Goal: Task Accomplishment & Management: Complete application form

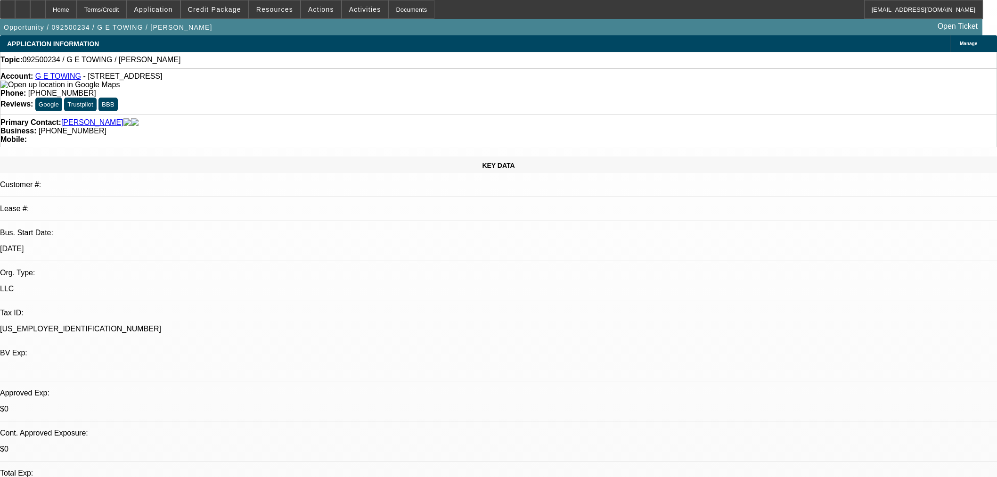
select select "0"
select select "2"
select select "0.1"
select select "4"
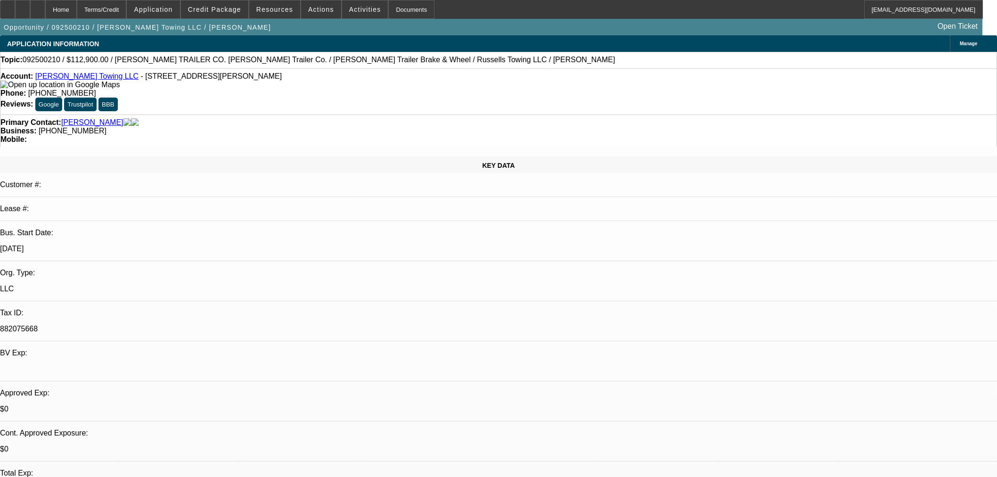
select select "0"
select select "3"
select select "0"
select select "6"
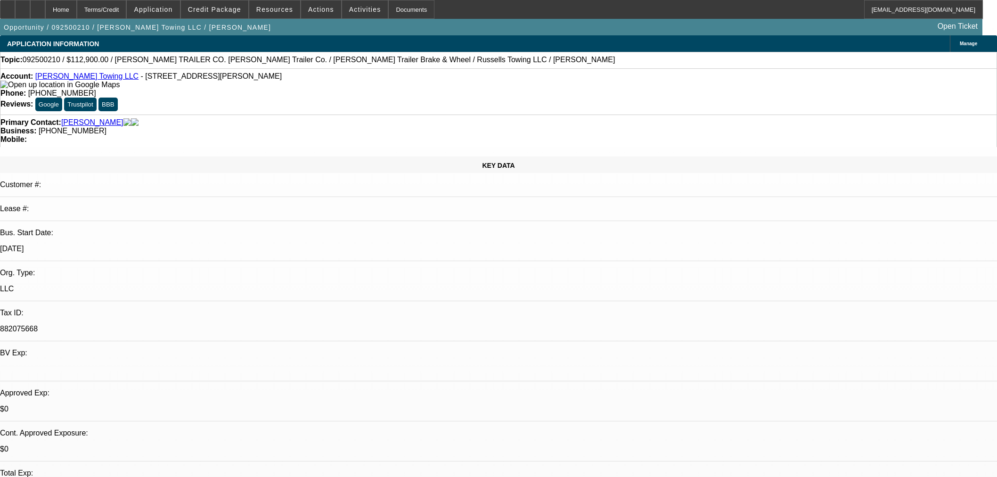
select select "0"
select select "3"
select select "0"
select select "6"
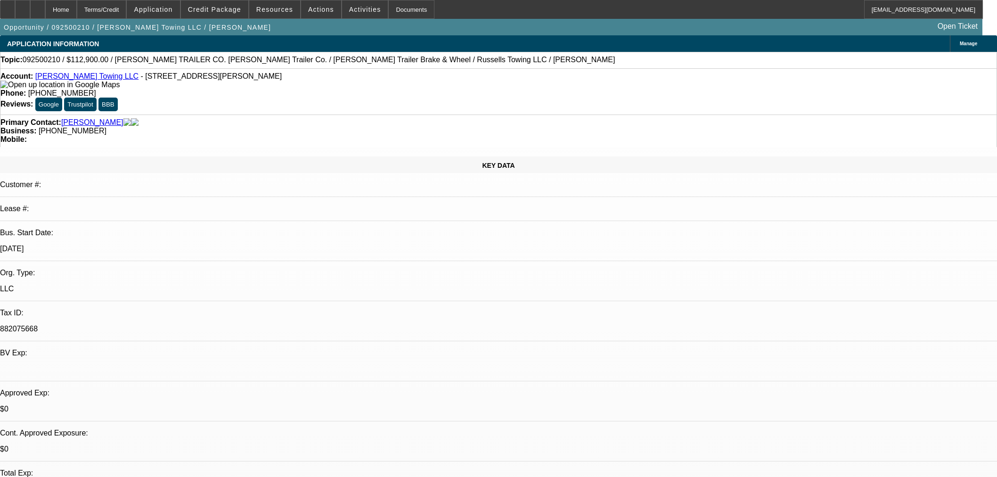
select select "0"
select select "3"
select select "0"
select select "6"
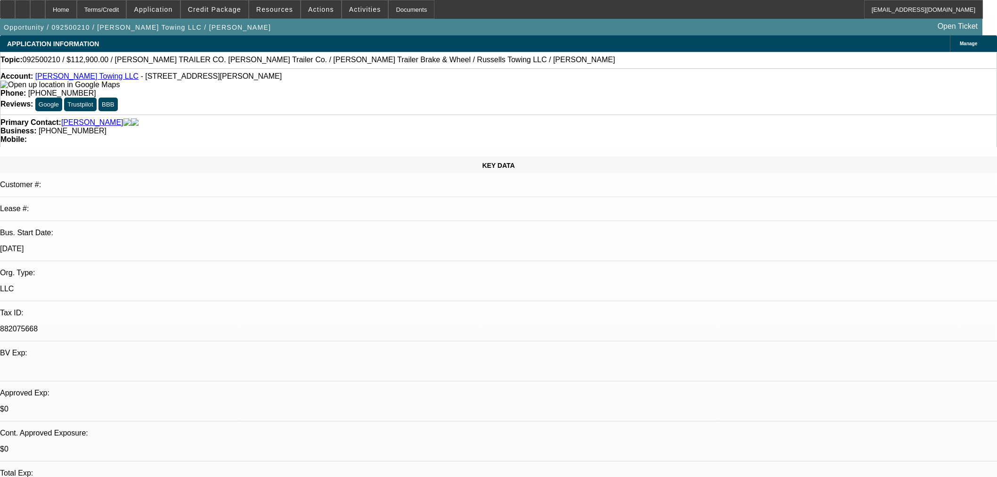
select select "0"
select select "3"
select select "0.1"
select select "4"
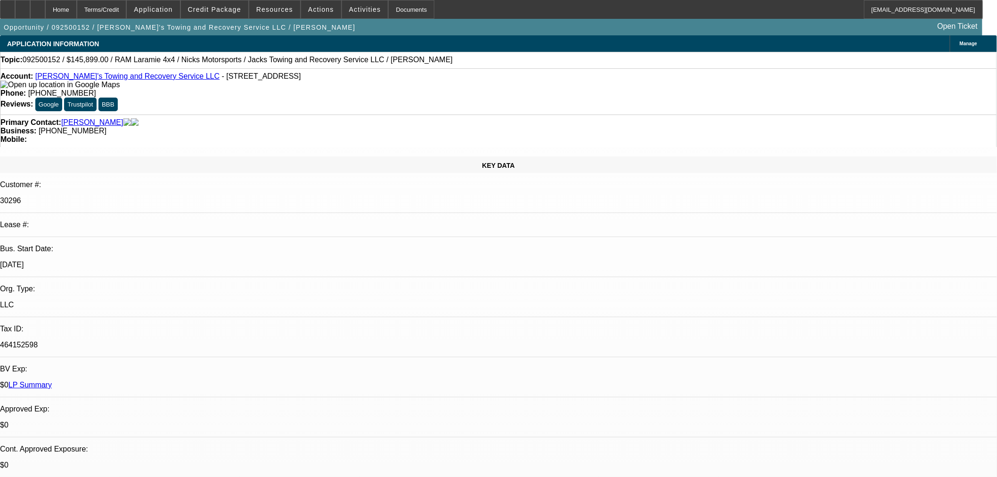
select select "0"
select select "3"
select select "0"
select select "6"
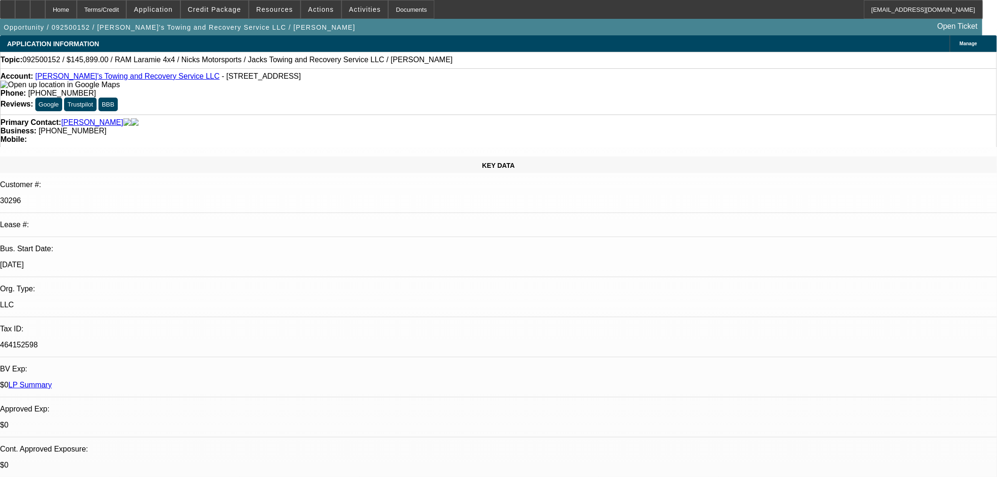
select select "0"
select select "3"
select select "0"
select select "6"
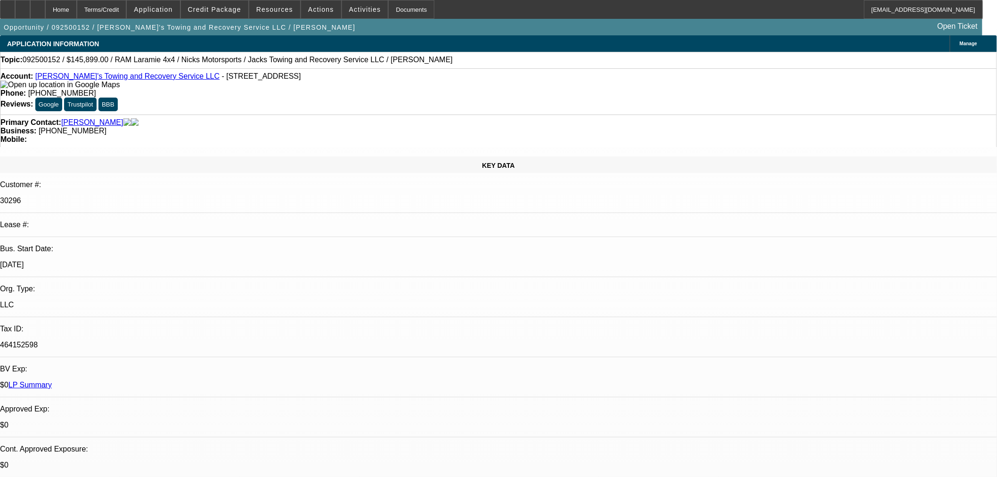
select select "0"
select select "3"
select select "0"
select select "6"
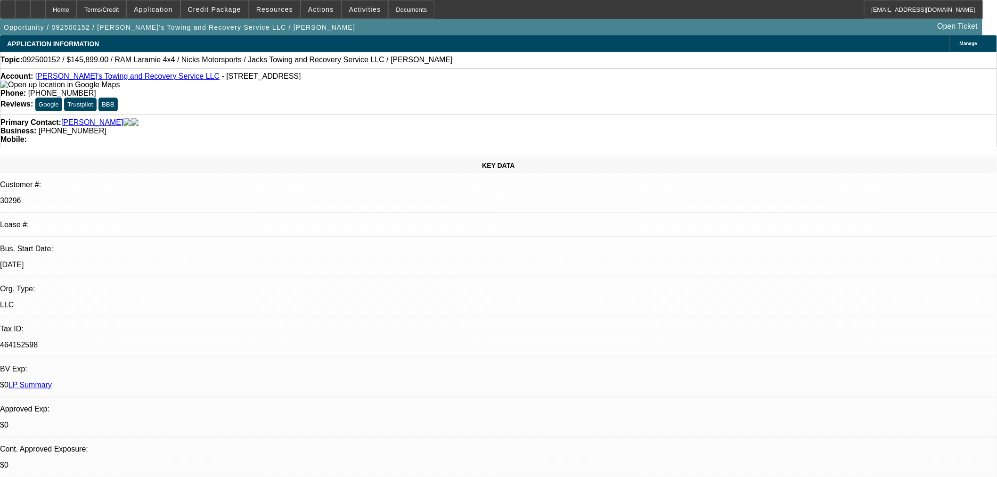
select select "0"
select select "3"
select select "0"
select select "6"
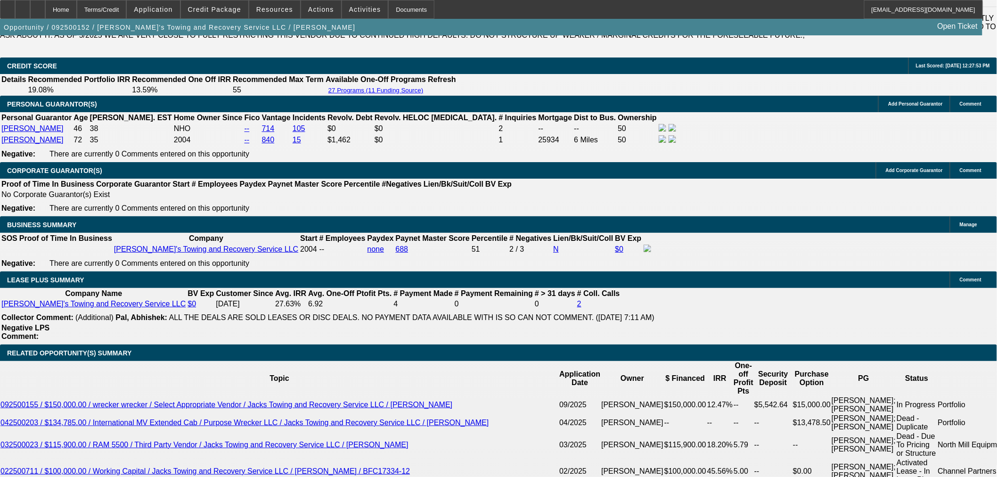
scroll to position [1570, 0]
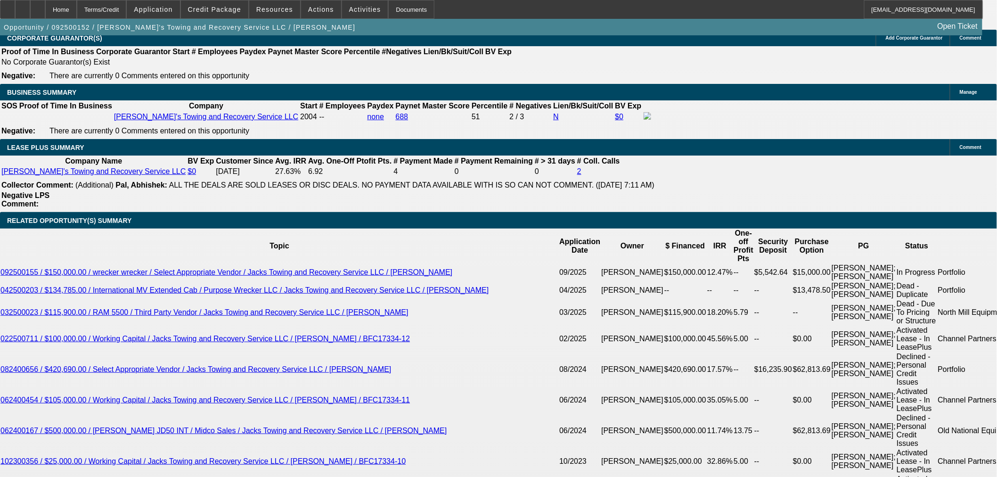
scroll to position [1413, 0]
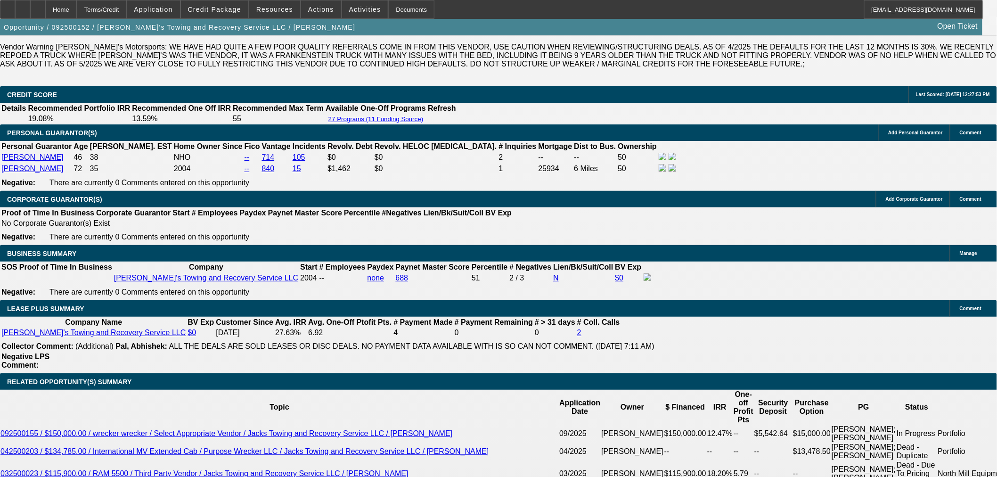
select select "0"
select select "3"
select select "0"
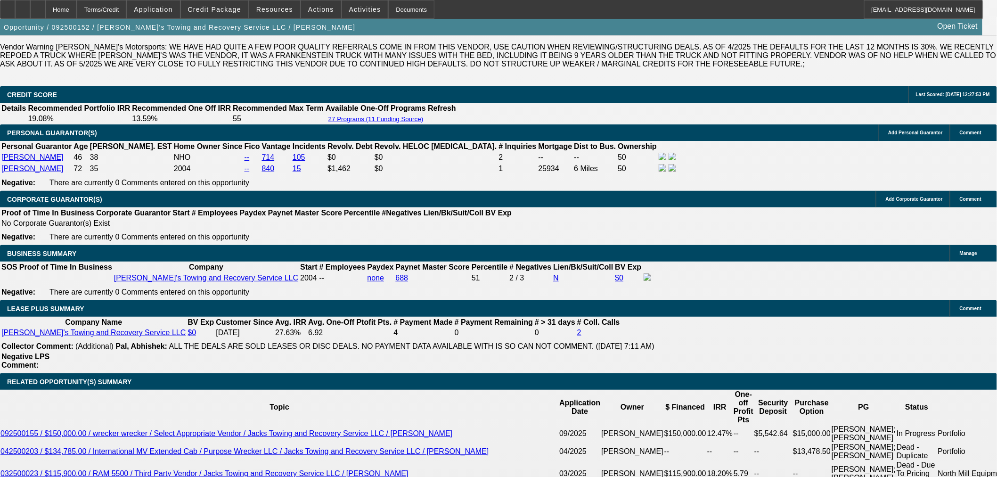
select select "6"
select select "0"
select select "3"
select select "0"
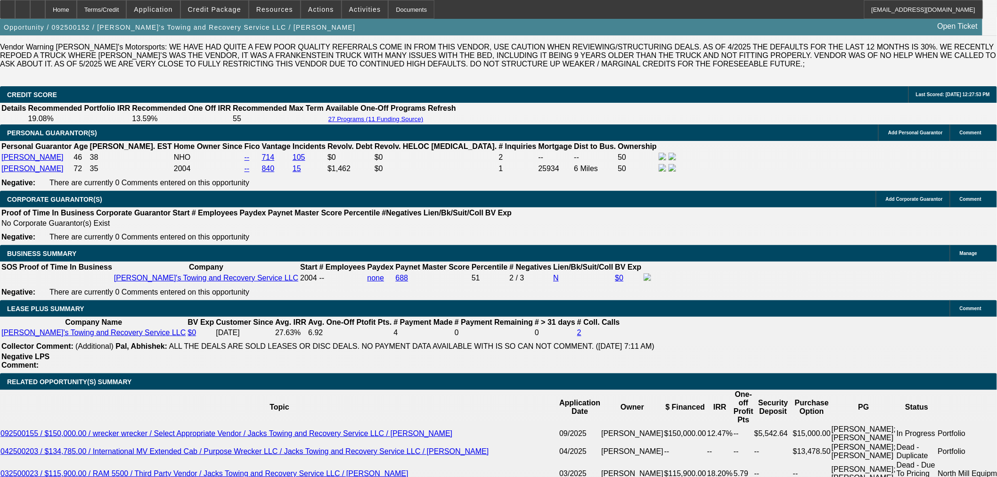
select select "6"
select select "0"
select select "3"
select select "0"
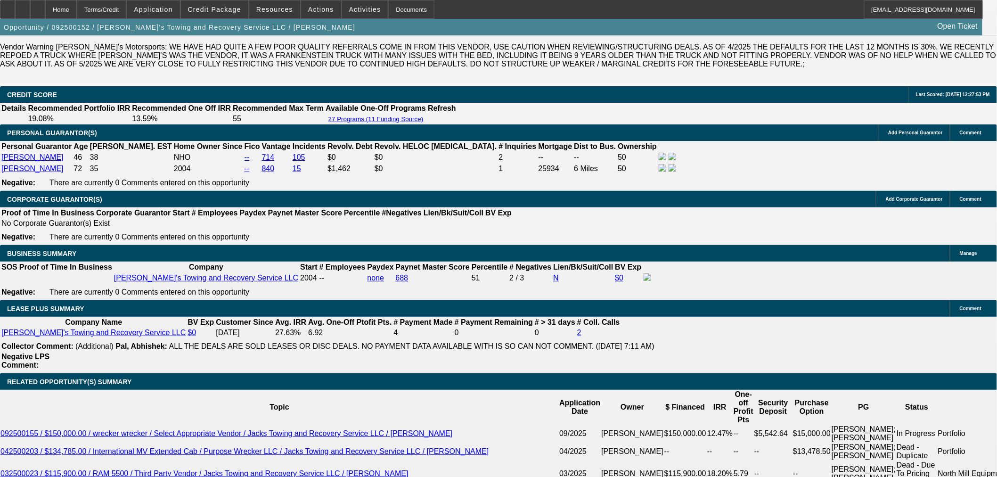
select select "6"
select select "0"
select select "3"
select select "0"
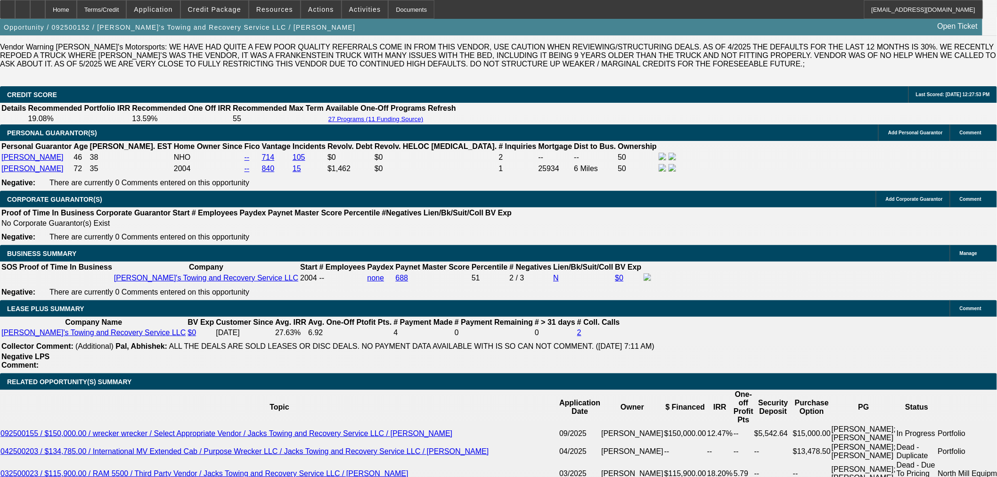
select select "6"
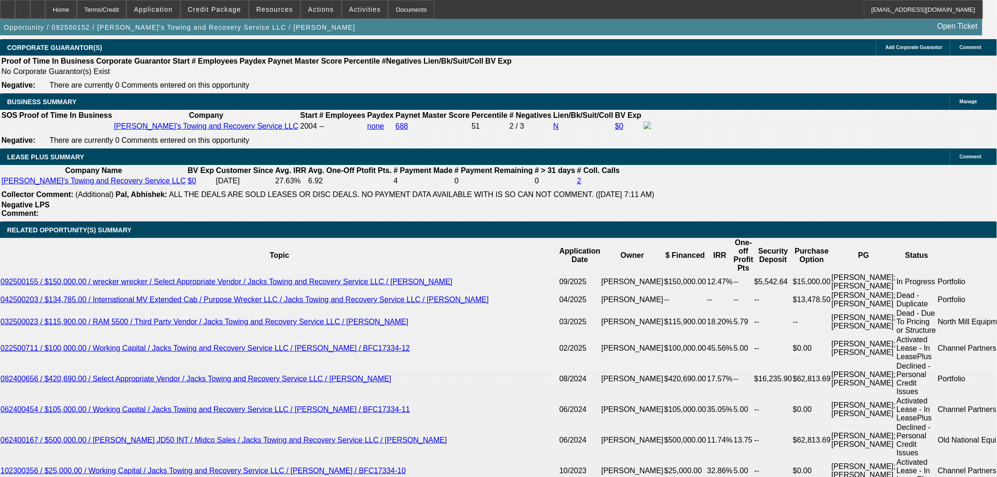
scroll to position [1465, 0]
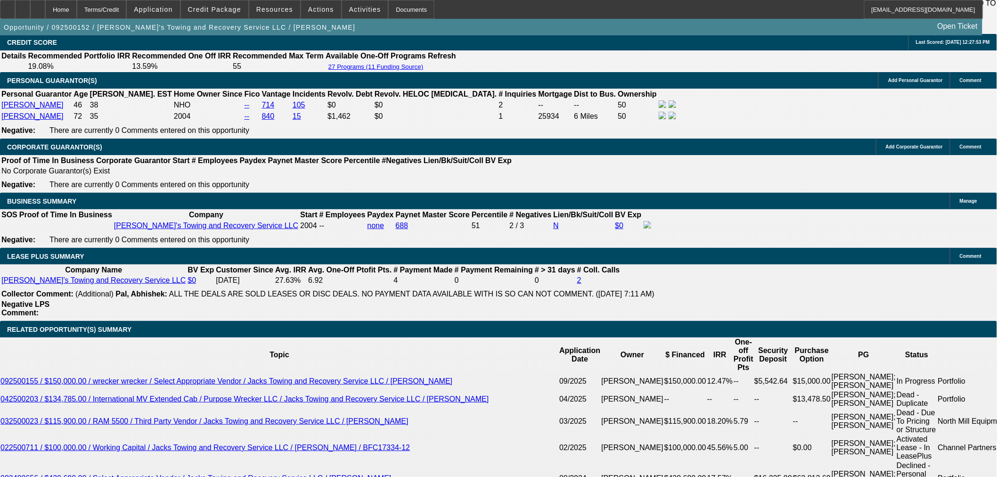
select select "0"
select select "3"
select select "0"
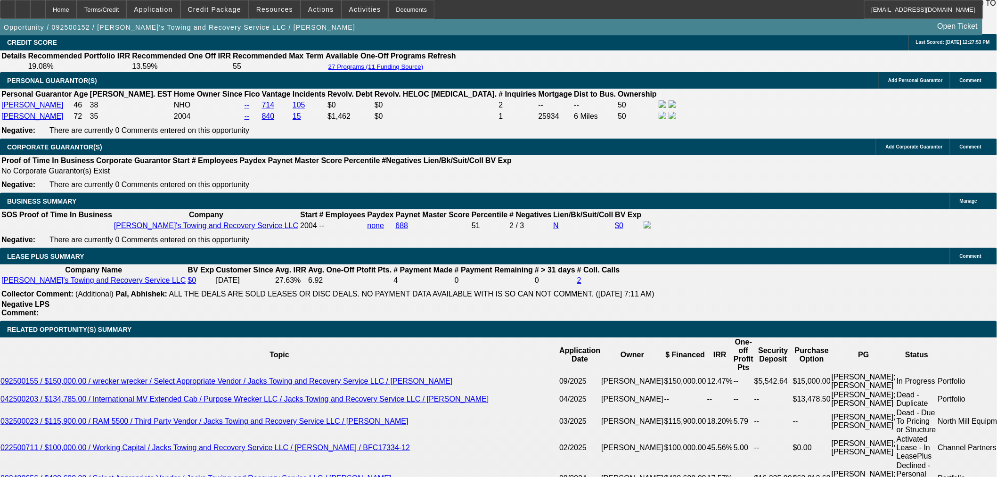
select select "6"
select select "0"
select select "3"
select select "0"
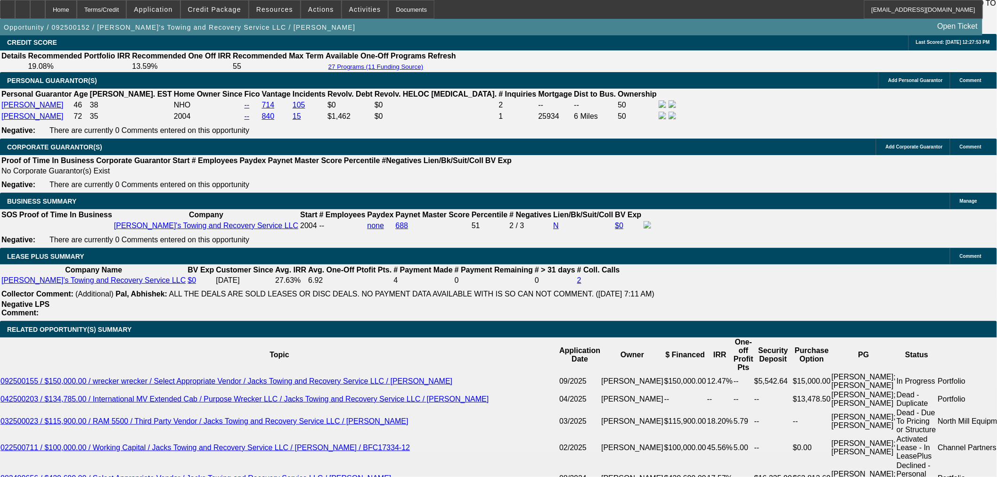
select select "6"
select select "0"
select select "3"
select select "0"
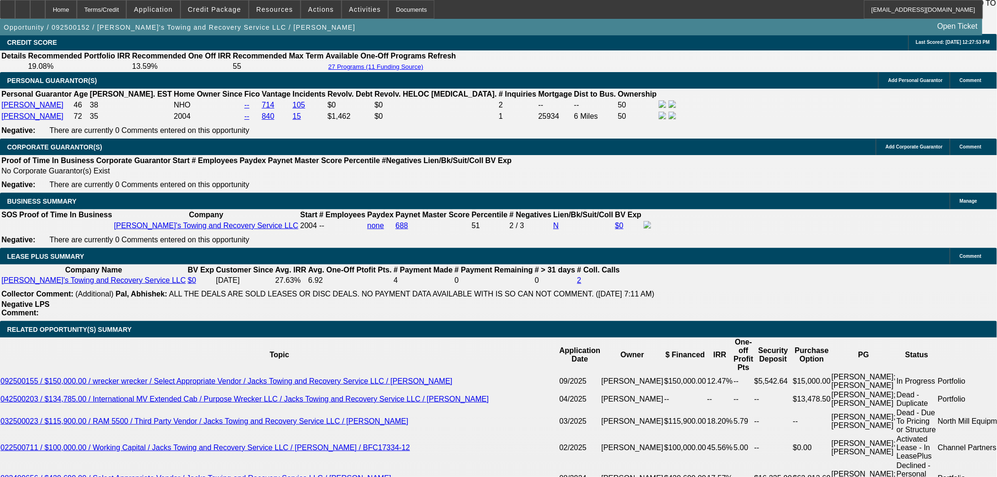
select select "6"
select select "0"
select select "3"
select select "0"
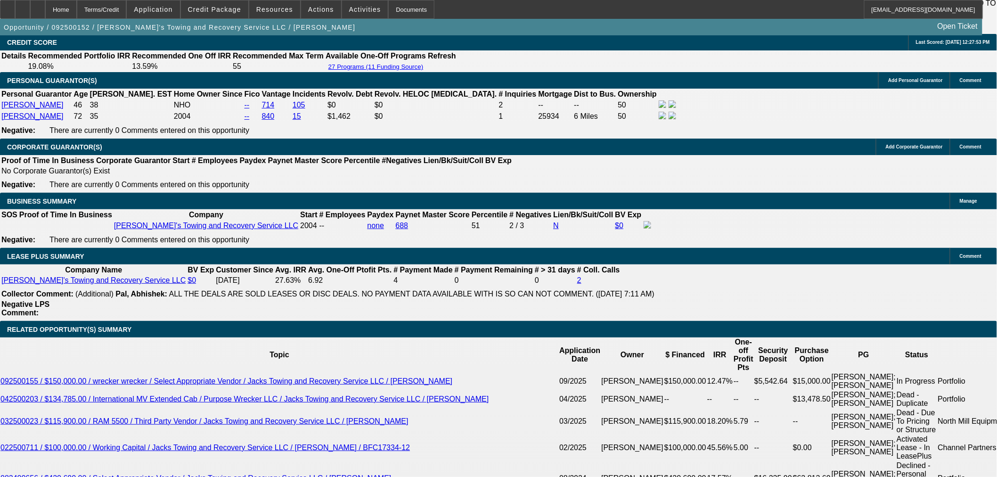
select select "6"
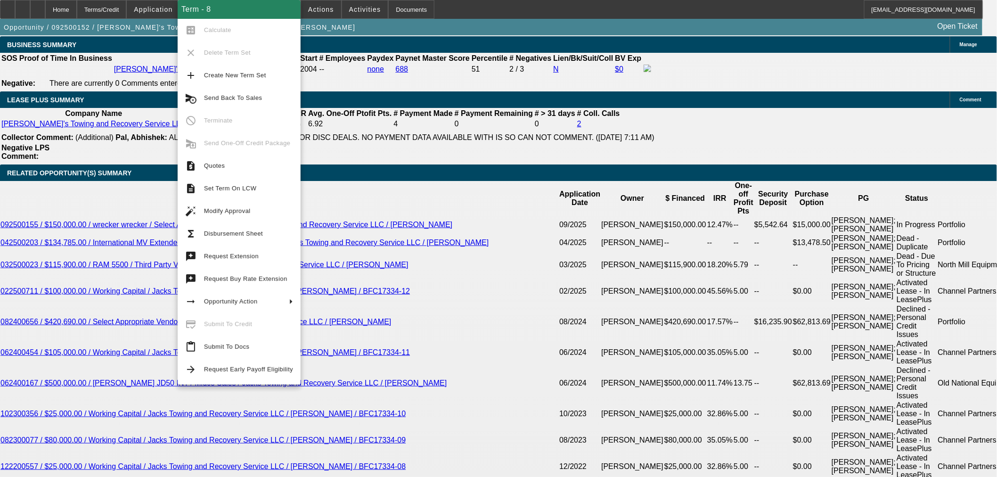
scroll to position [1622, 0]
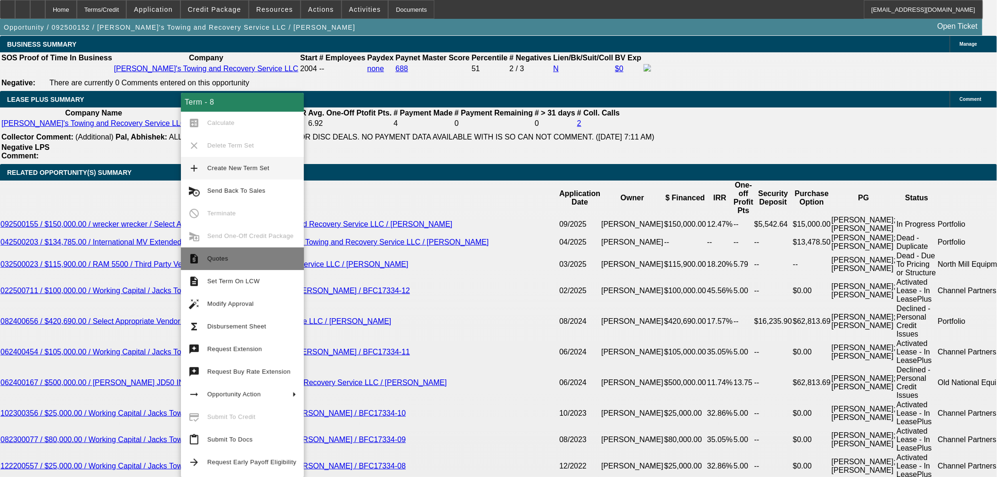
click at [213, 257] on span "Quotes" at bounding box center [217, 258] width 21 height 7
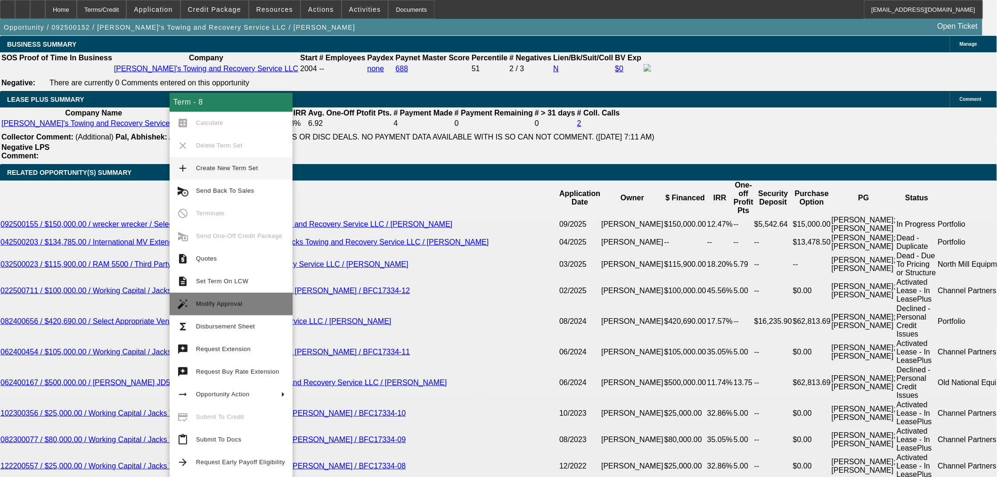
click at [200, 301] on span "Modify Approval" at bounding box center [219, 303] width 47 height 7
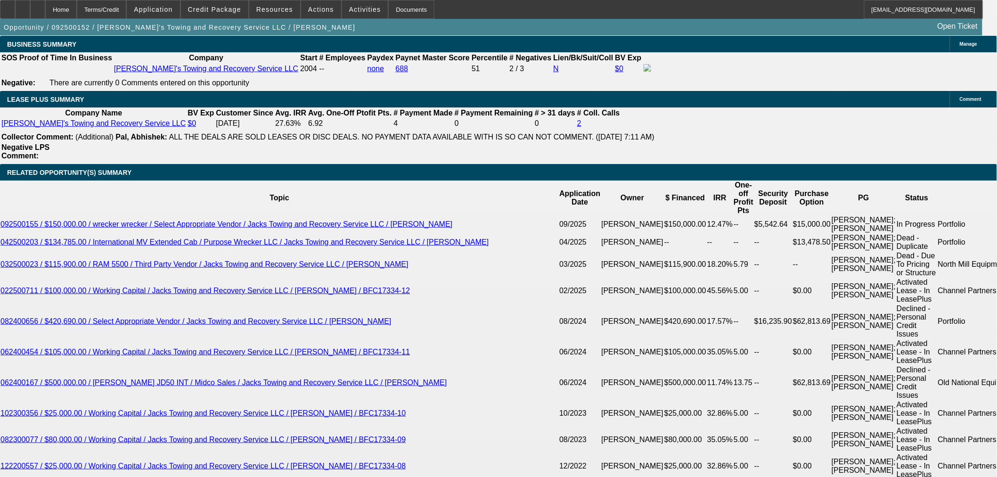
select select "0"
select select "3"
select select "0"
select select "6"
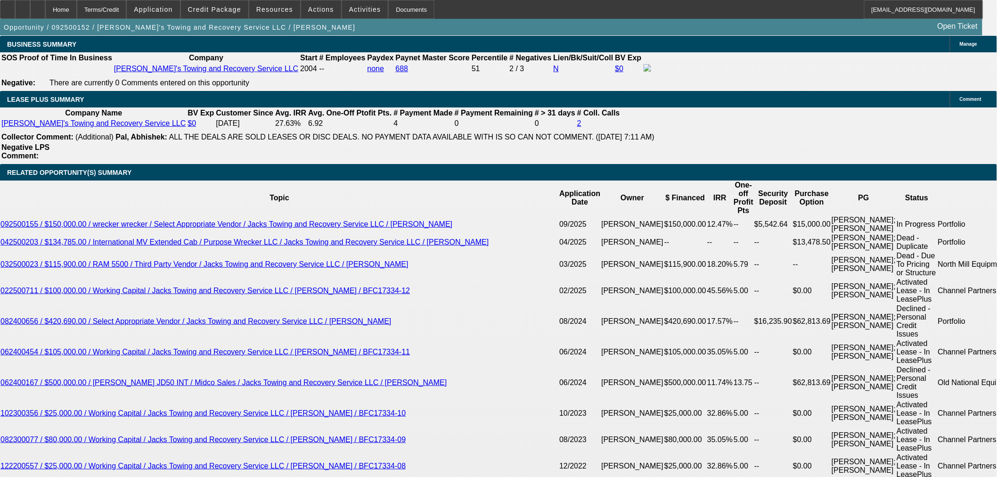
select select "0"
select select "3"
select select "0"
select select "6"
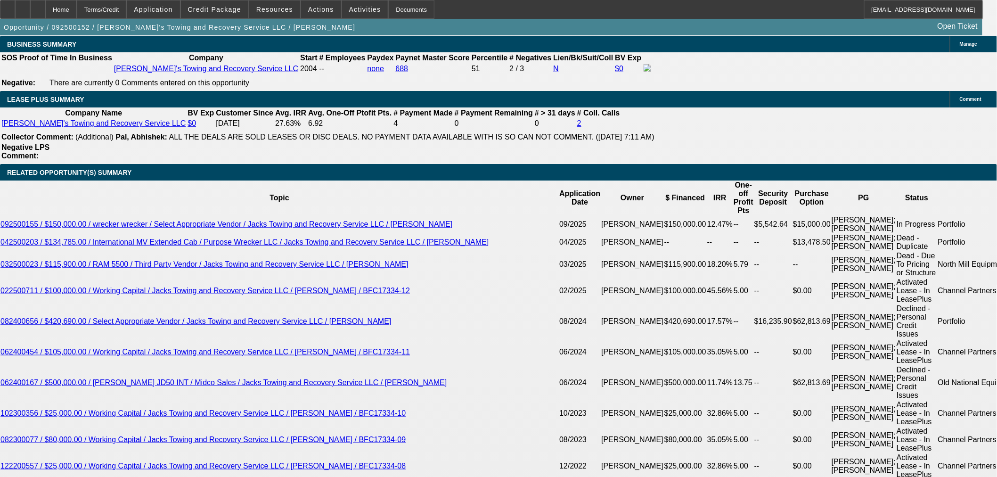
select select "0"
select select "3"
select select "0"
select select "6"
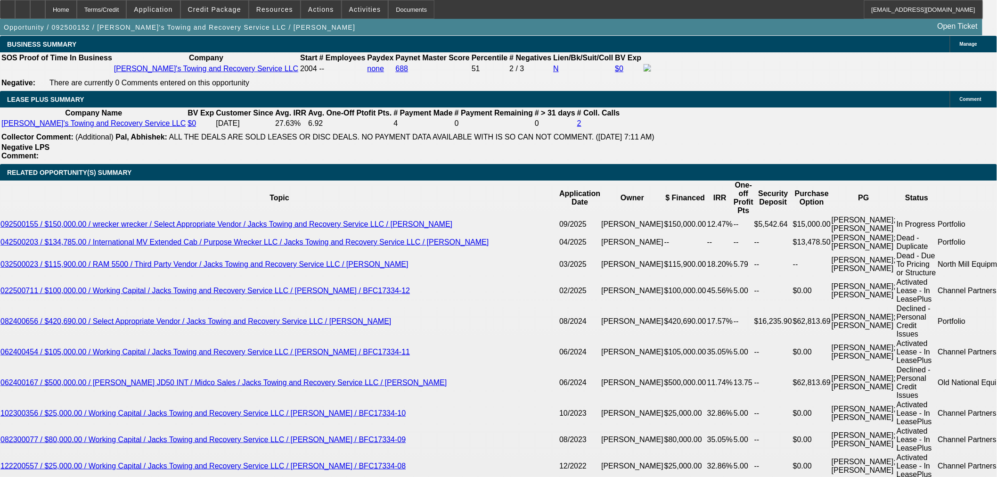
select select "0"
select select "3"
select select "0"
select select "6"
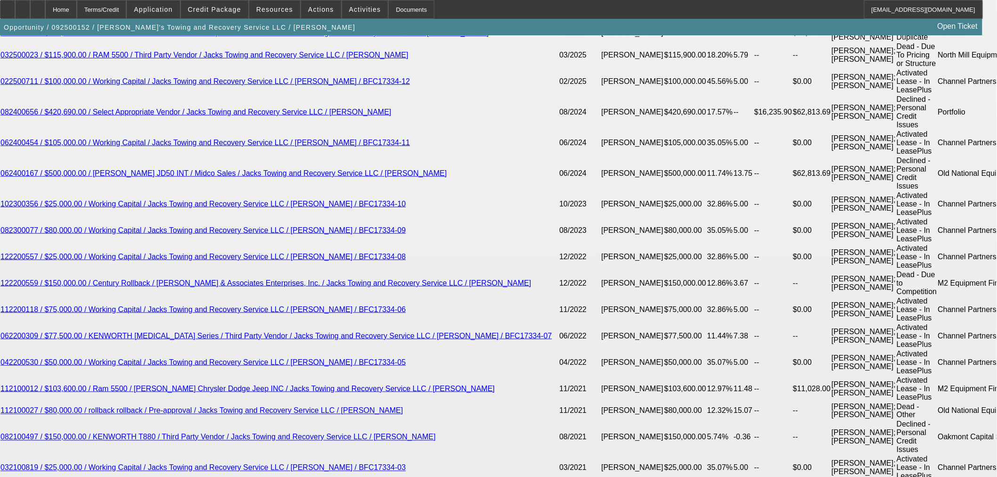
scroll to position [1727, 0]
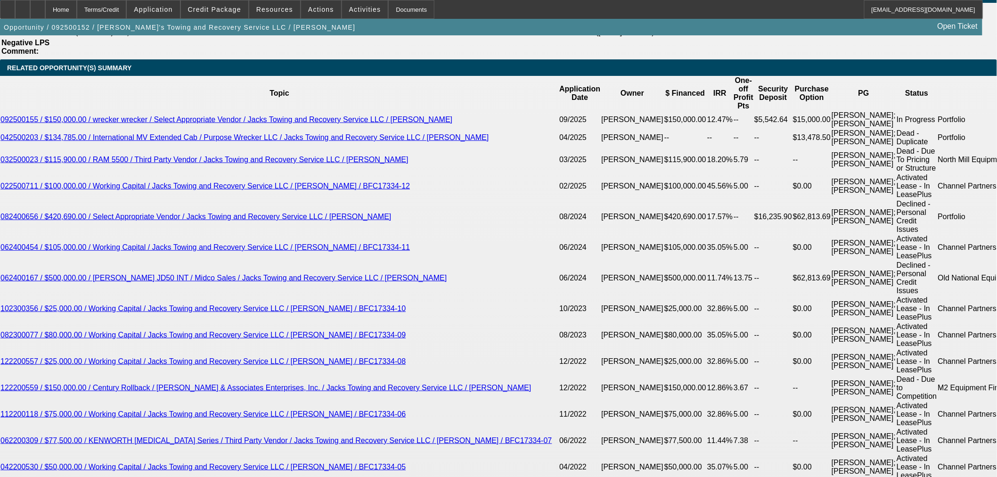
drag, startPoint x: 212, startPoint y: 219, endPoint x: 306, endPoint y: 222, distance: 93.8
type input "1"
type input "UNKNOWN"
type input "10"
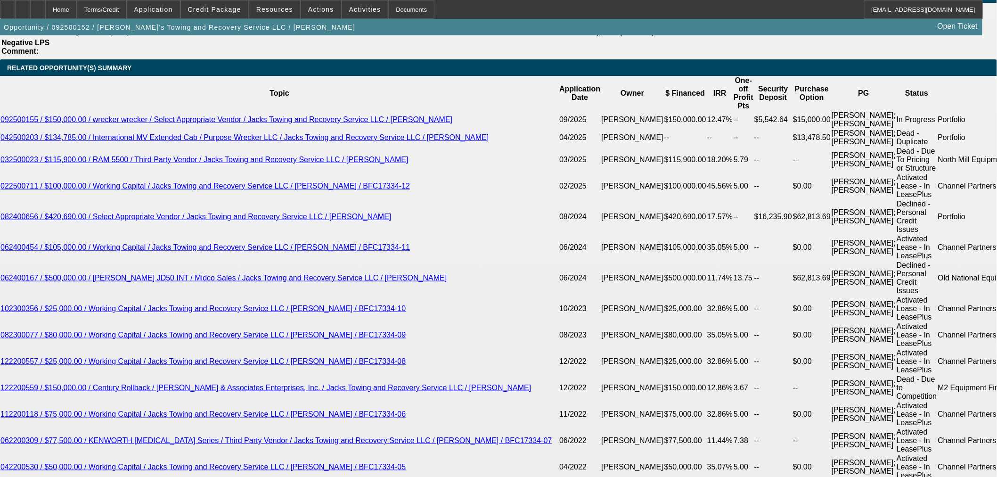
type input "$3,099.92"
drag, startPoint x: 212, startPoint y: 225, endPoint x: 322, endPoint y: 215, distance: 110.2
type input "10"
type input "$3,099.92"
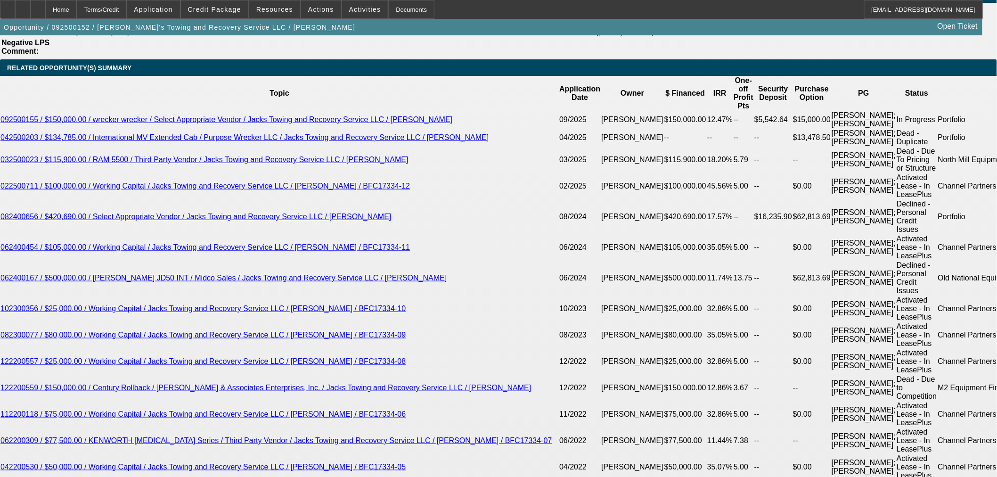
type input "10.9"
type input "$3,164.93"
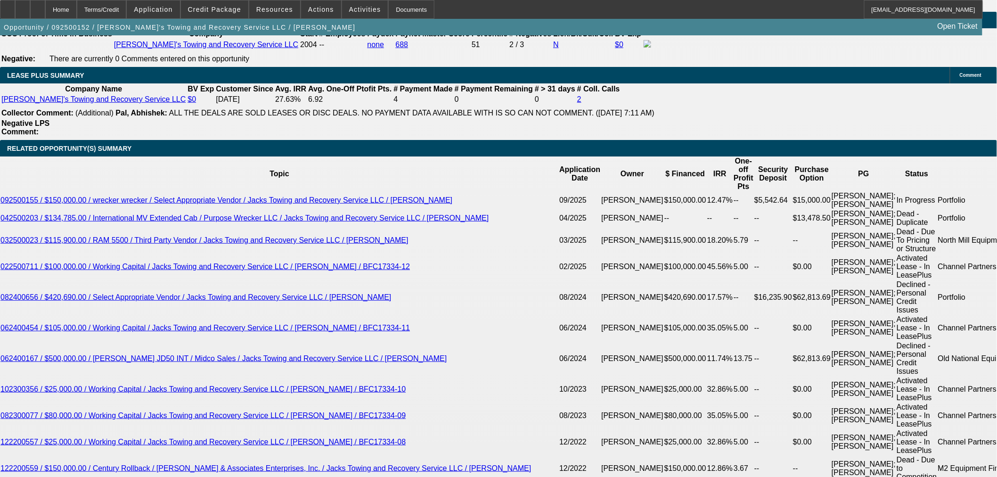
scroll to position [1570, 0]
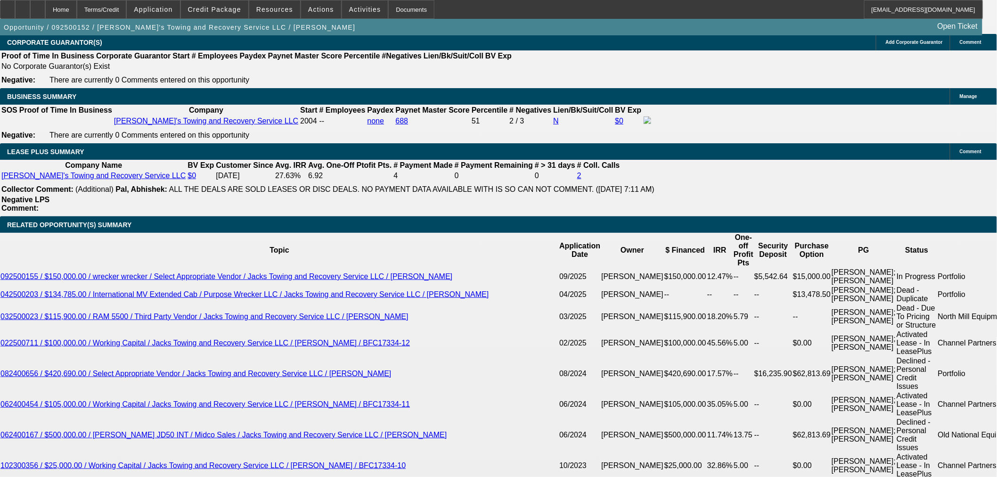
type input "10.9"
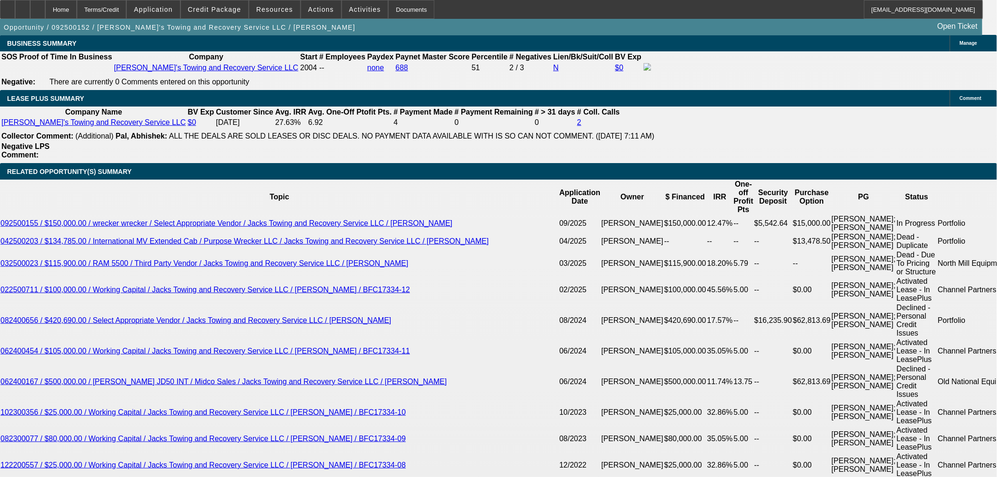
scroll to position [1727, 0]
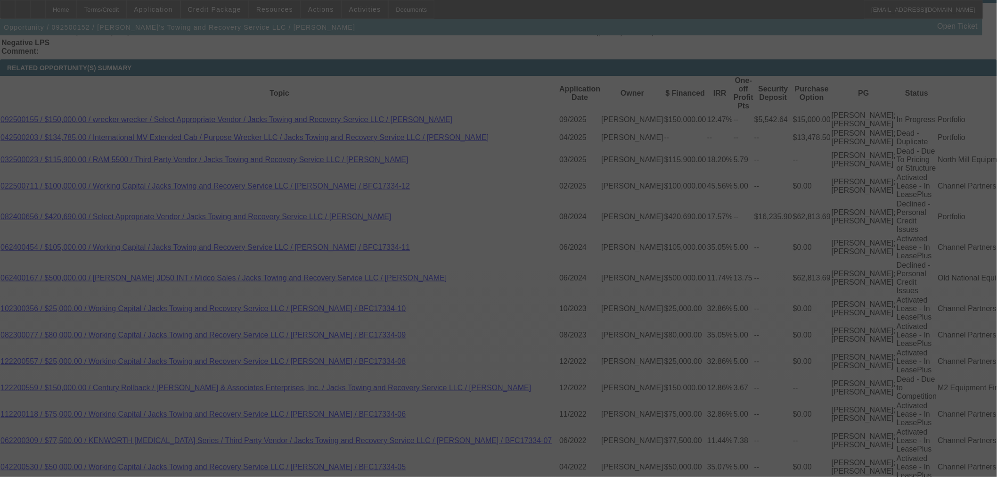
select select "0"
select select "3"
select select "0"
select select "6"
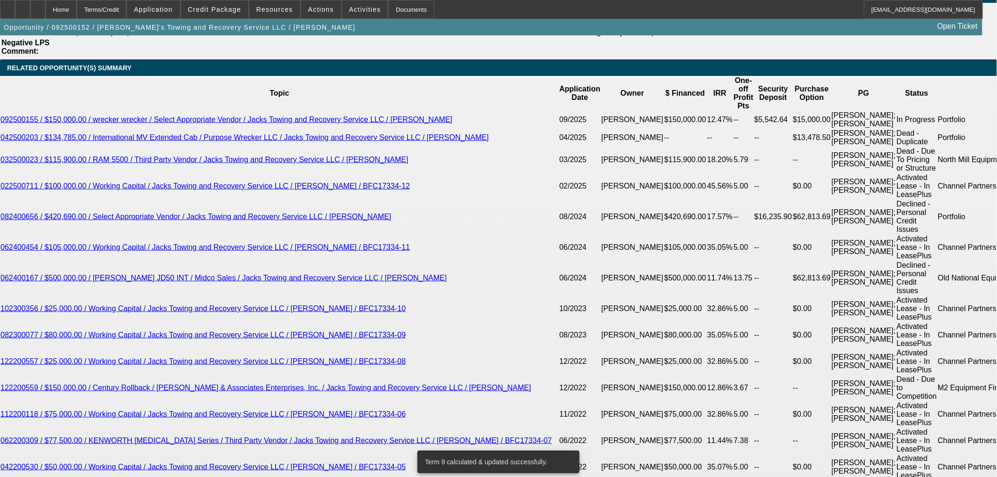
drag, startPoint x: 209, startPoint y: 221, endPoint x: 120, endPoint y: 239, distance: 90.8
type input "1"
type input "UNKNOWN"
type input "11"
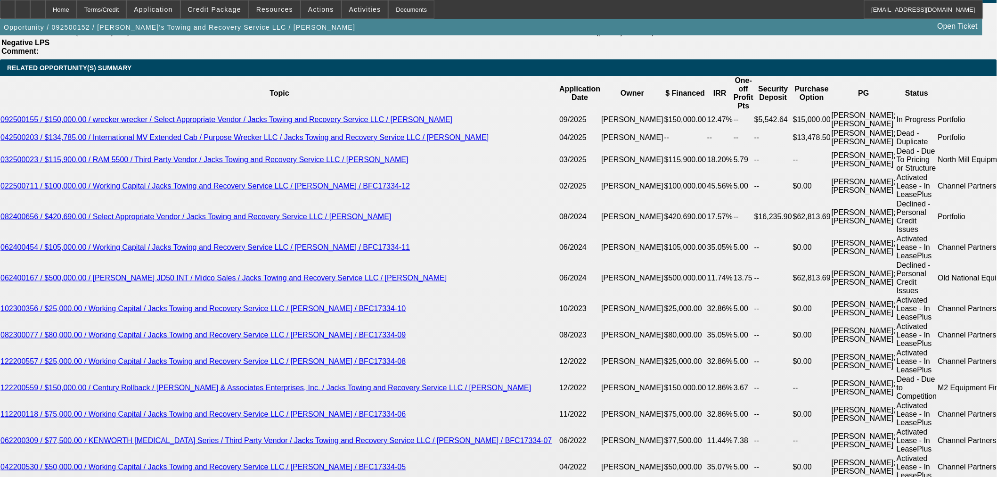
type input "$3,172.20"
type input "11.4"
type input "$3,201.38"
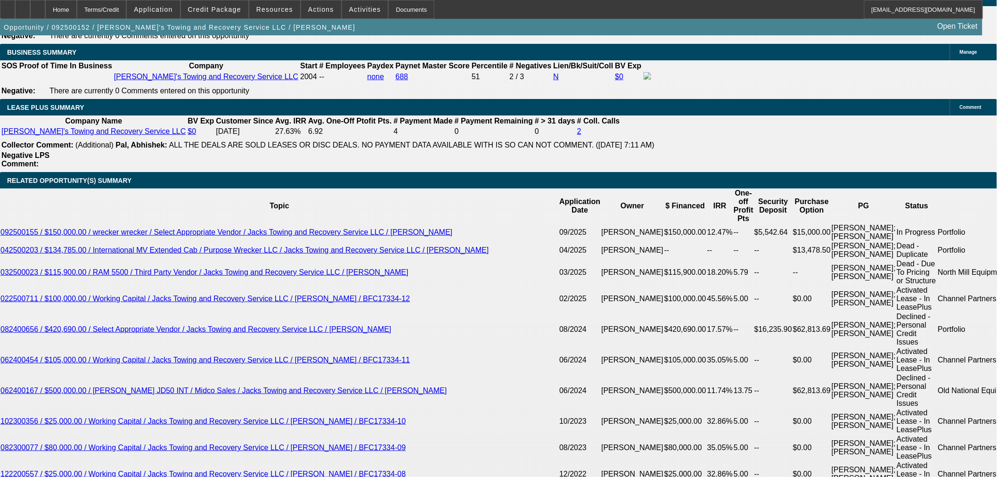
scroll to position [1518, 0]
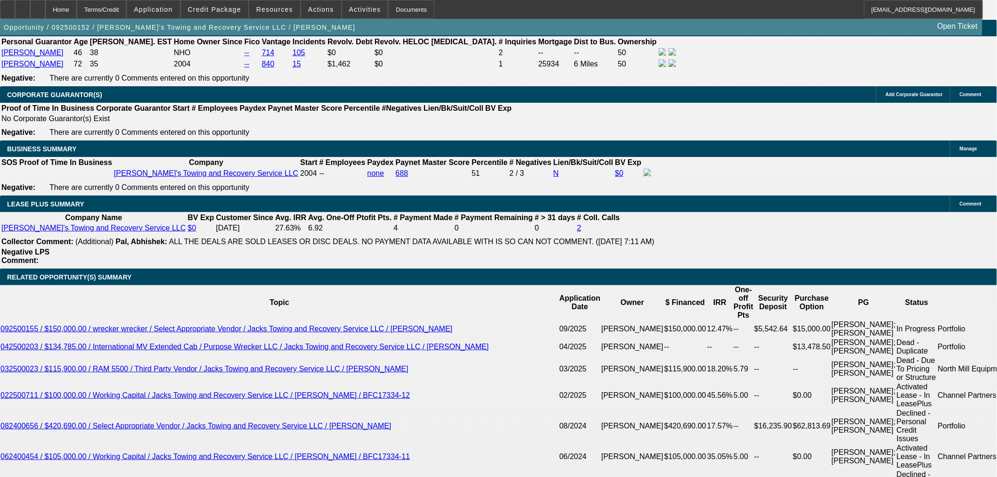
type input "11.4"
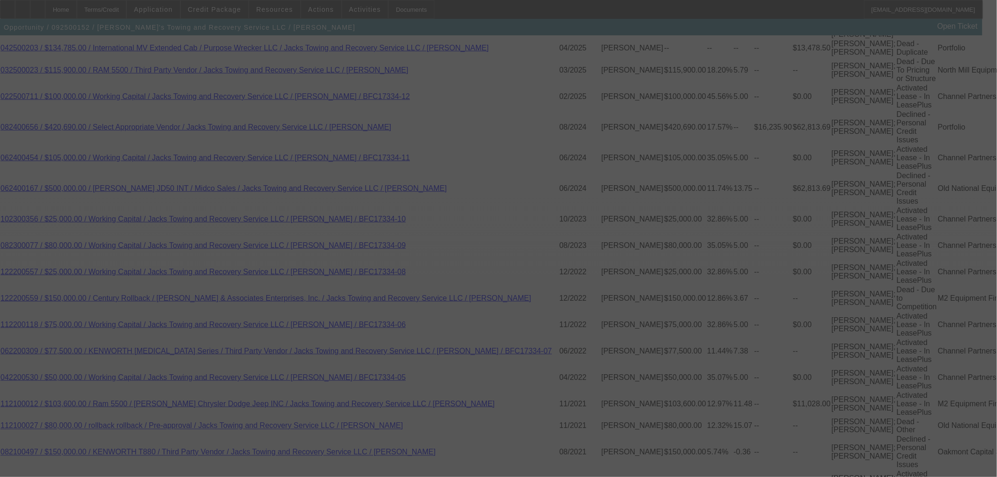
scroll to position [1831, 0]
select select "0"
select select "3"
select select "0"
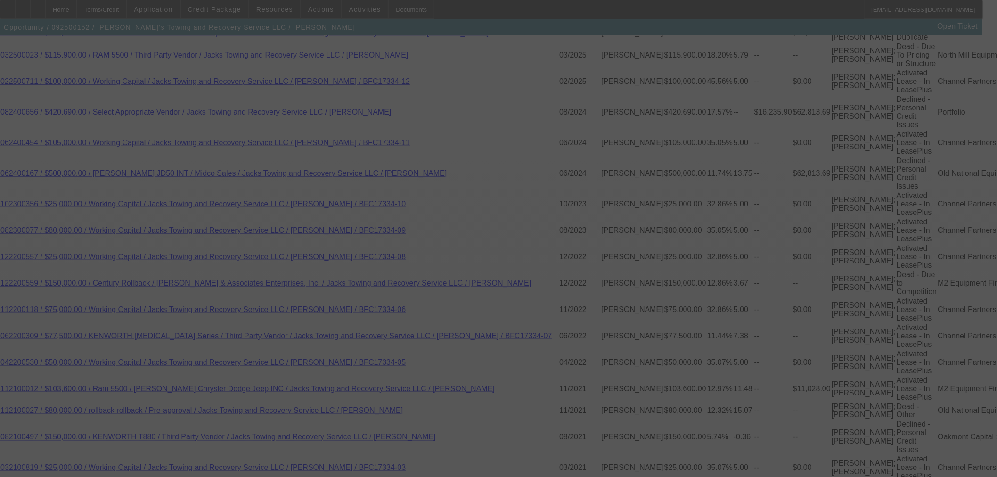
select select "6"
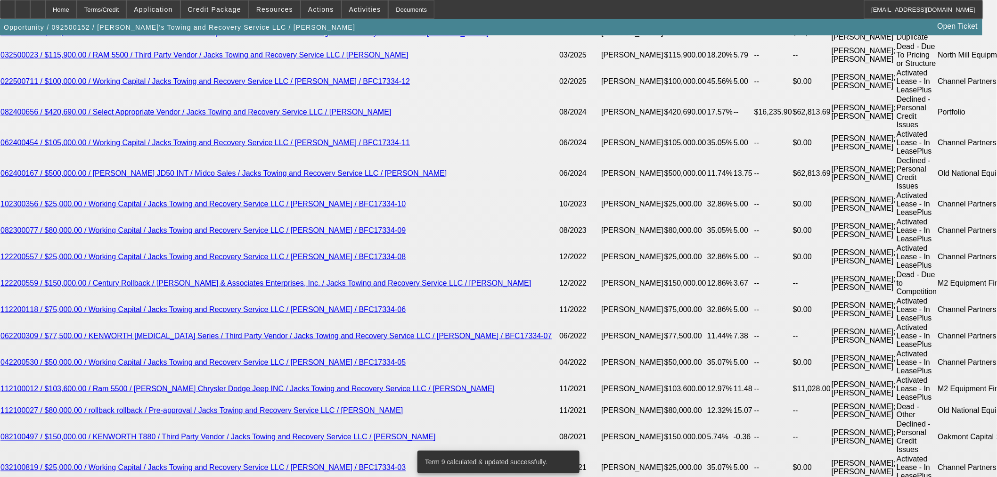
drag, startPoint x: 215, startPoint y: 119, endPoint x: 250, endPoint y: 121, distance: 35.4
type input "UNKNOWN"
type input "11"
type input "$3,172.20"
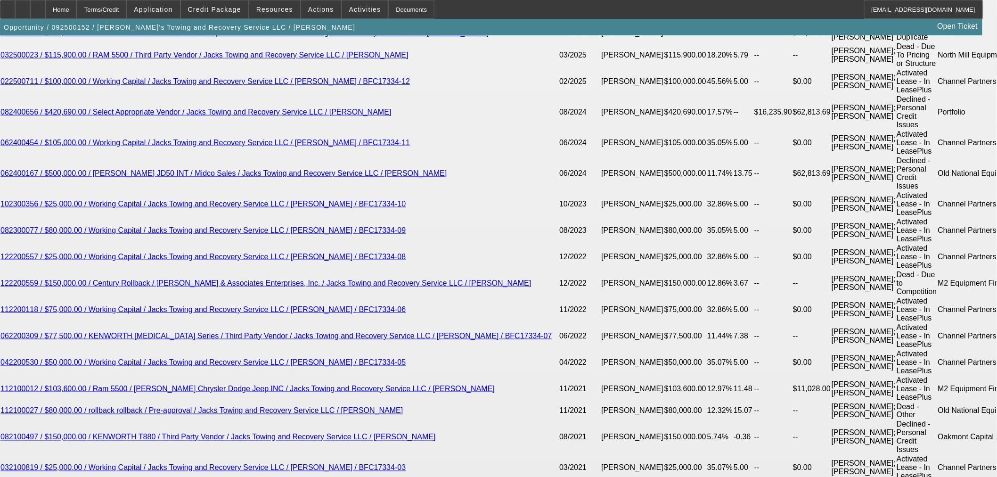
type input "11.4"
type input "$3,201.38"
drag, startPoint x: 215, startPoint y: 121, endPoint x: 334, endPoint y: 111, distance: 119.6
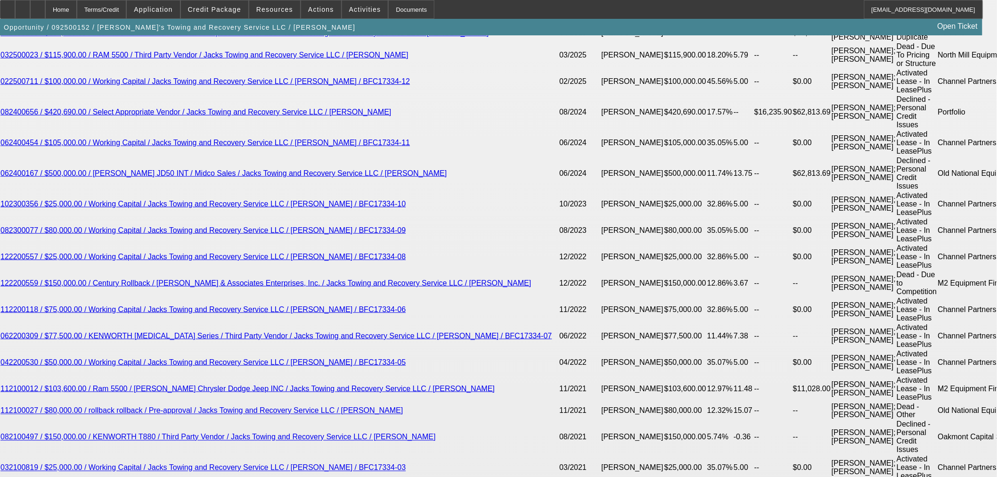
drag, startPoint x: 228, startPoint y: 119, endPoint x: 369, endPoint y: 116, distance: 140.9
type input "11"
type input "$2,493.96"
type input "11."
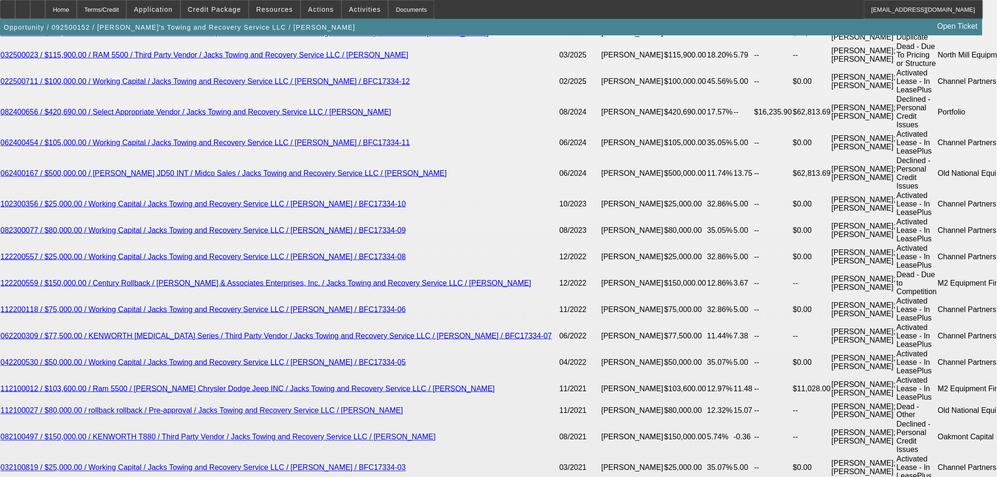
type input "$3,172.20"
type input "11.6"
type input "$3,216.03"
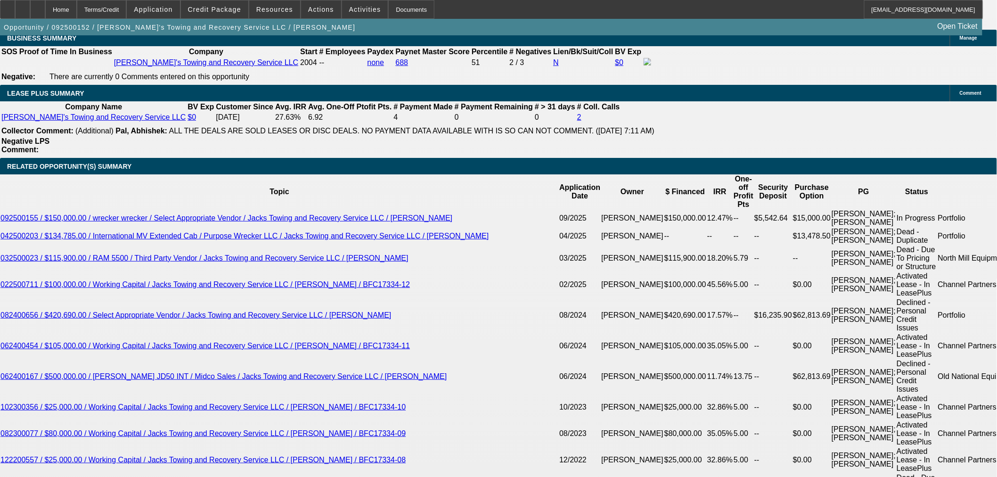
scroll to position [1622, 0]
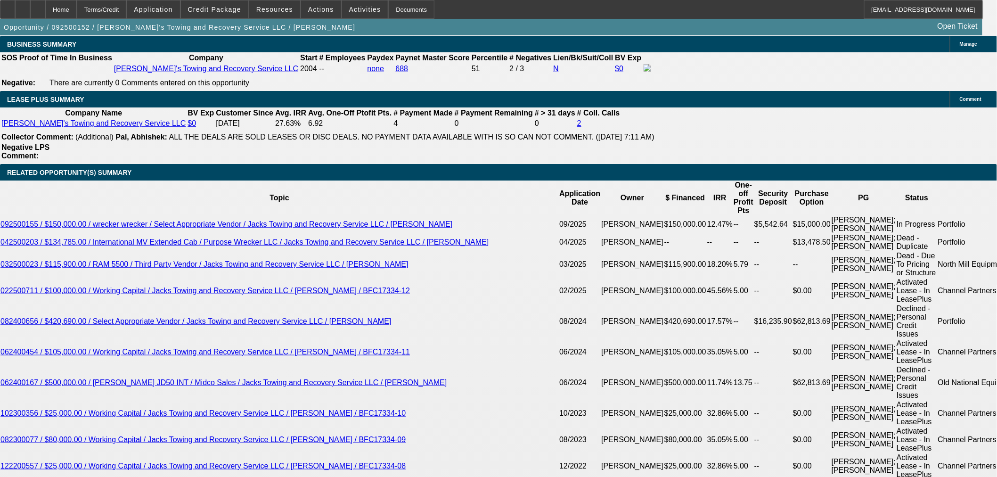
type input "11.6"
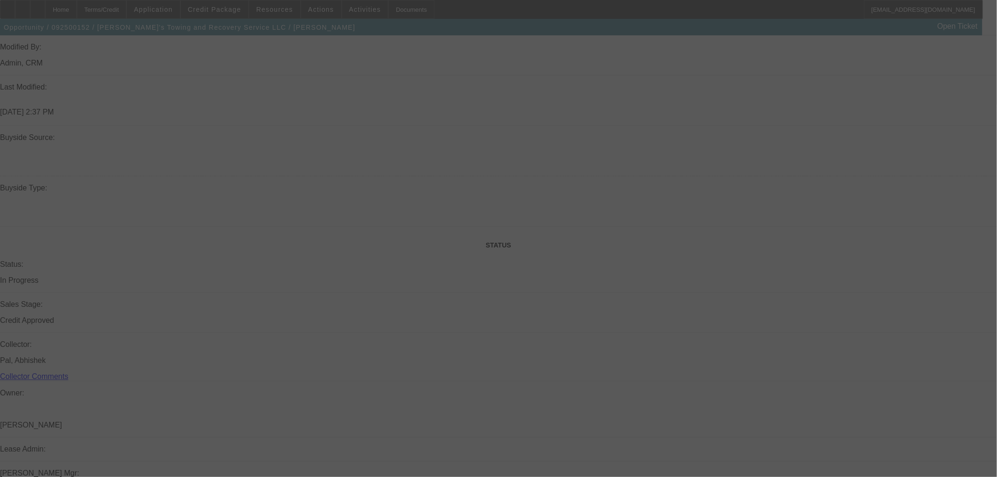
scroll to position [628, 0]
select select "0"
select select "3"
select select "0"
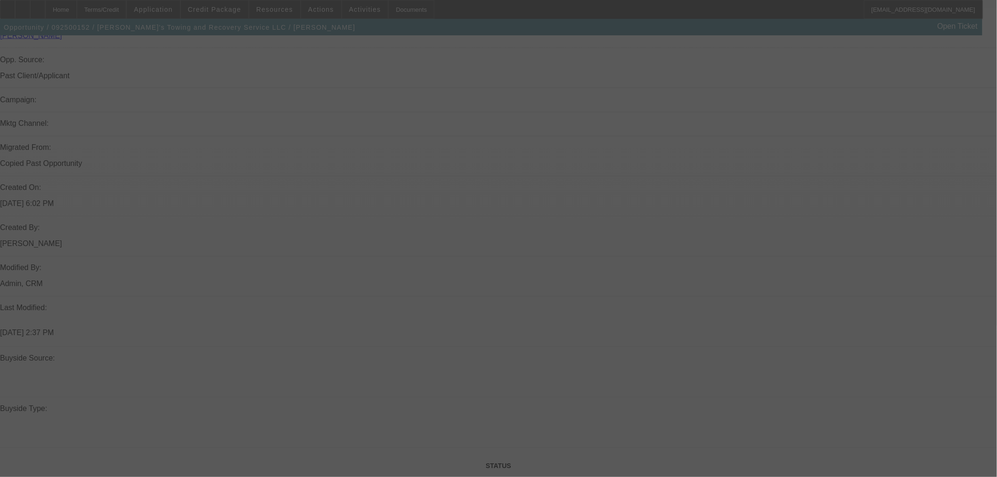
select select "6"
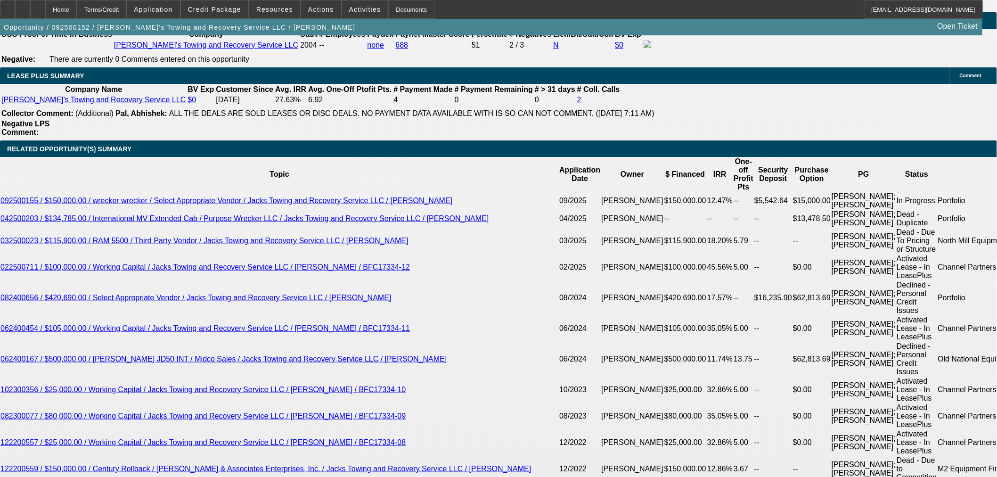
scroll to position [1779, 0]
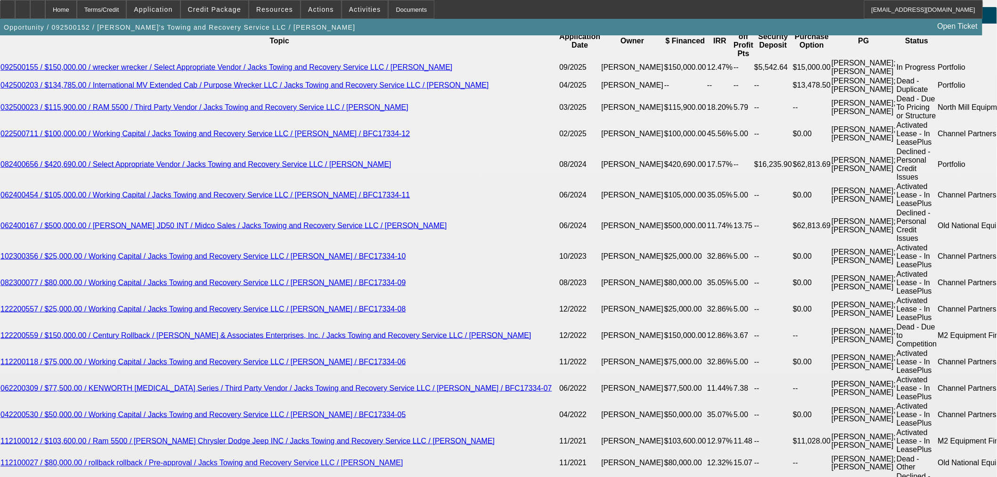
drag, startPoint x: 237, startPoint y: 175, endPoint x: 336, endPoint y: 176, distance: 98.5
type input "1"
type input "UNKNOWN"
type input "11"
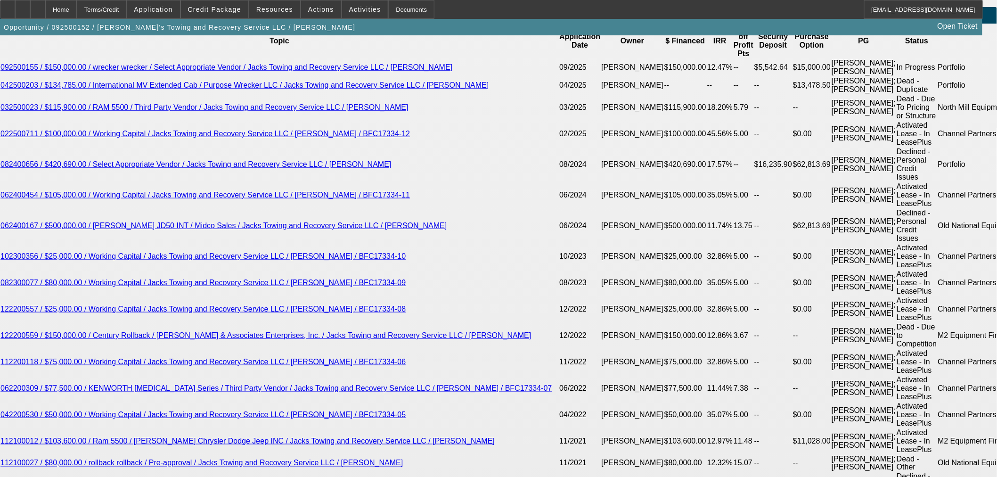
type input "$3,172.20"
type input "11.5"
type input "$3,208.70"
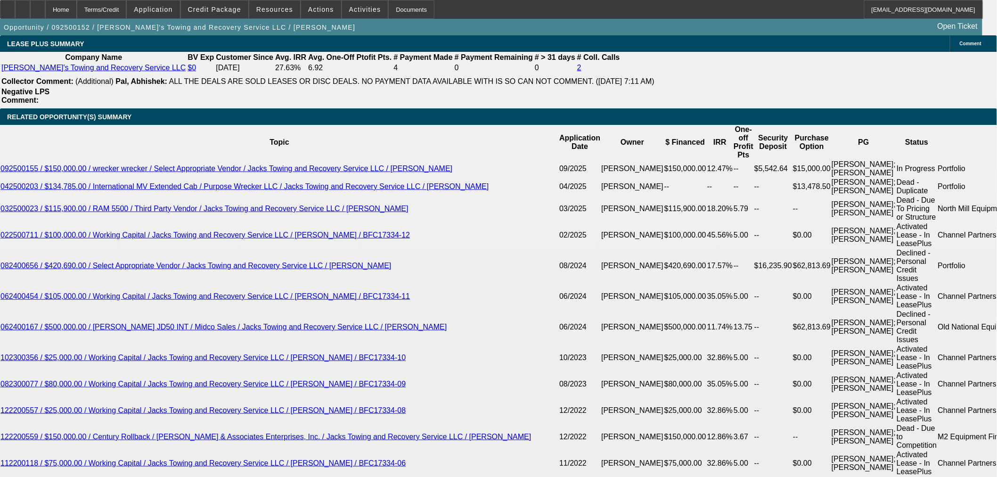
scroll to position [1570, 0]
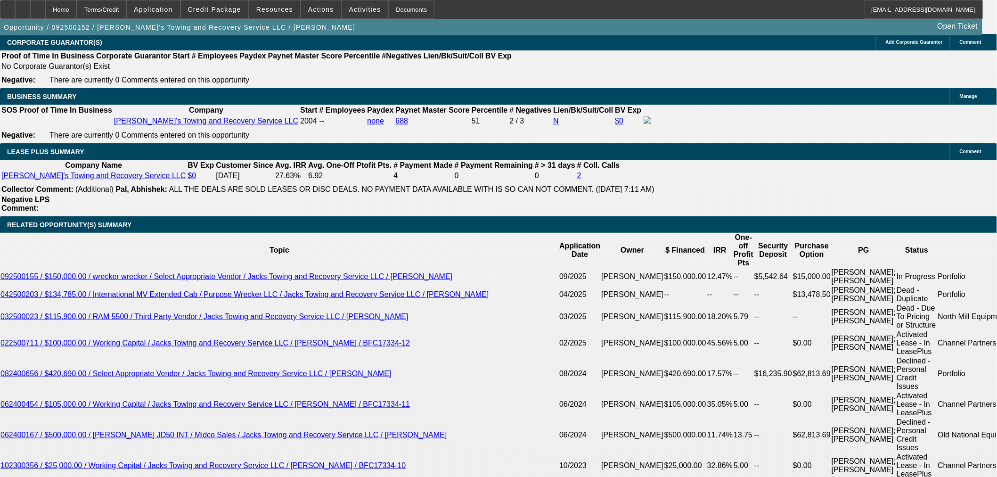
type input "11.5"
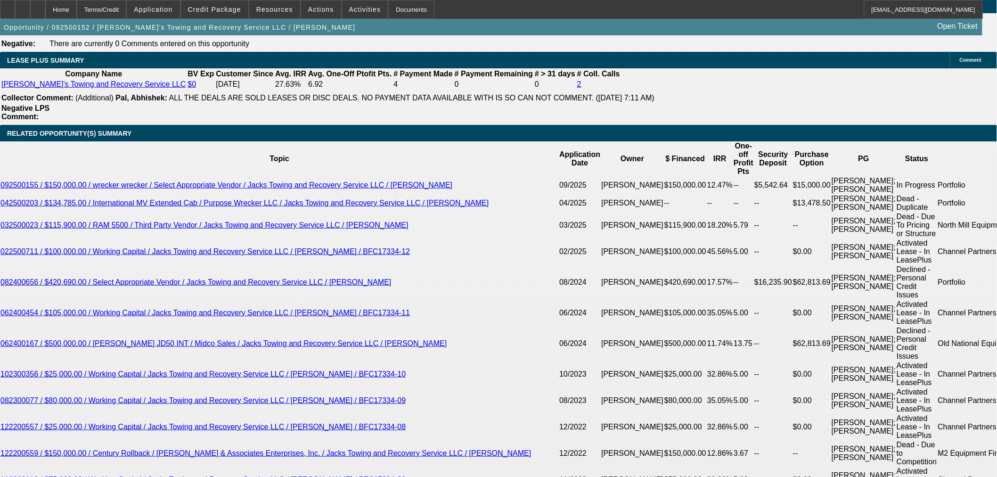
scroll to position [1779, 0]
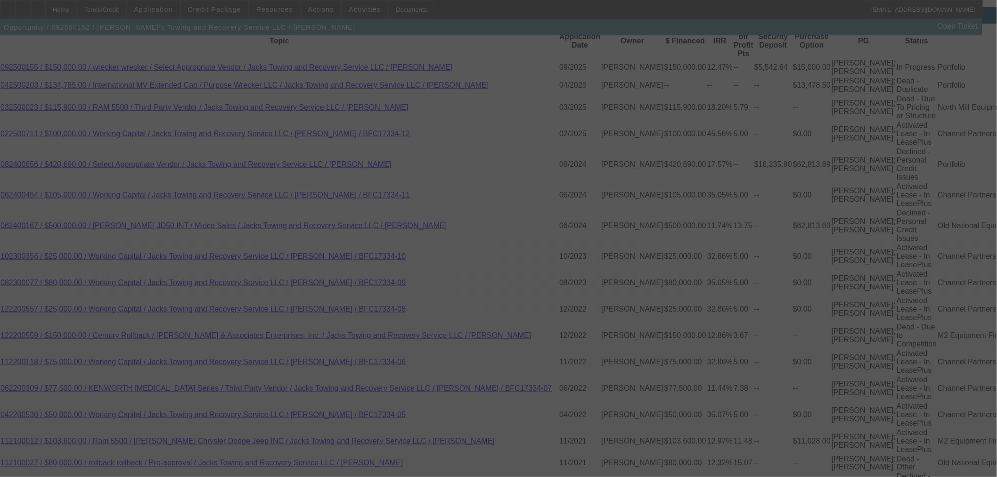
select select "0"
select select "3"
select select "0"
select select "6"
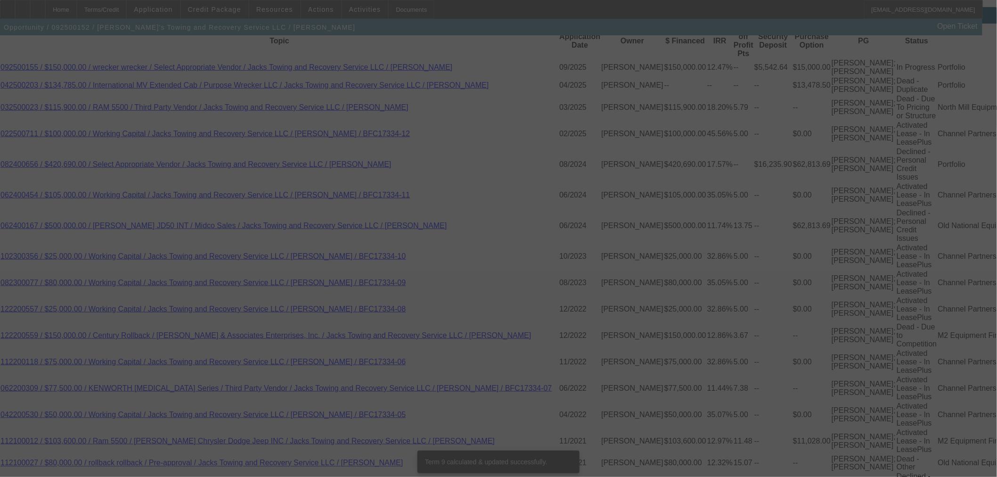
scroll to position [1771, 0]
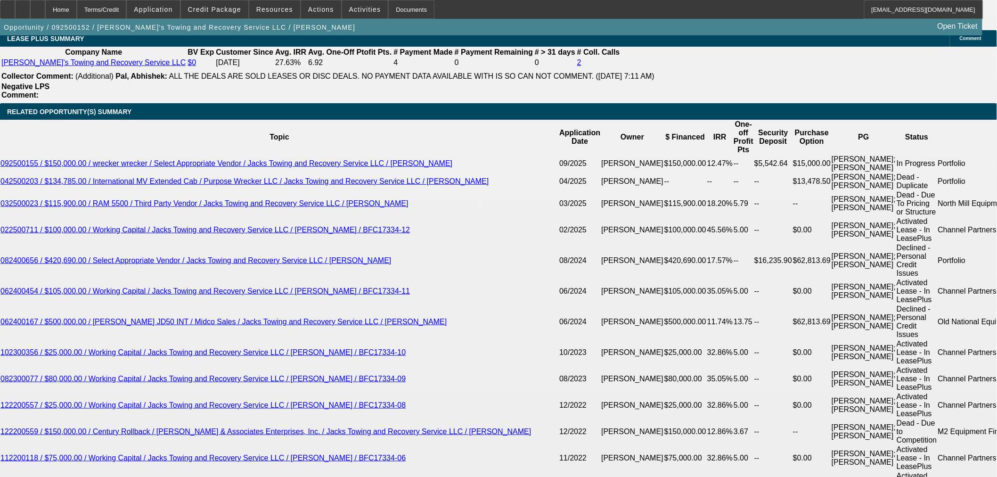
scroll to position [1614, 0]
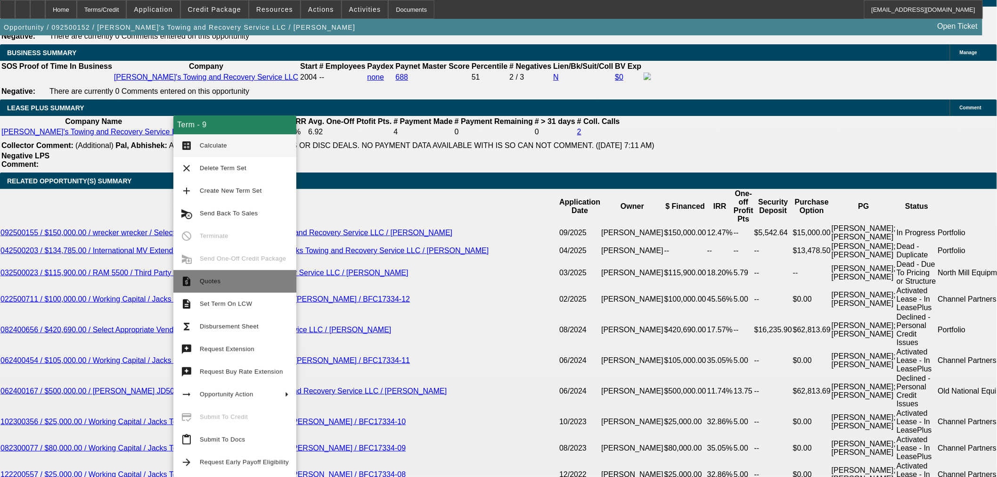
click at [198, 278] on button "request_quote Quotes" at bounding box center [234, 281] width 123 height 23
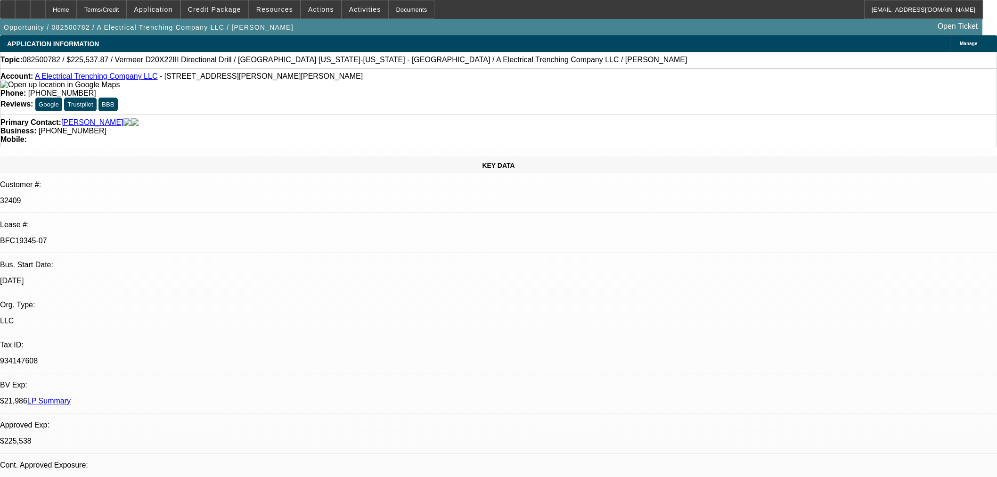
select select "0"
select select "3"
select select "0"
select select "6"
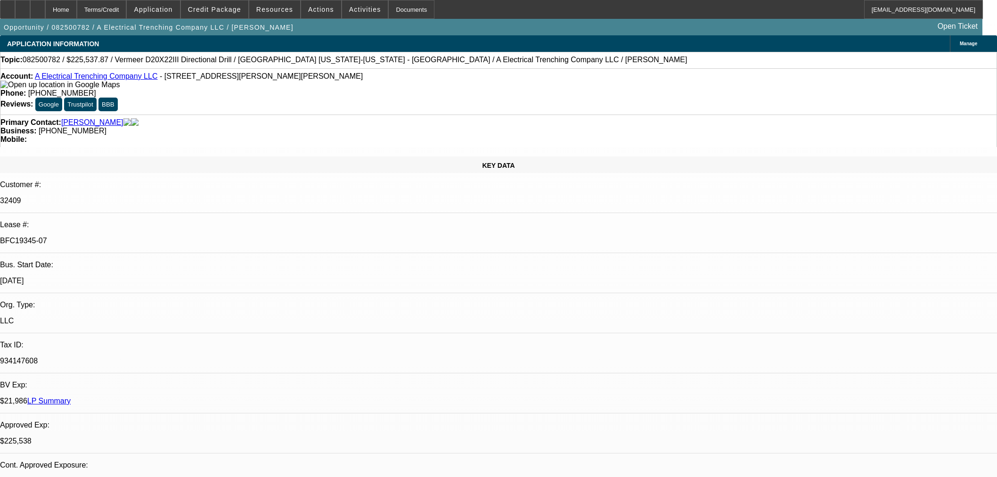
select select "0"
select select "3"
select select "0"
select select "6"
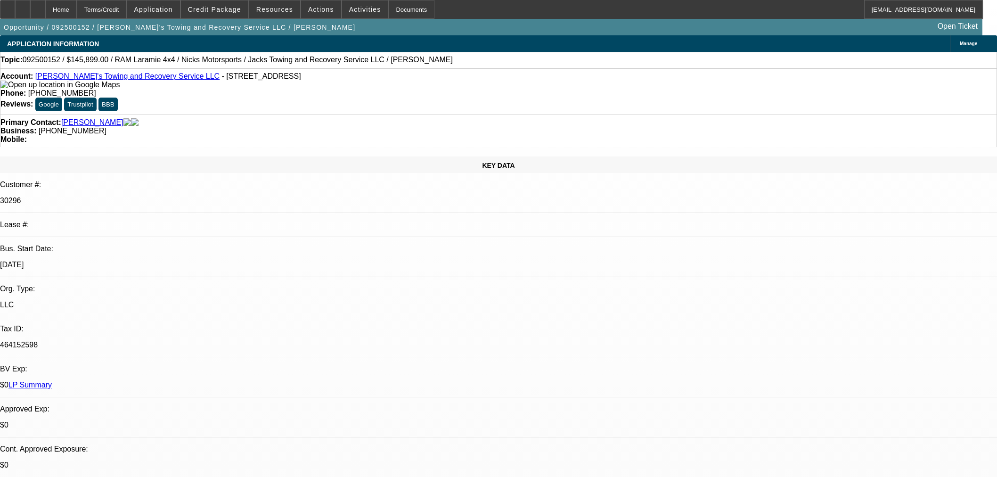
select select "0"
select select "3"
select select "0"
select select "6"
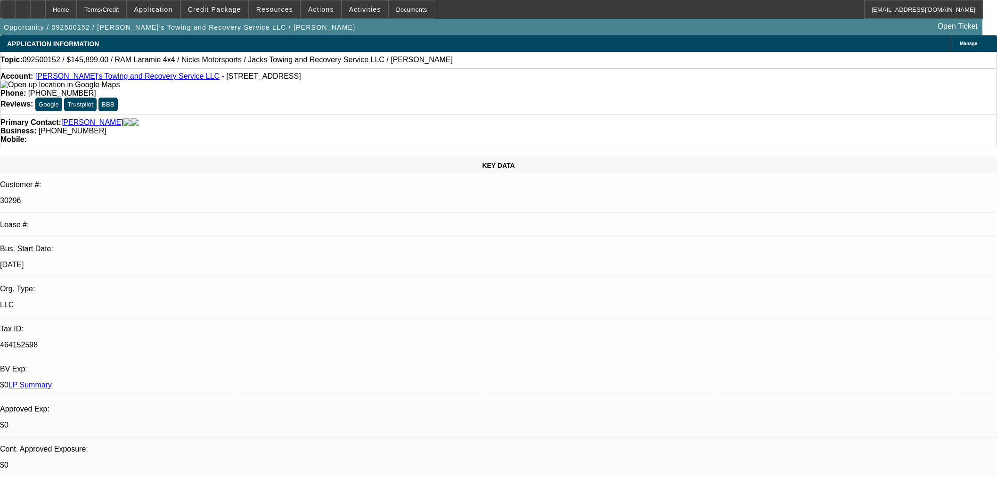
select select "0"
select select "3"
select select "0"
select select "6"
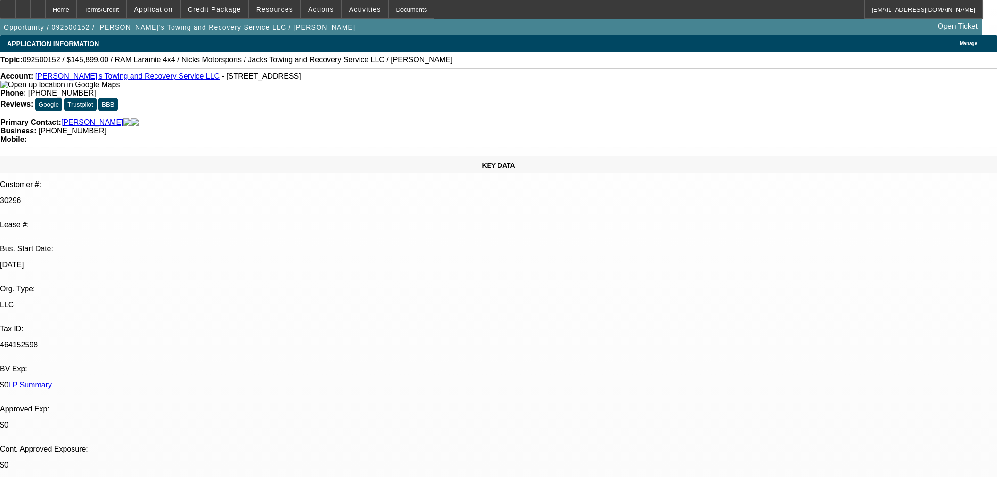
select select "0"
select select "3"
select select "0"
select select "6"
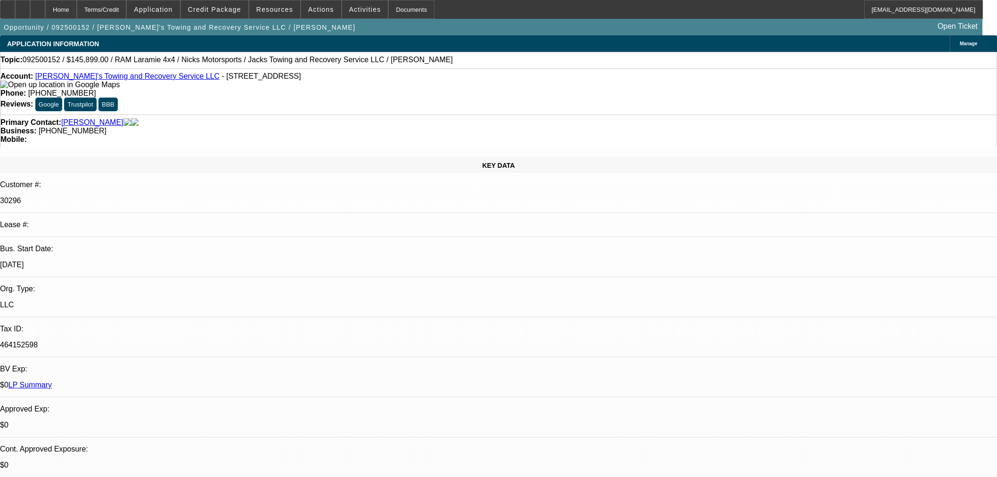
select select "0"
select select "3"
select select "0"
select select "6"
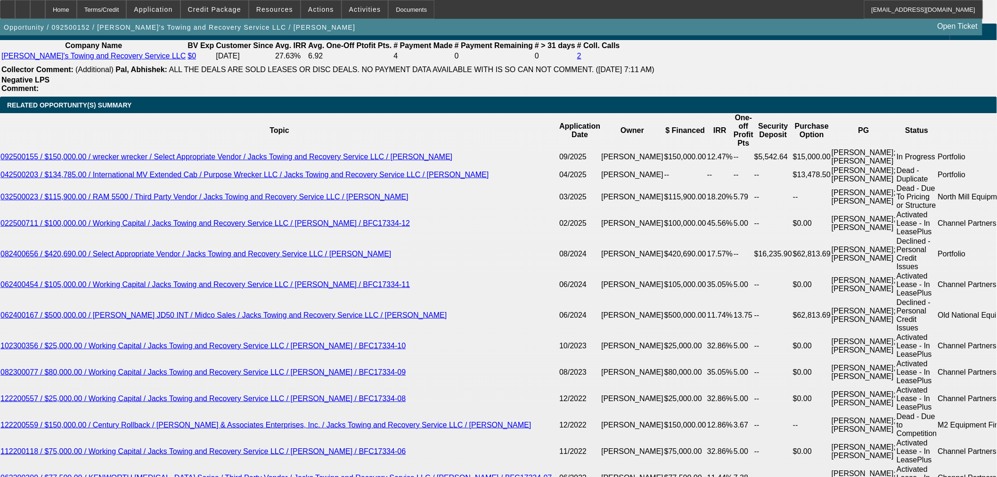
scroll to position [1533, 0]
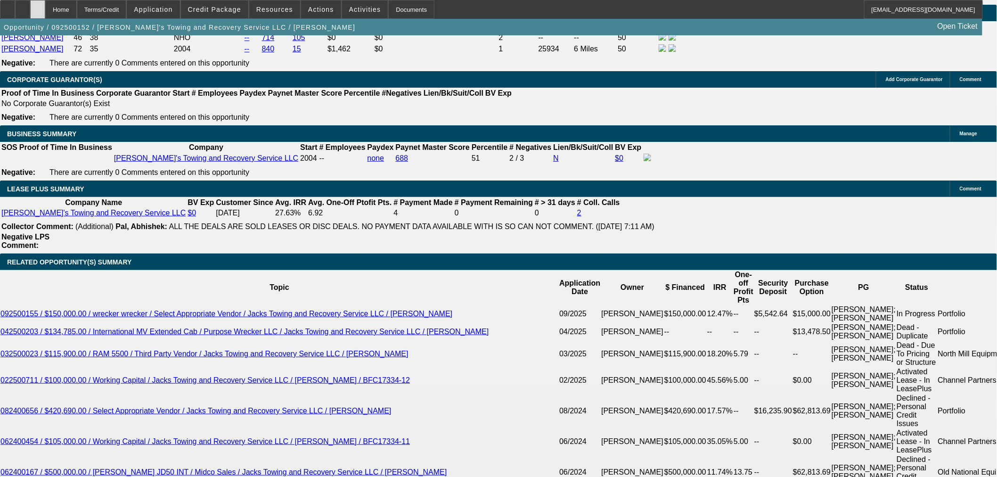
click at [45, 8] on div at bounding box center [37, 9] width 15 height 19
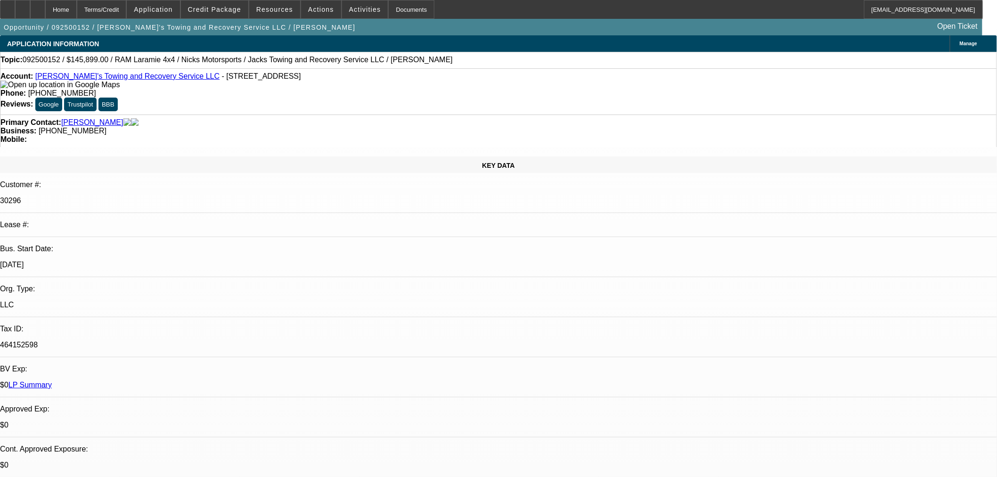
select select "0"
select select "3"
select select "0"
select select "6"
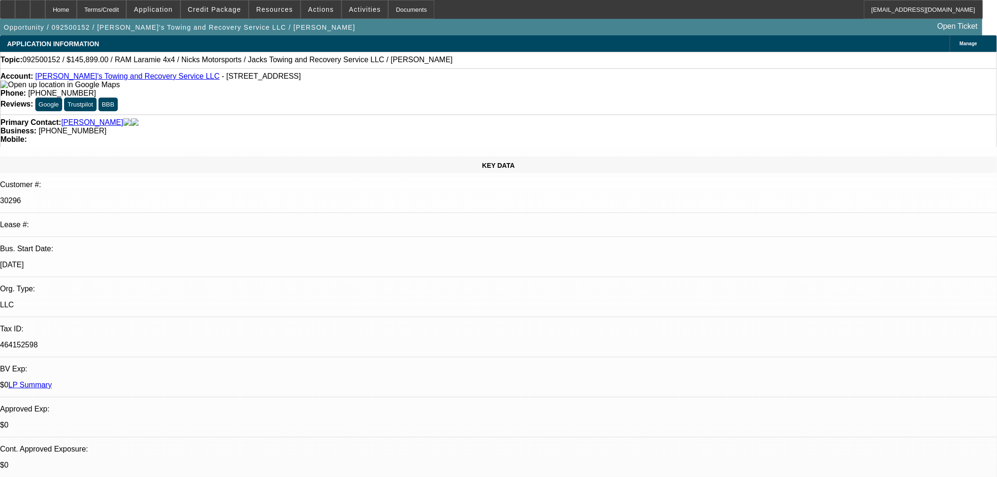
select select "0"
select select "3"
select select "0"
select select "6"
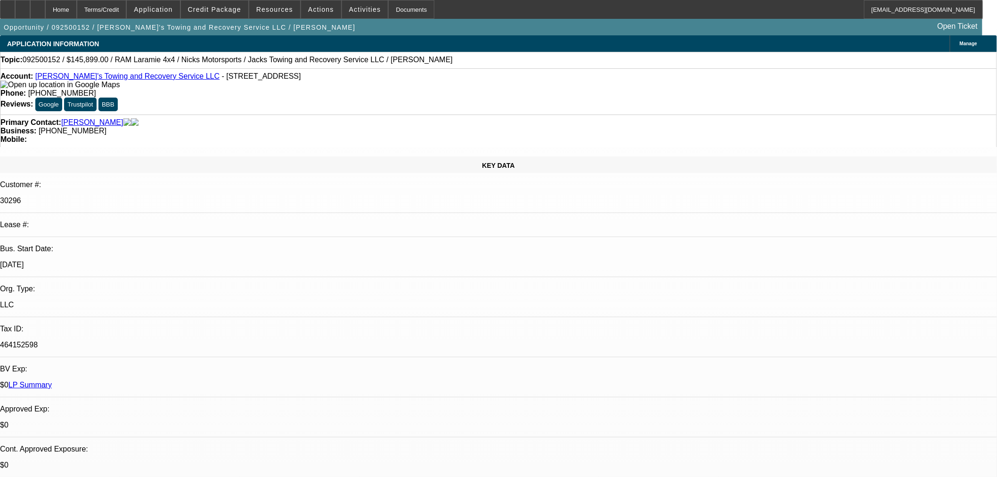
select select "0"
select select "3"
select select "0"
select select "6"
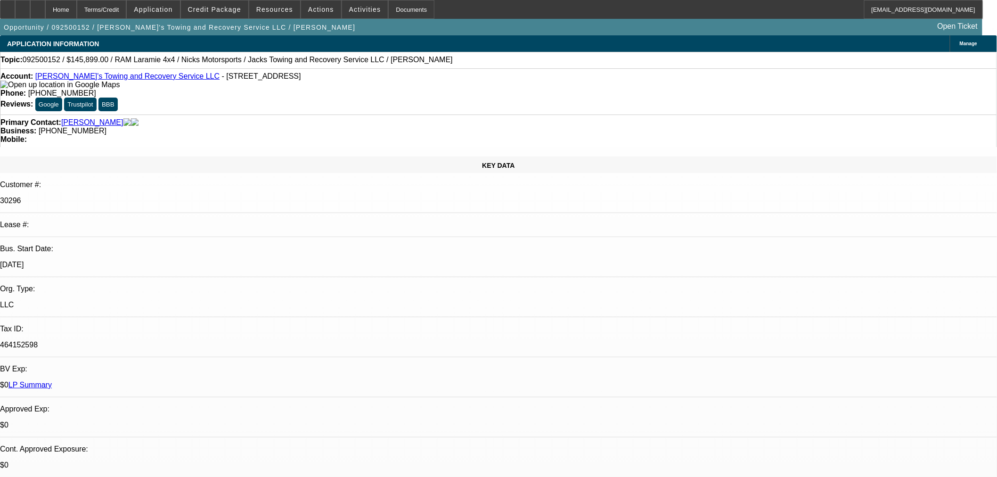
select select "0"
select select "3"
select select "0"
select select "6"
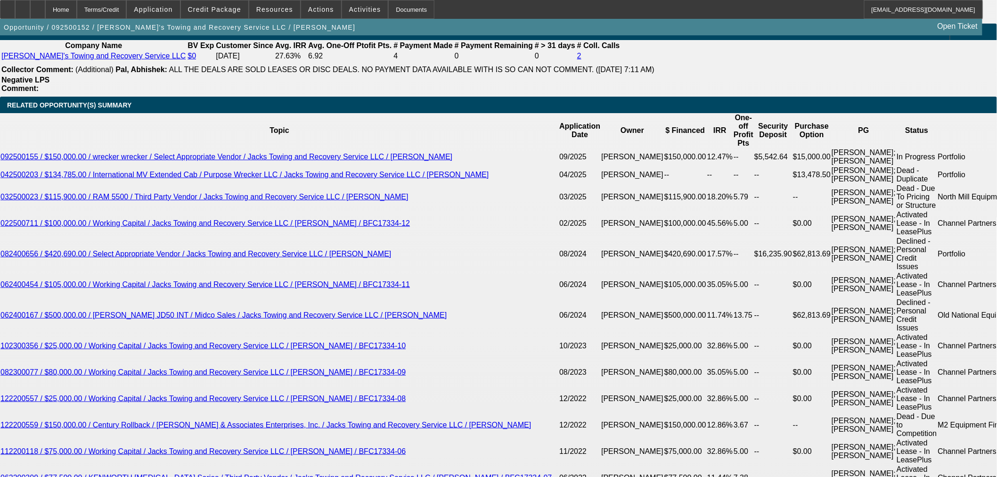
scroll to position [1518, 0]
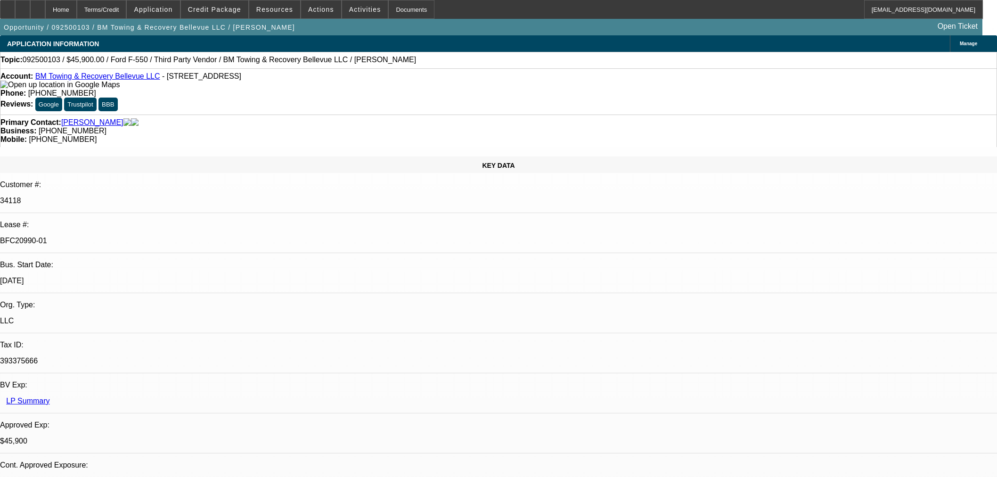
select select "0.15"
select select "2"
select select "0.1"
select select "4"
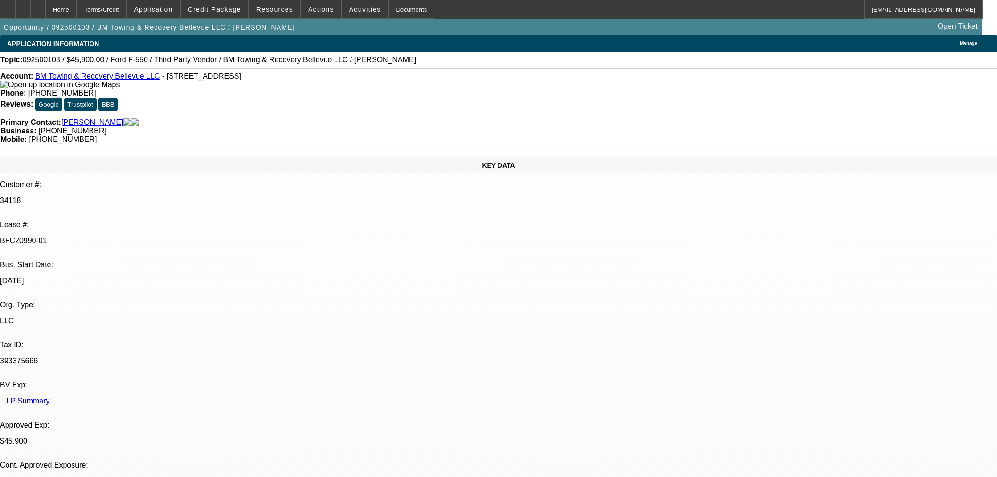
select select "0"
select select "2"
select select "0.1"
select select "4"
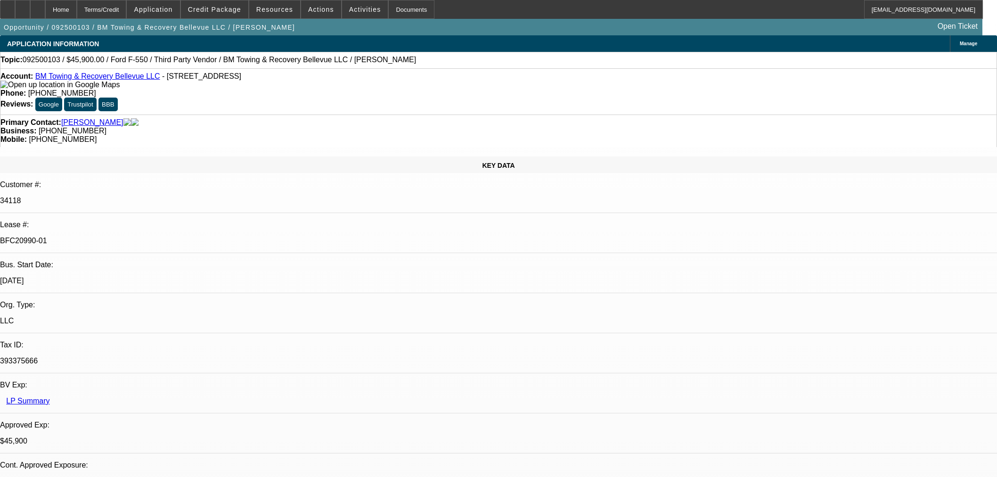
scroll to position [1465, 0]
select select "0"
select select "2"
select select "0"
select select "6"
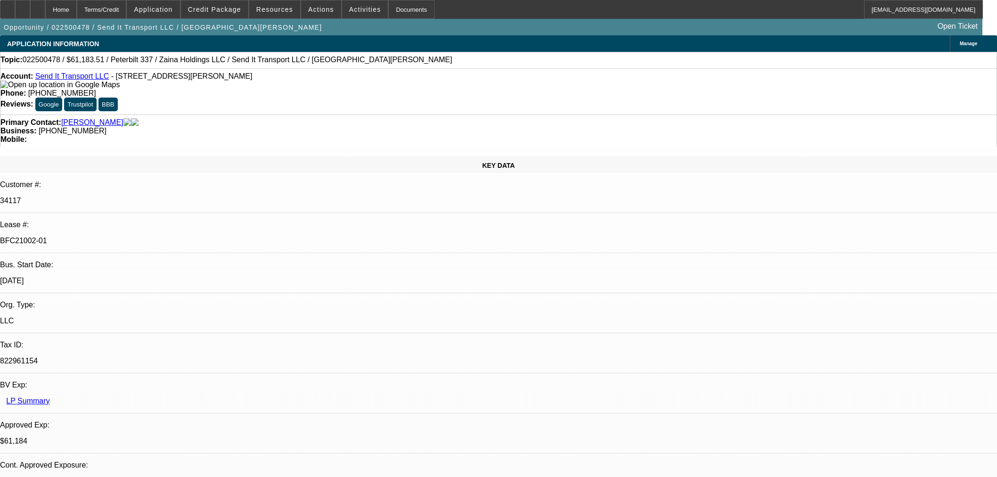
select select "0"
select select "2"
select select "0"
select select "6"
select select "0"
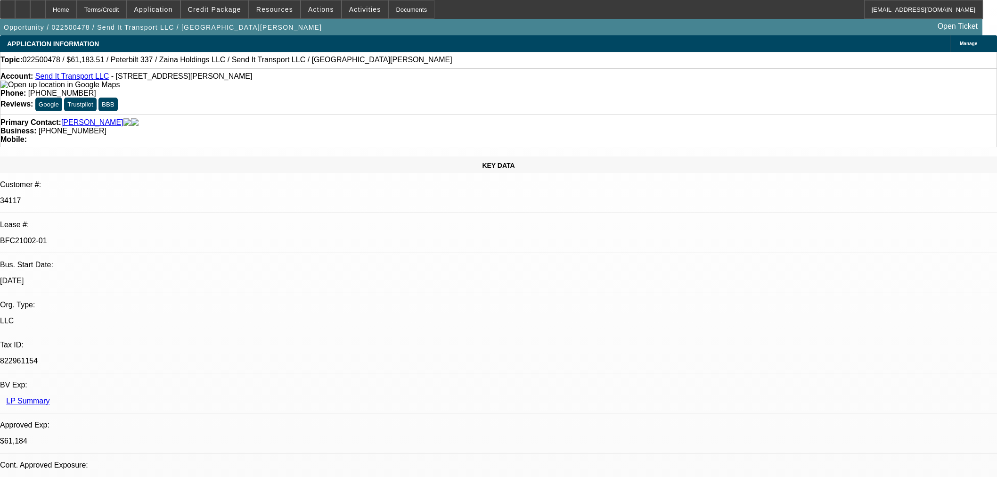
select select "2"
select select "0"
select select "6"
select select "0"
select select "3"
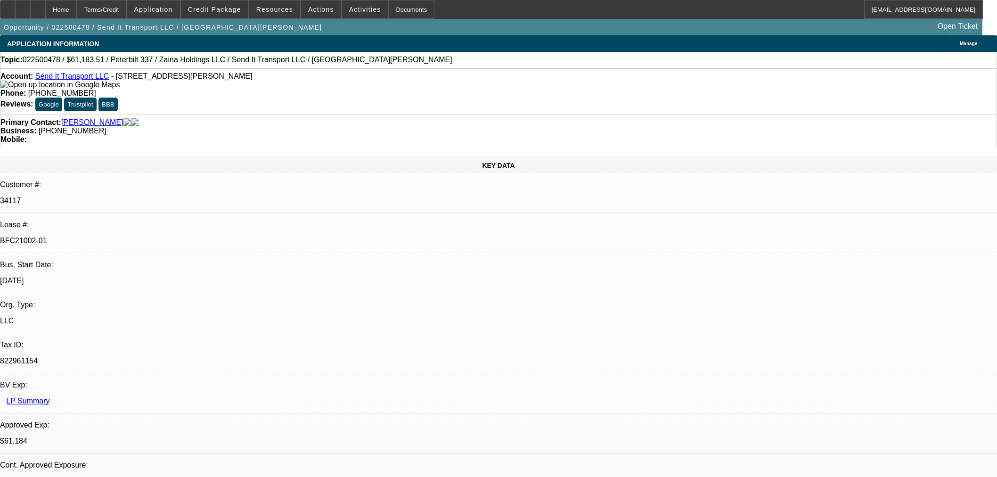
select select "0"
select select "6"
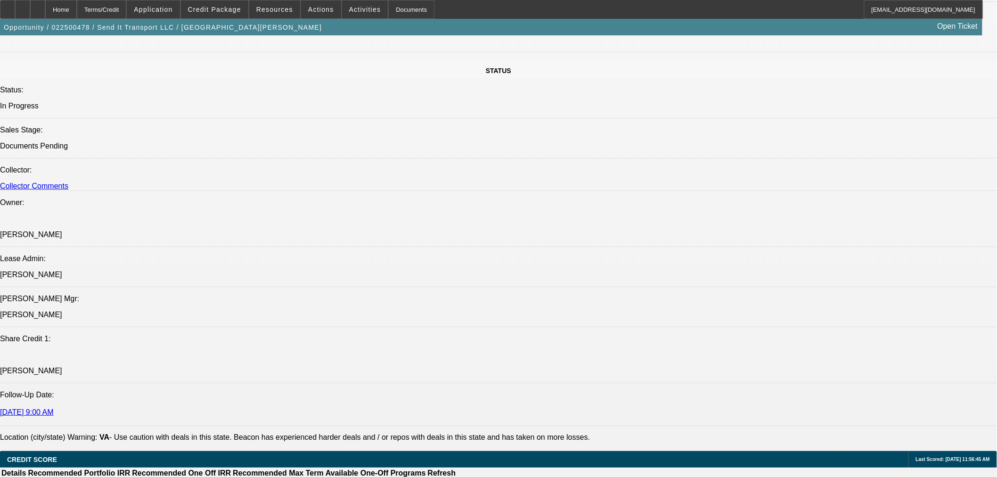
scroll to position [889, 0]
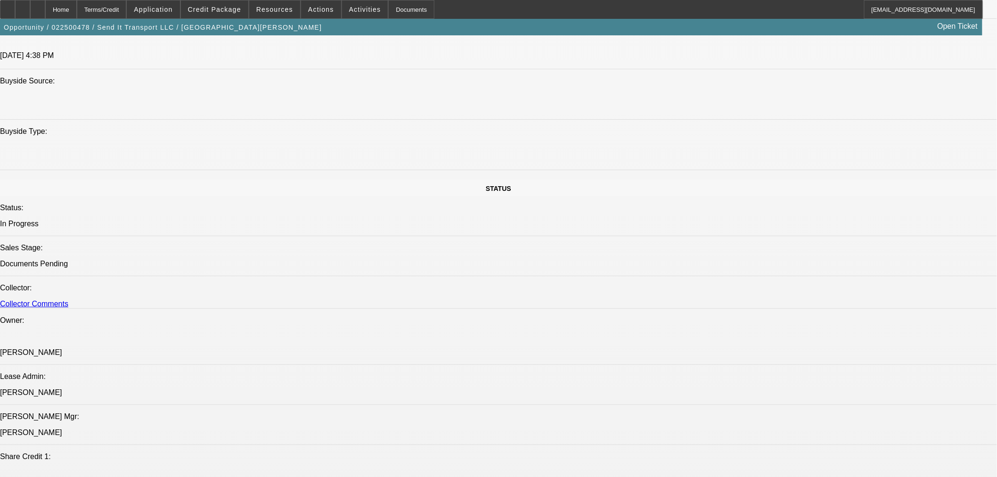
click at [45, 13] on div at bounding box center [37, 9] width 15 height 19
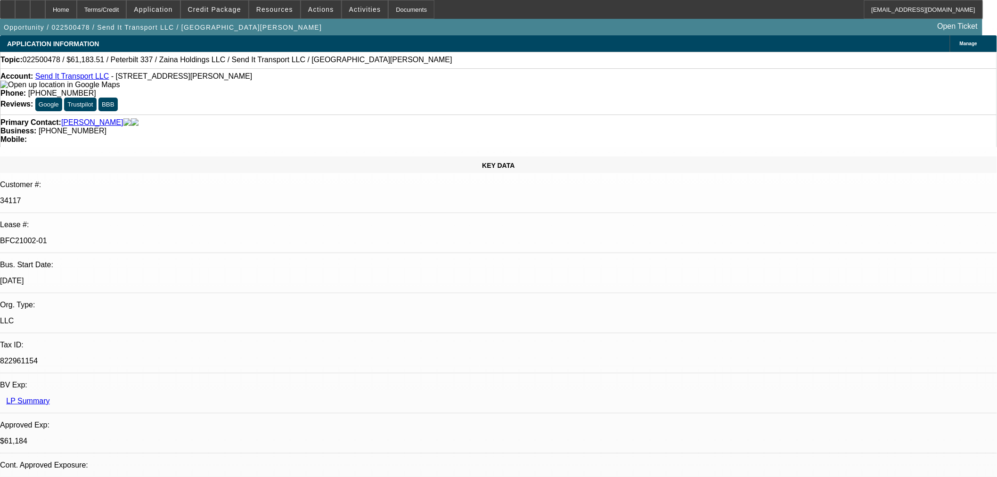
select select "0"
select select "2"
select select "0"
select select "6"
select select "0"
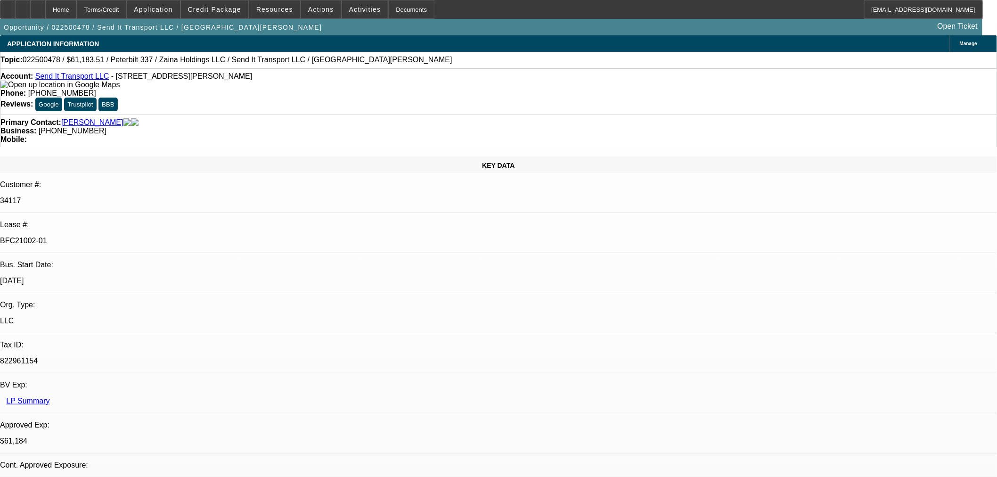
select select "2"
select select "0"
select select "6"
select select "0"
select select "2"
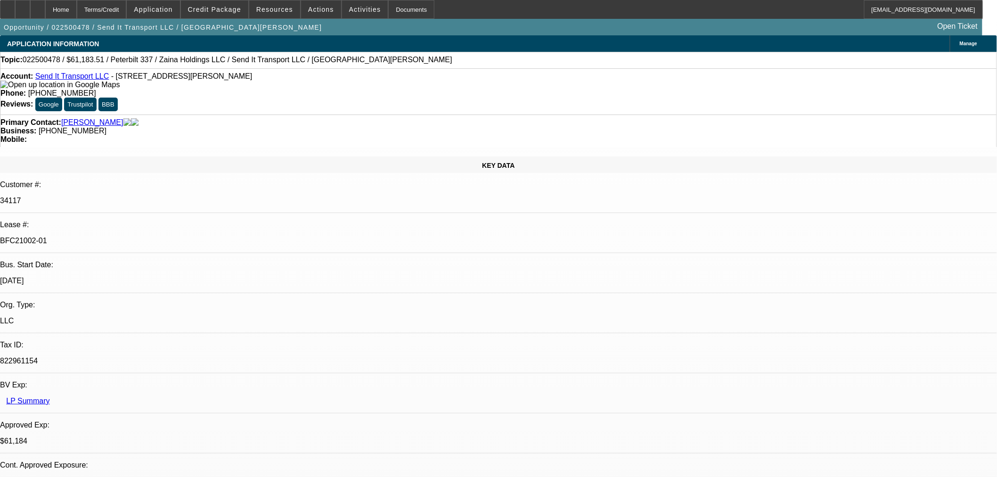
select select "0"
select select "6"
select select "0"
select select "3"
select select "0"
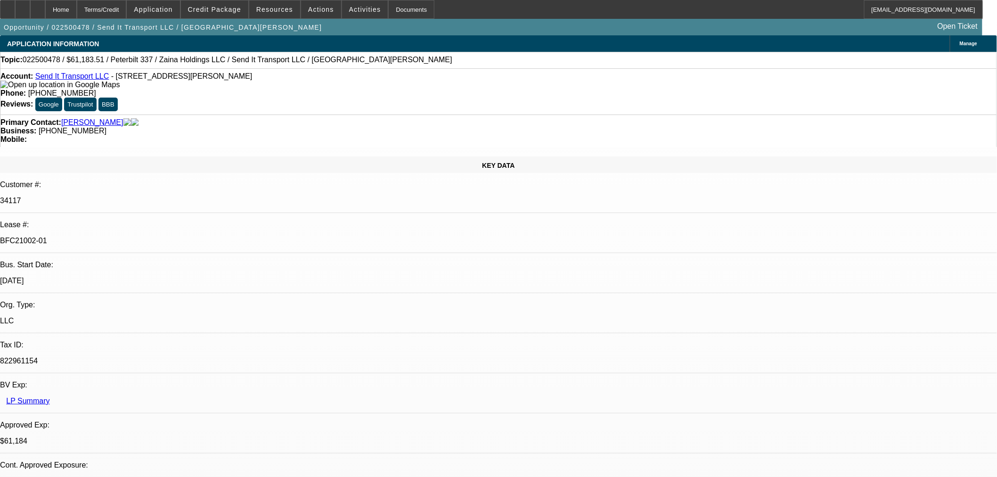
select select "6"
select select "0"
select select "2"
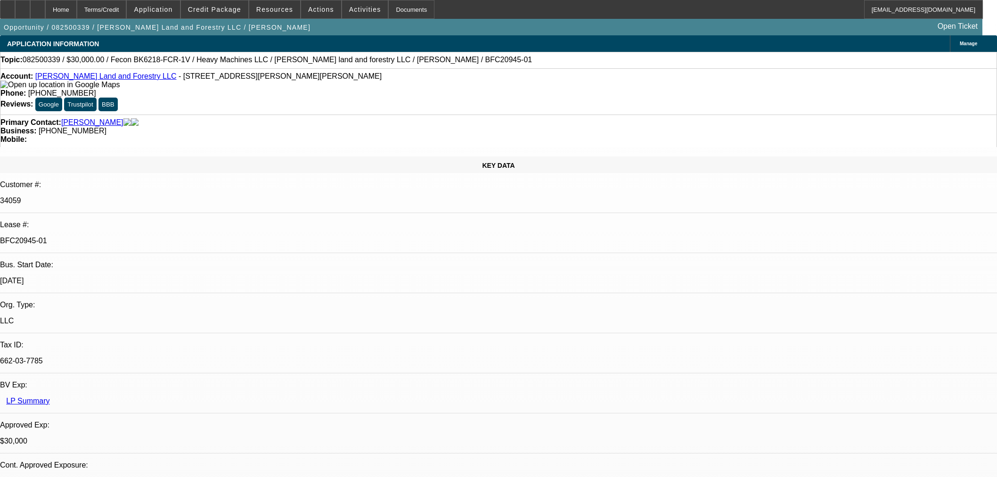
select select "0"
select select "6"
select select "0"
select select "2"
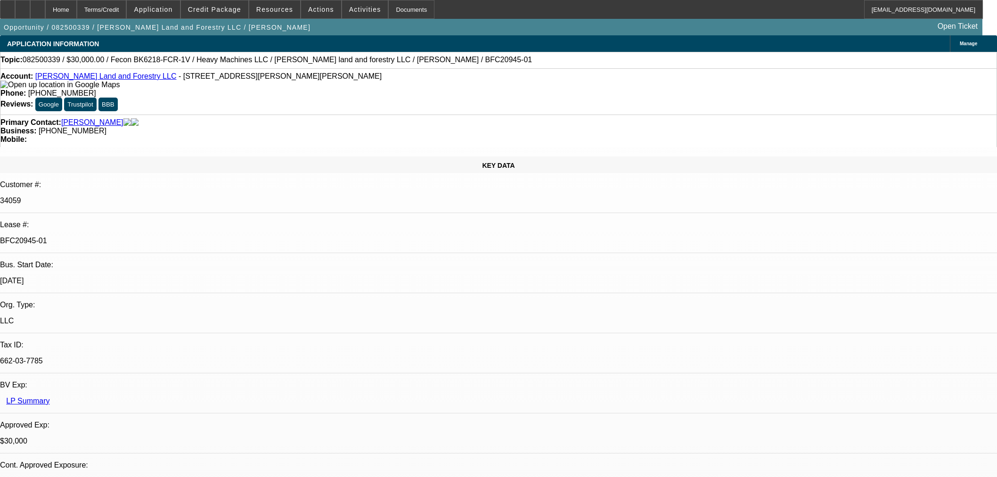
select select "0"
select select "6"
select select "0.2"
select select "2"
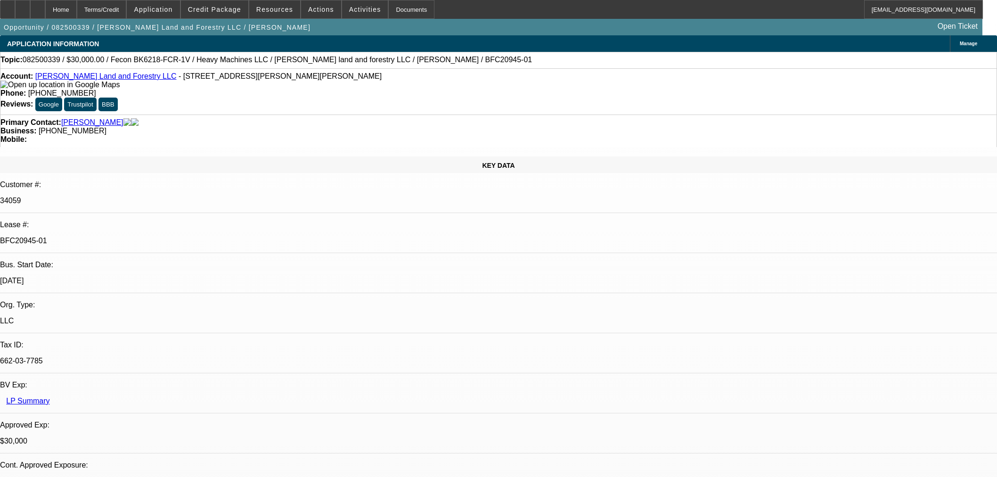
select select "0"
select select "6"
select select "0"
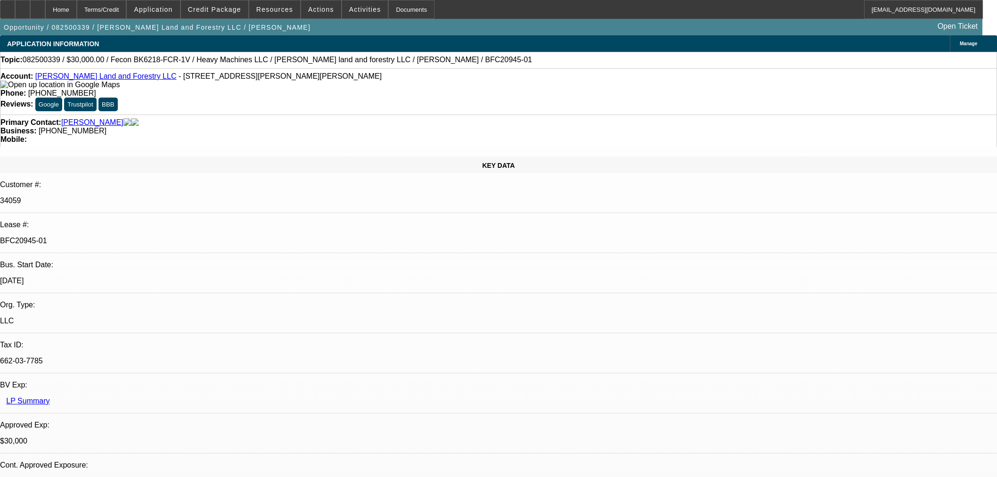
select select "19"
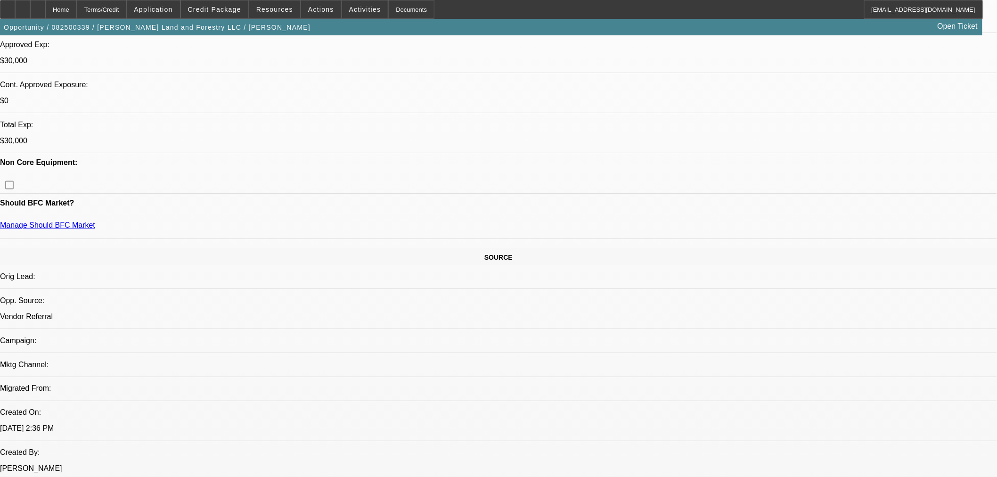
scroll to position [261, 0]
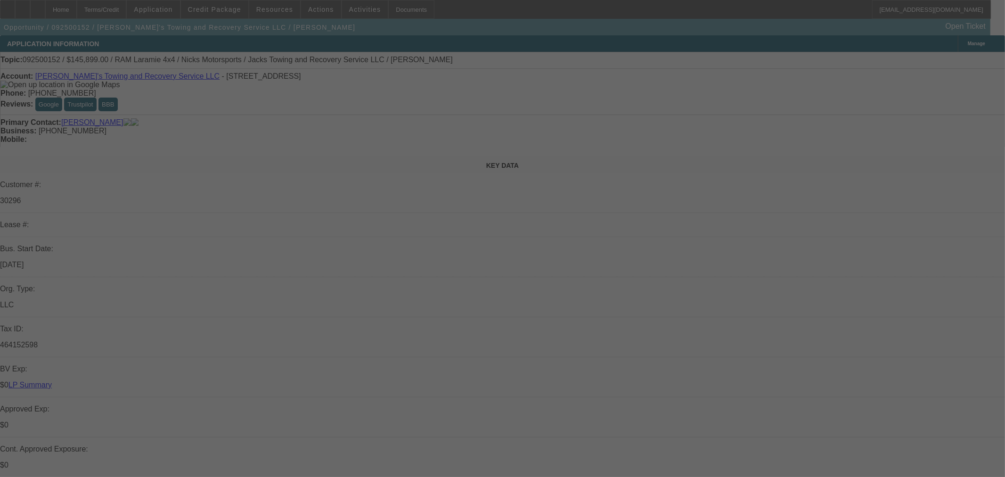
select select "0"
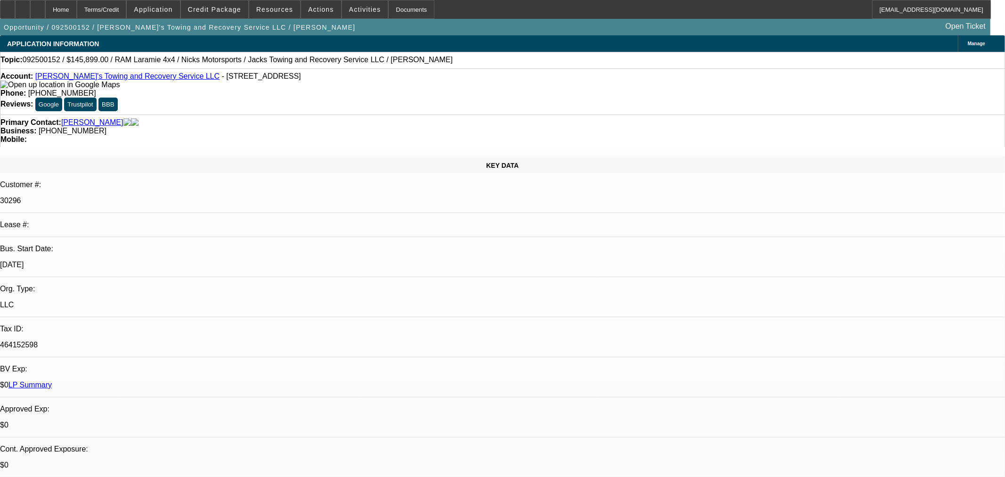
select select "3"
select select "0"
select select "6"
select select "0"
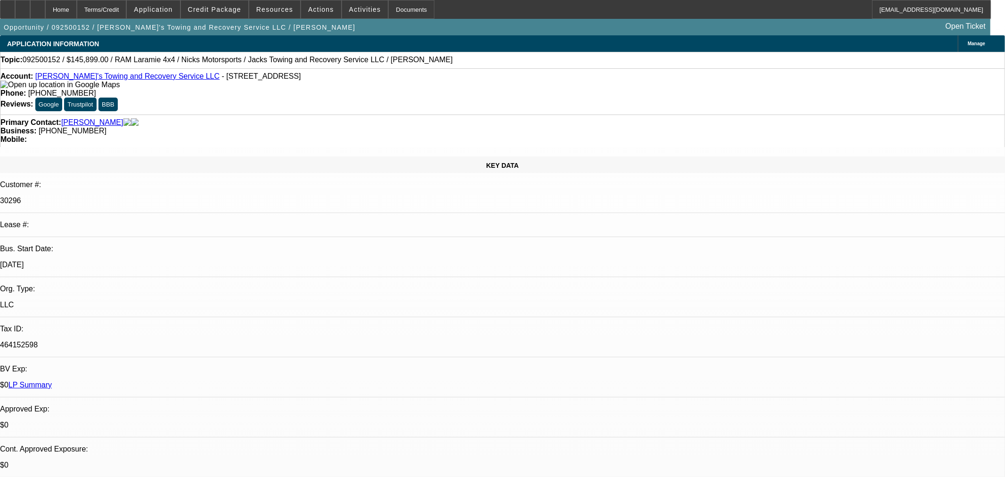
select select "3"
select select "0"
select select "6"
select select "0"
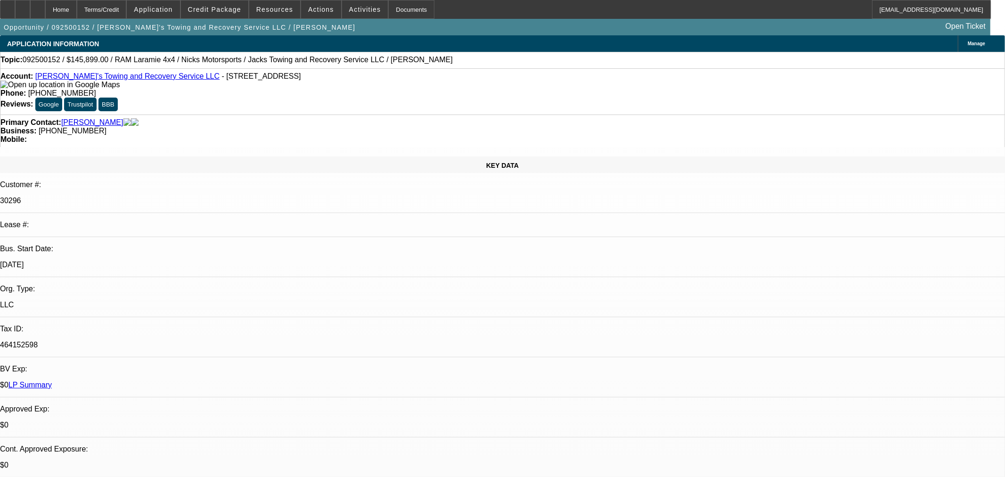
select select "3"
select select "0"
select select "6"
select select "0"
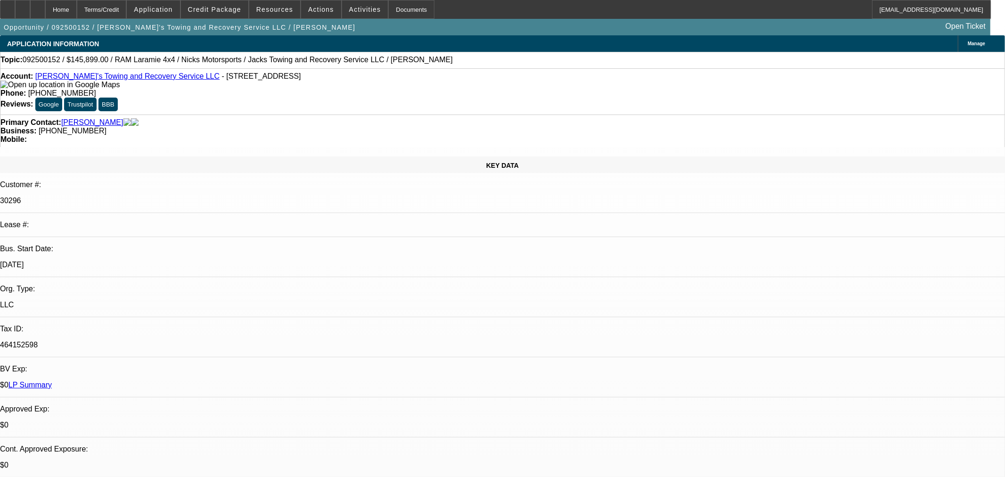
select select "3"
select select "0"
select select "6"
click at [236, 11] on span "Credit Package" at bounding box center [214, 10] width 53 height 8
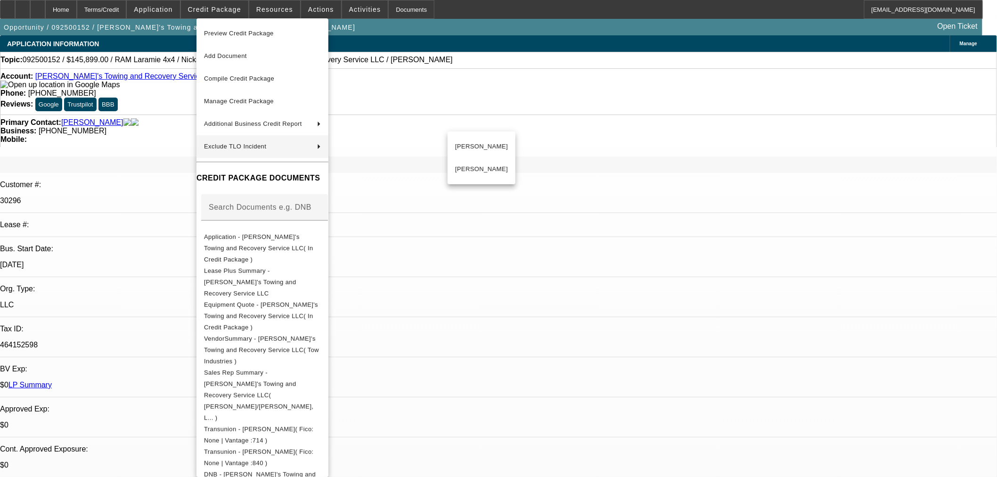
click at [475, 88] on div at bounding box center [498, 238] width 997 height 477
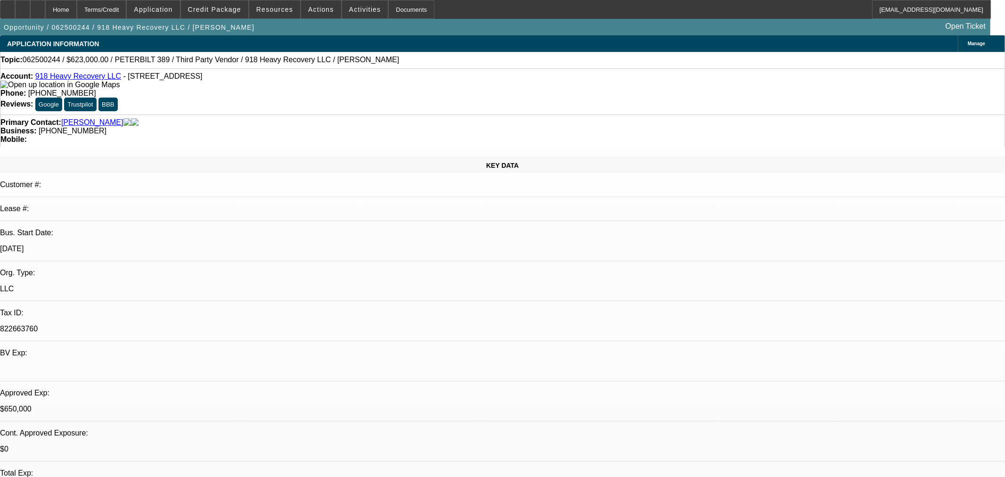
select select "0"
select select "2"
select select "0"
select select "6"
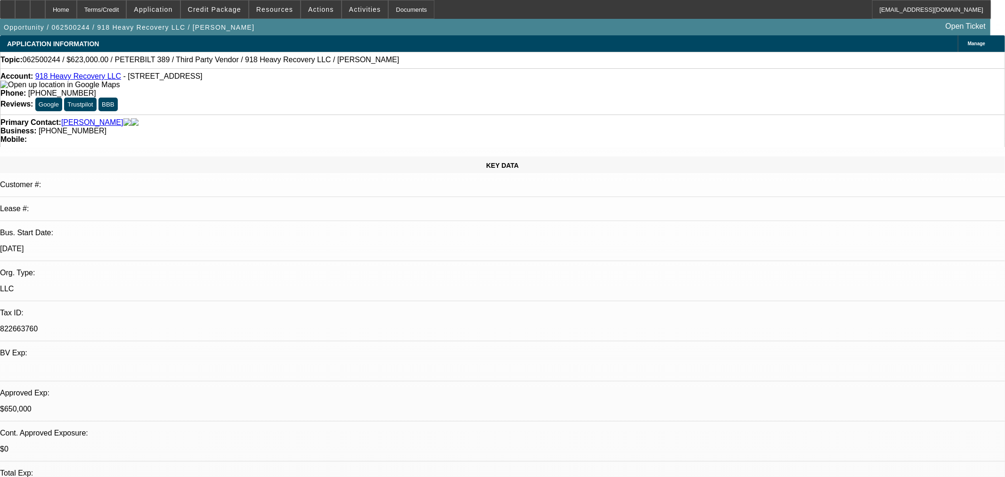
select select "0"
select select "2"
select select "0"
select select "6"
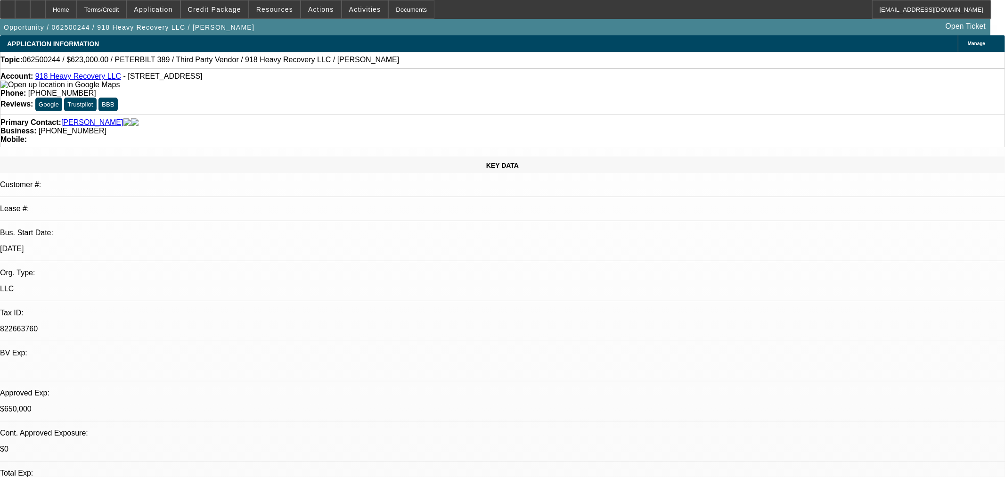
select select "0"
select select "2"
select select "0"
select select "6"
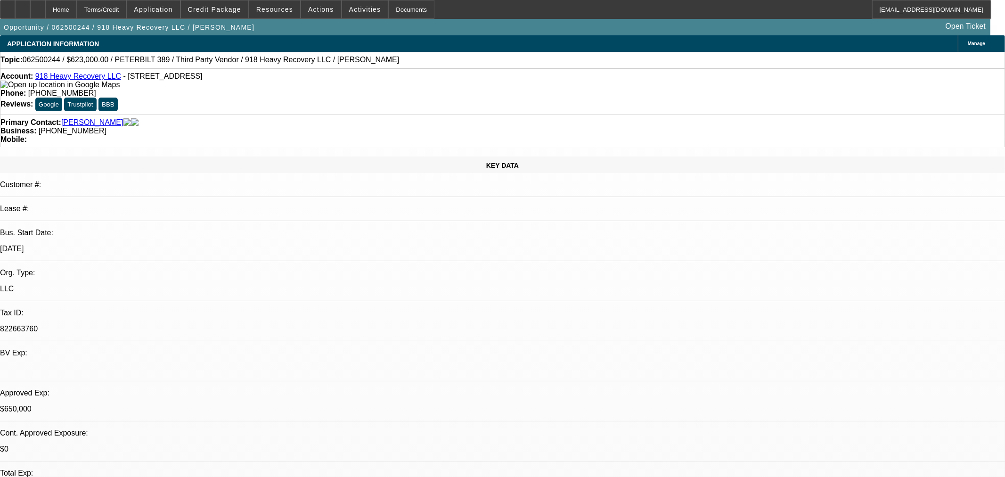
select select "0"
select select "2"
select select "0"
select select "6"
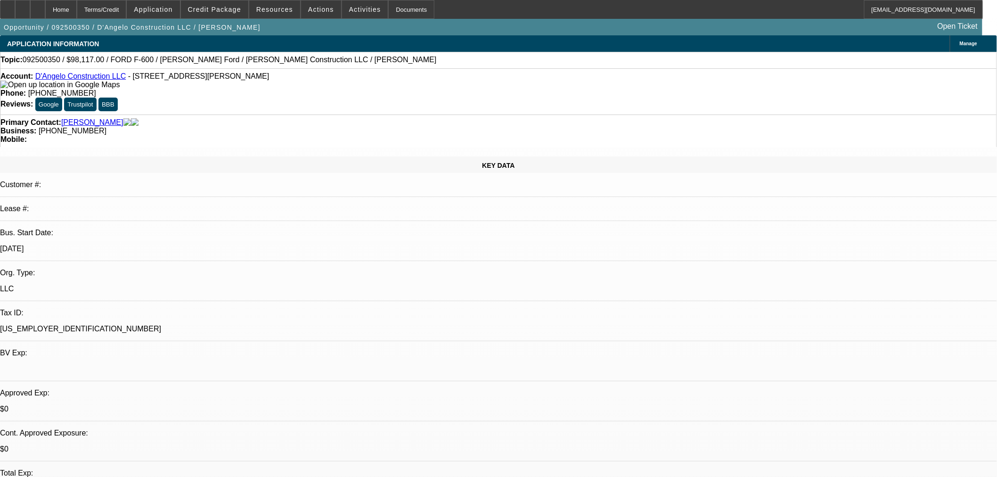
select select "0"
select select "2"
select select "0.1"
select select "4"
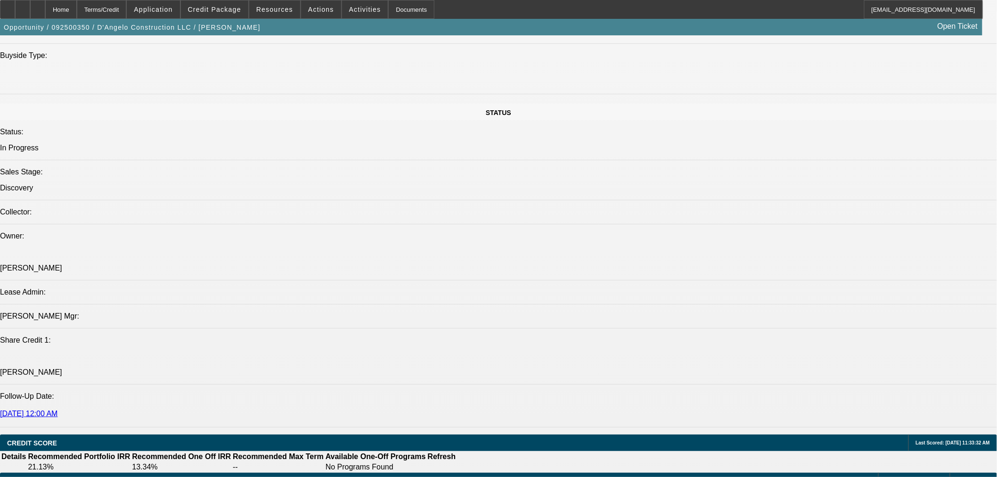
scroll to position [1256, 0]
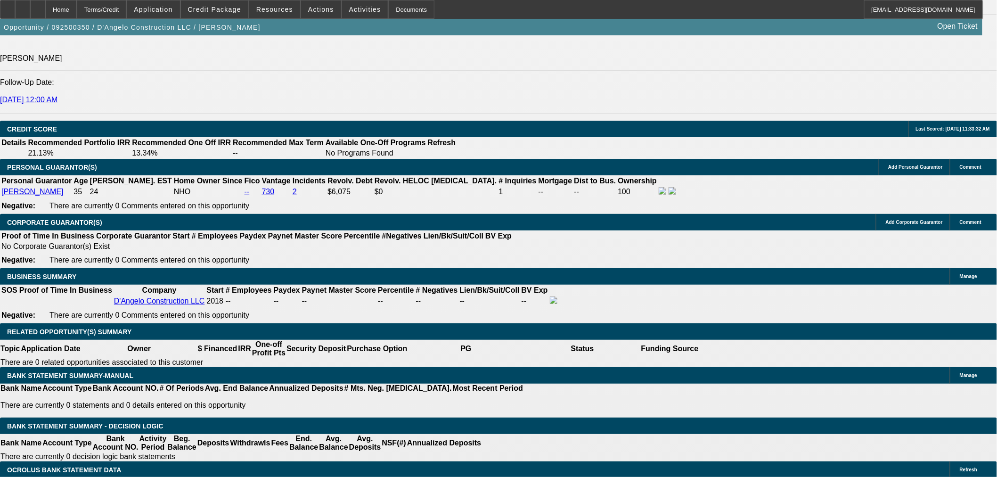
select select "0.1"
type input "$9,811.70"
type input "UNKNOWN"
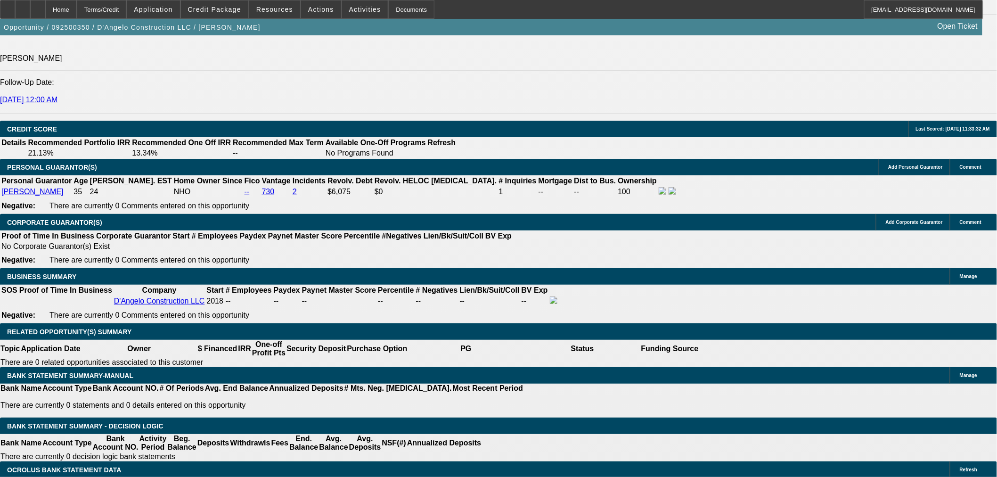
select select "0.15"
type input "$14,717.55"
drag, startPoint x: 195, startPoint y: 341, endPoint x: 319, endPoint y: 297, distance: 131.1
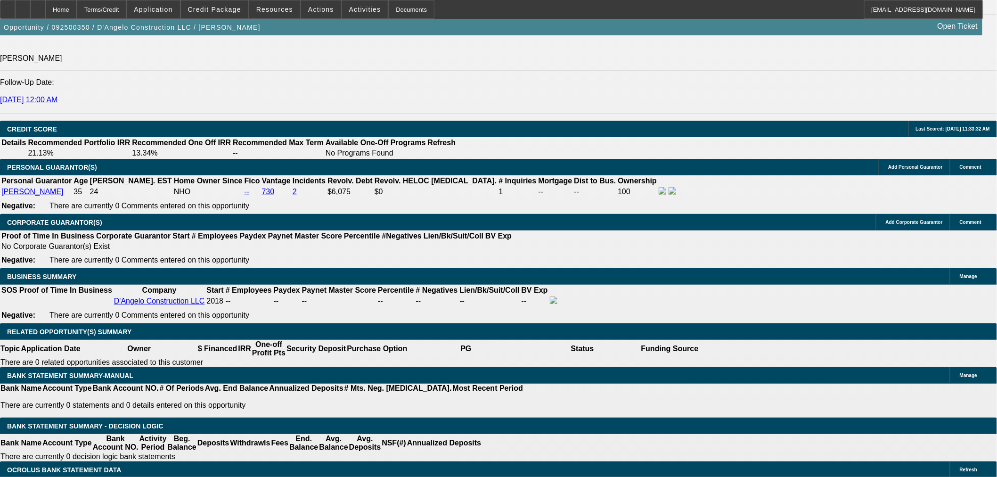
type input "60"
type input "1"
type input "$2,851.22"
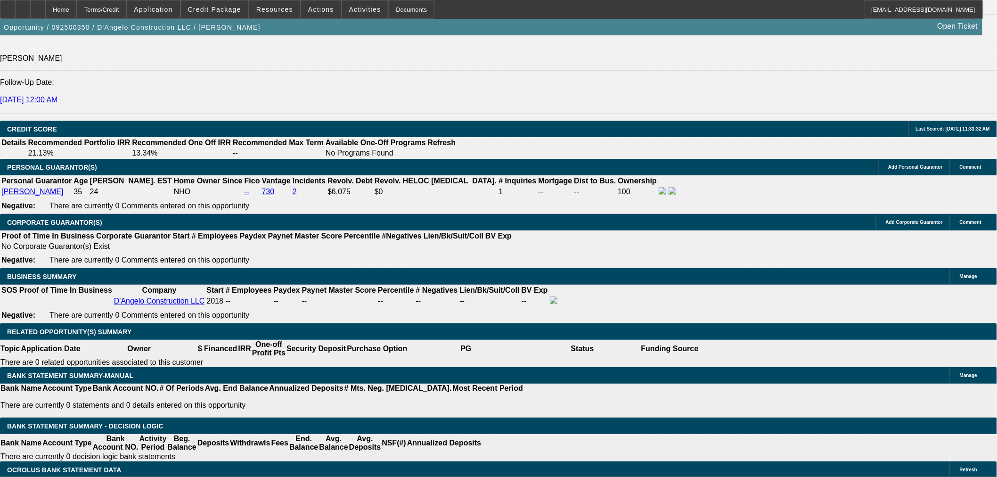
type input "$1,425.61"
type input "16"
type input "$4,056.22"
type input "$2,028.11"
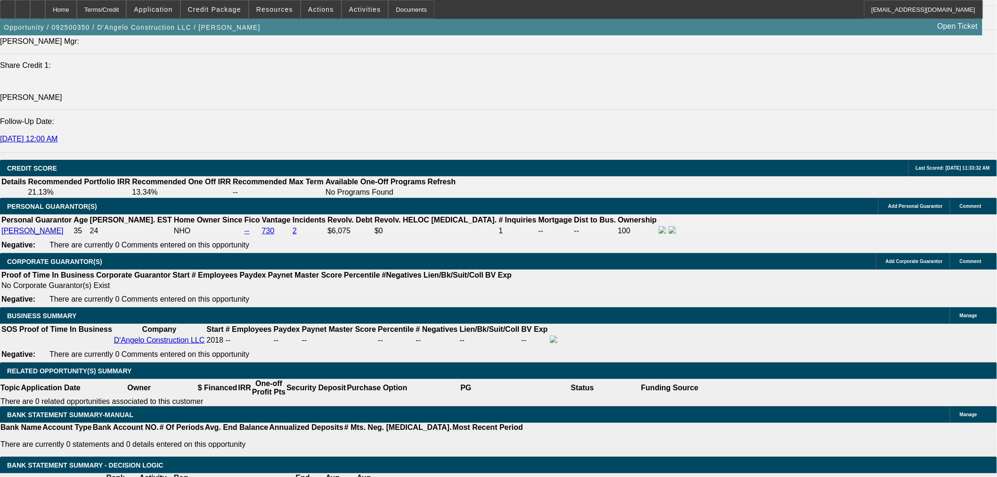
scroll to position [1151, 0]
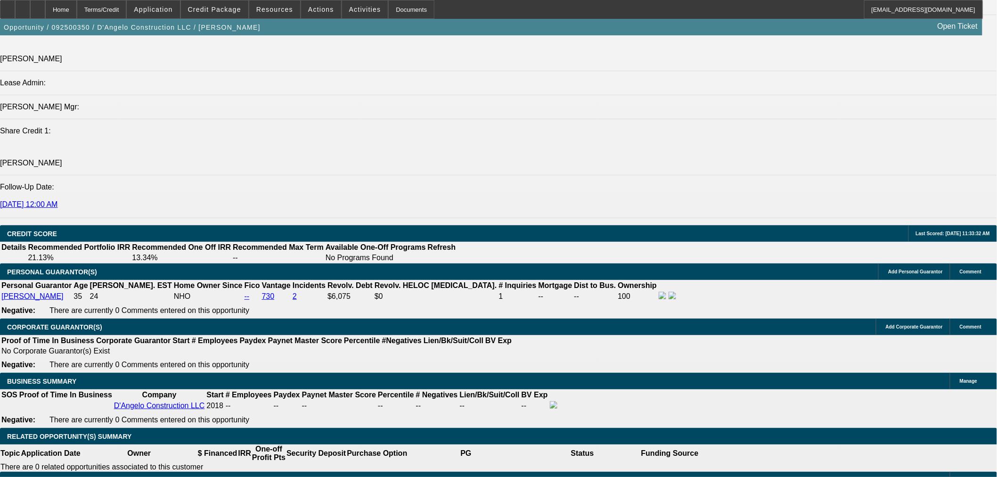
type input "16"
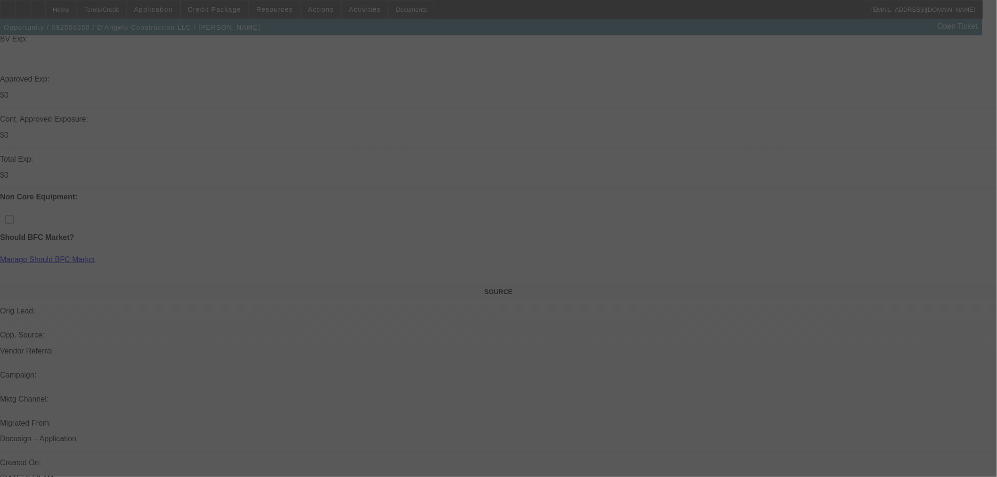
scroll to position [0, 0]
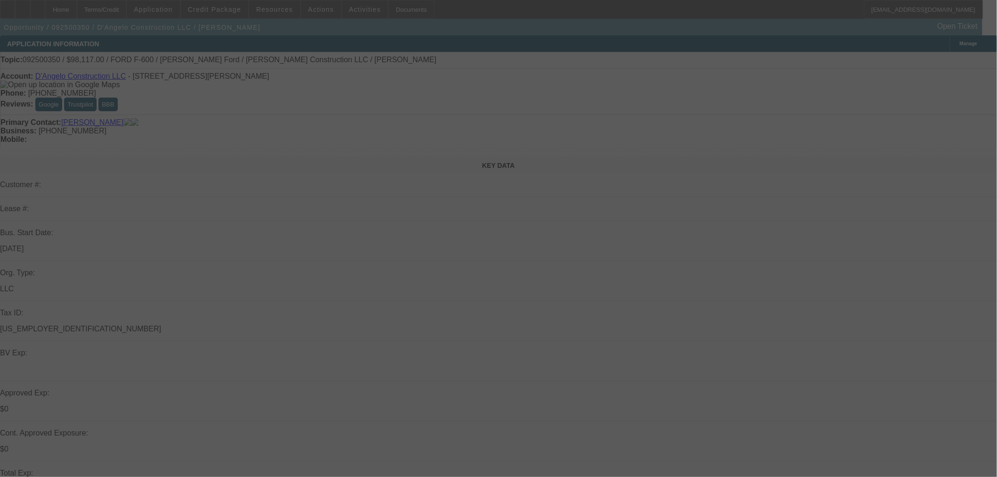
select select "0.15"
select select "2"
select select "0.1"
select select "4"
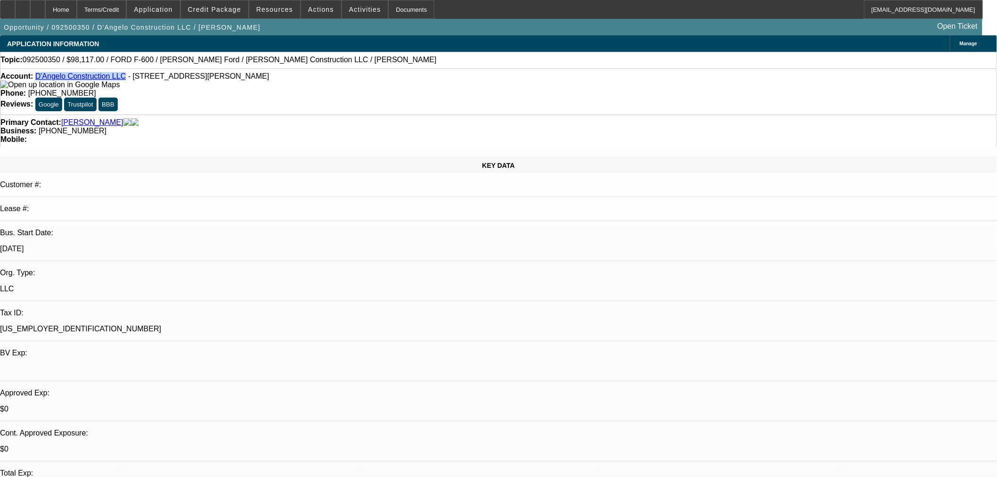
drag, startPoint x: 116, startPoint y: 79, endPoint x: 44, endPoint y: 79, distance: 72.5
click at [44, 79] on div "Account: D'Angelo Construction LLC - 160 Old Jackson Avenue , Scarsdale, NY 105…" at bounding box center [498, 80] width 996 height 17
copy link "D'Angelo Construction LLC"
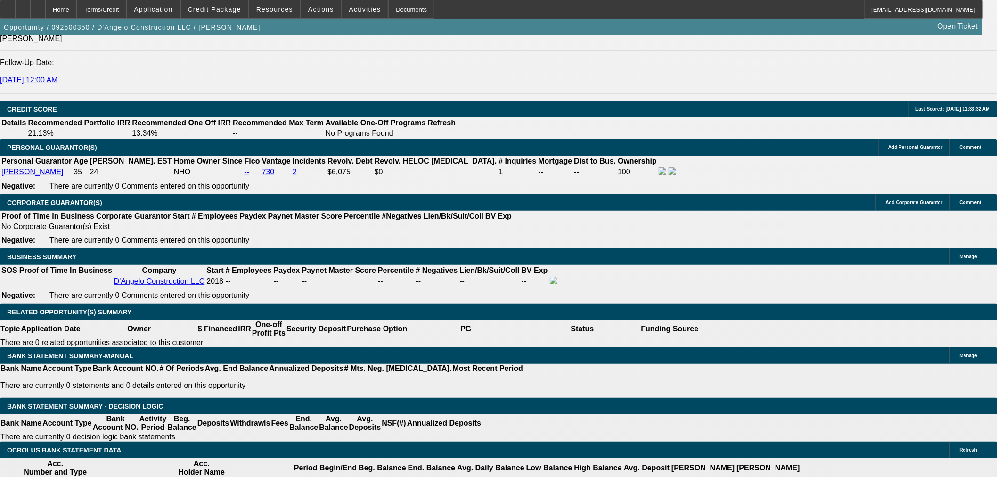
scroll to position [1413, 0]
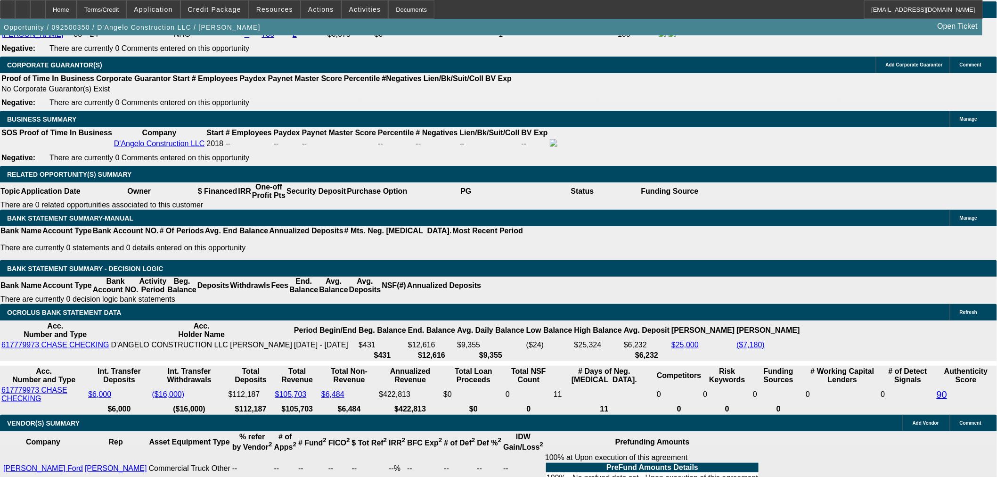
select select "0.1"
type input "$9,811.70"
type input "UNKNOWN"
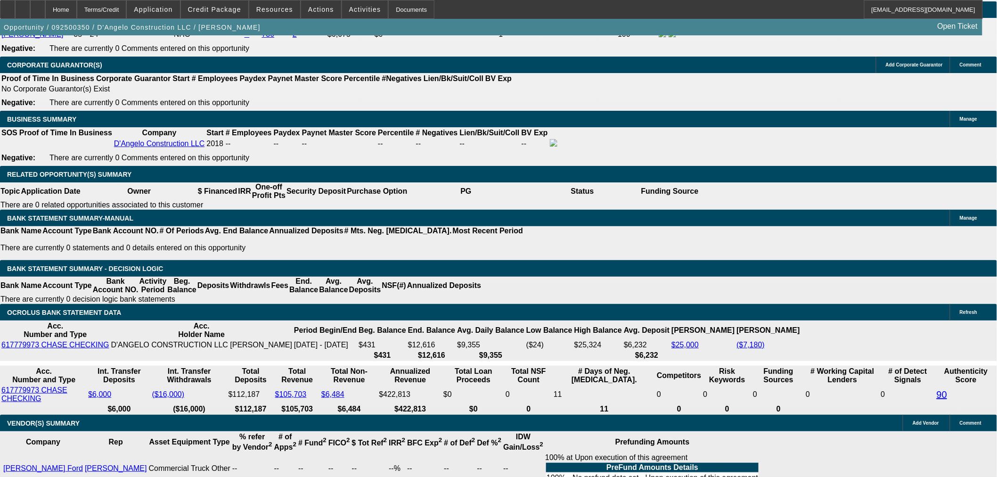
type input "$4,294.82"
type input "$2,147.41"
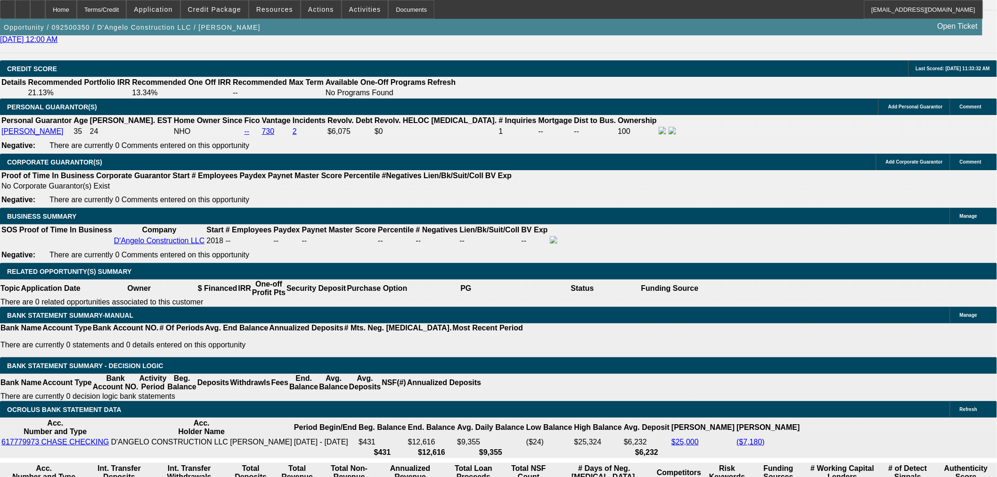
scroll to position [1203, 0]
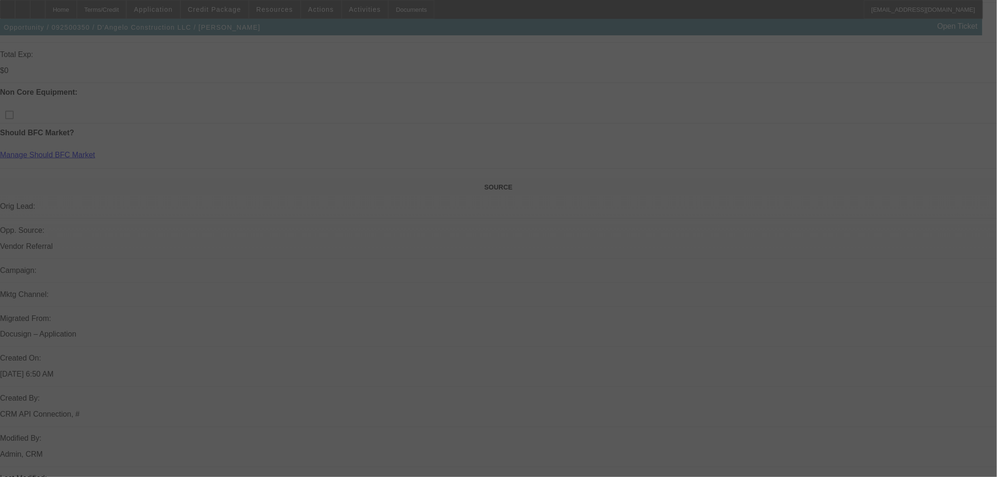
scroll to position [785, 0]
select select "0.1"
select select "2"
select select "0.1"
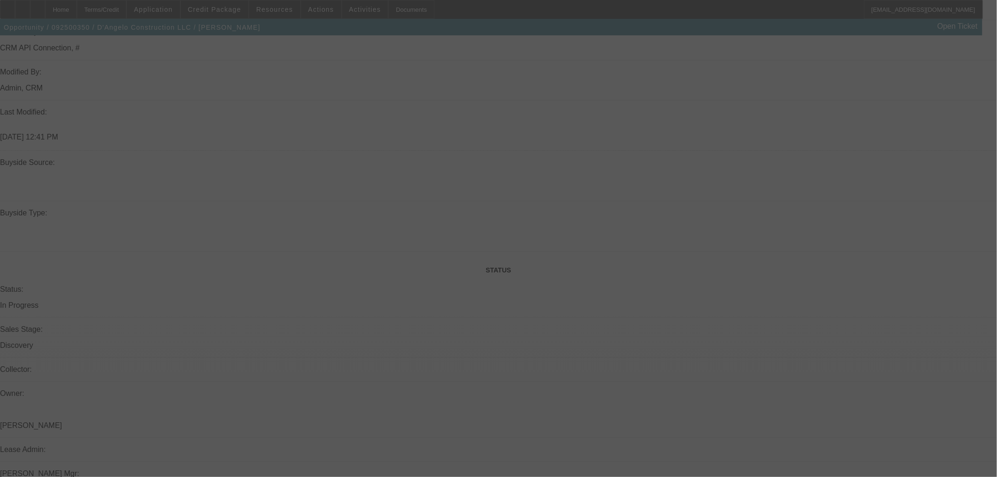
select select "4"
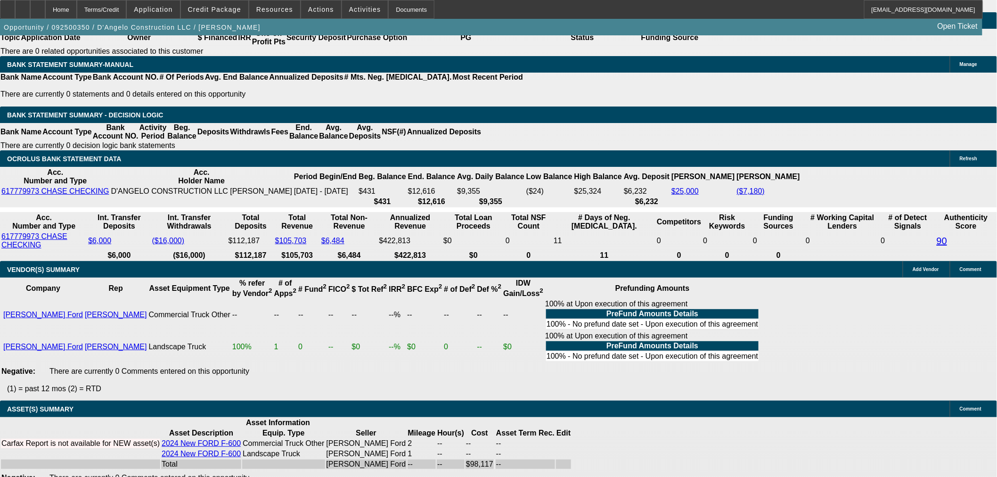
scroll to position [1413, 0]
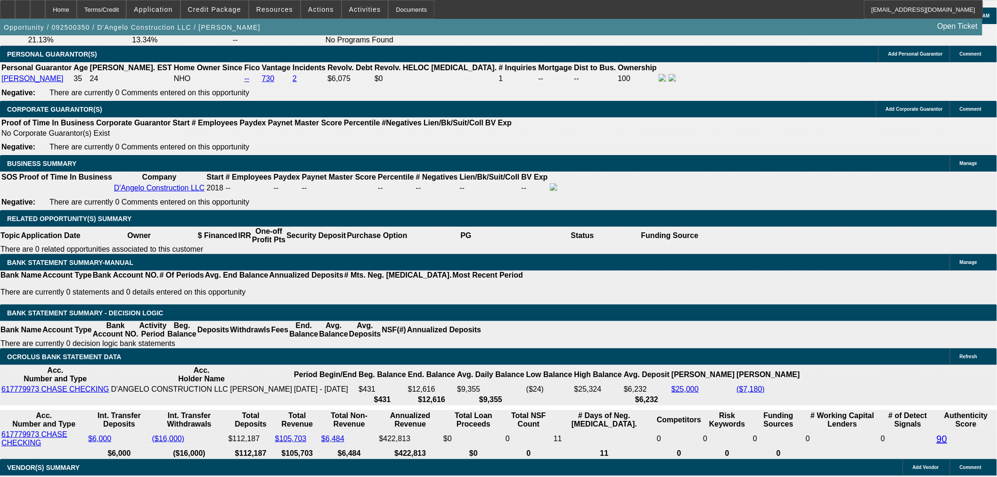
scroll to position [1308, 0]
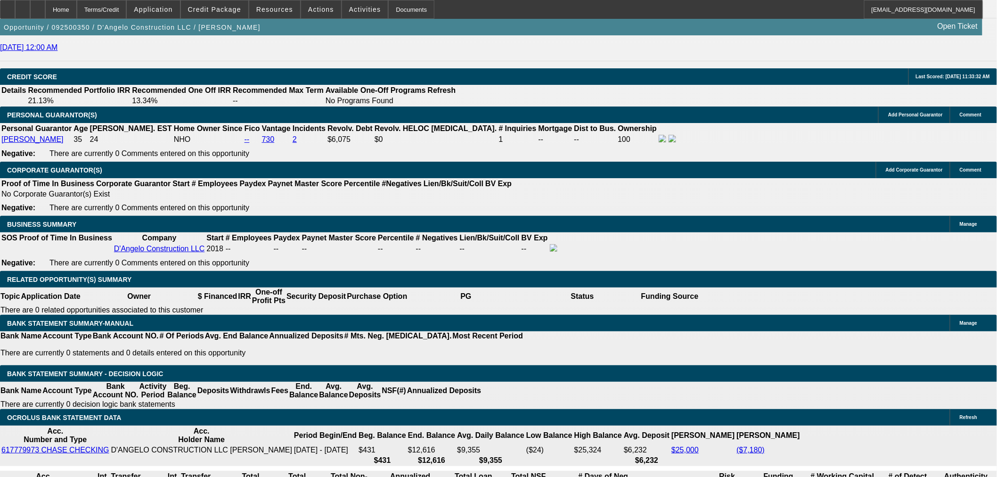
drag, startPoint x: 218, startPoint y: 288, endPoint x: 250, endPoint y: 288, distance: 32.0
type input "UNKNOWN"
type input "1"
type input "$3,018.94"
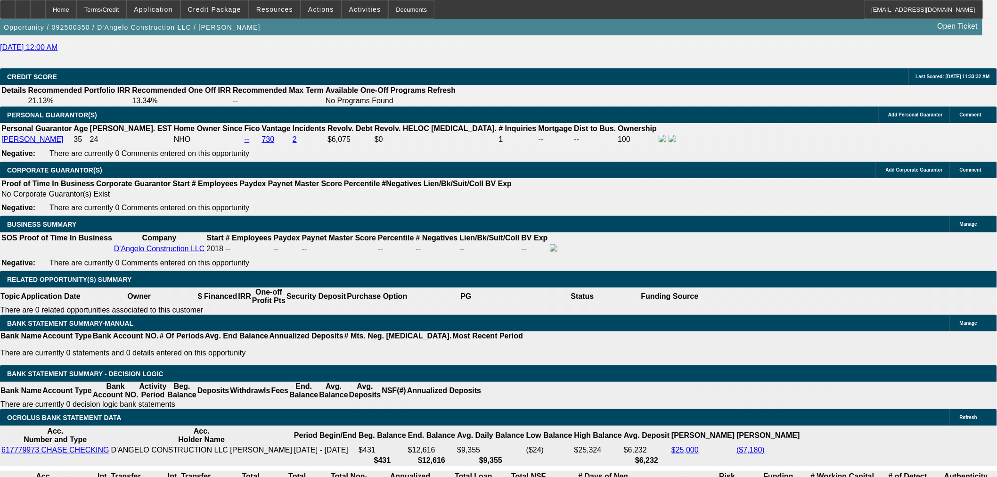
type input "$1,509.47"
type input "16"
type input "$4,294.82"
type input "$2,147.41"
type input "16.8"
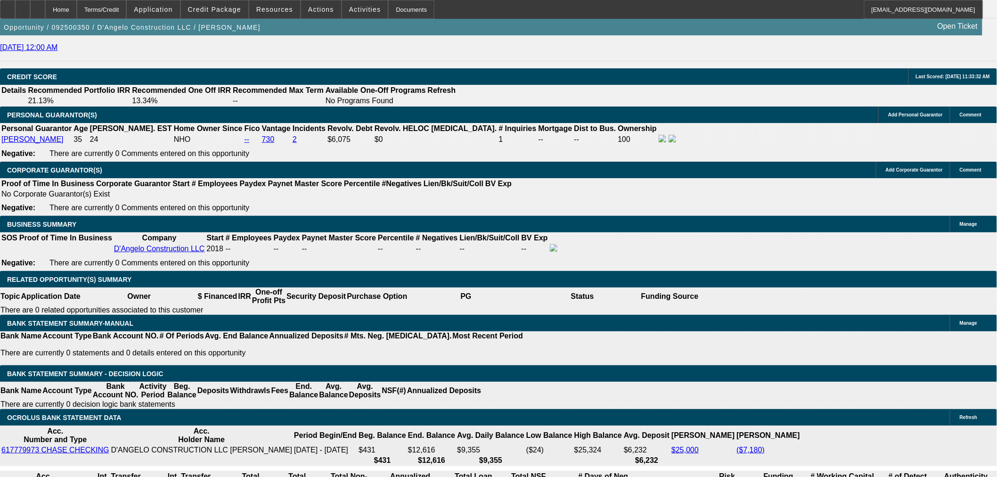
type input "$4,370.26"
type input "$2,185.13"
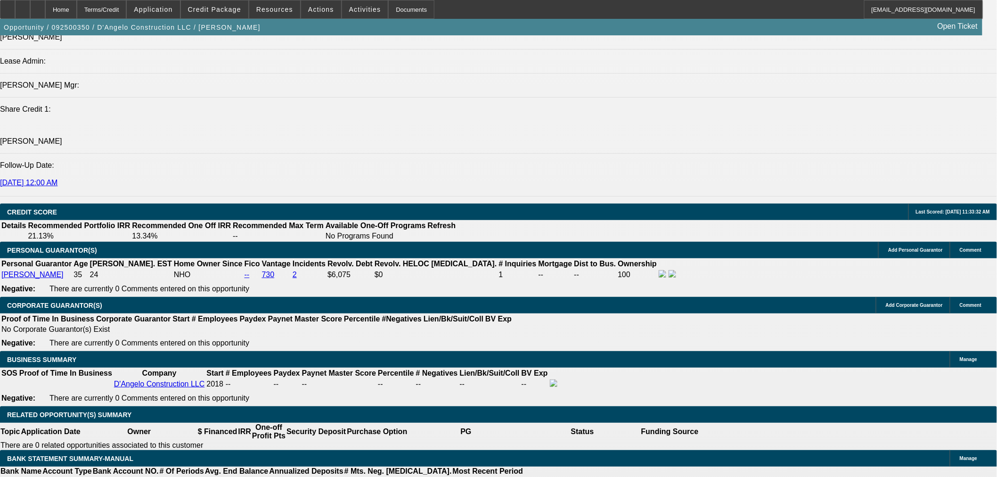
scroll to position [1151, 0]
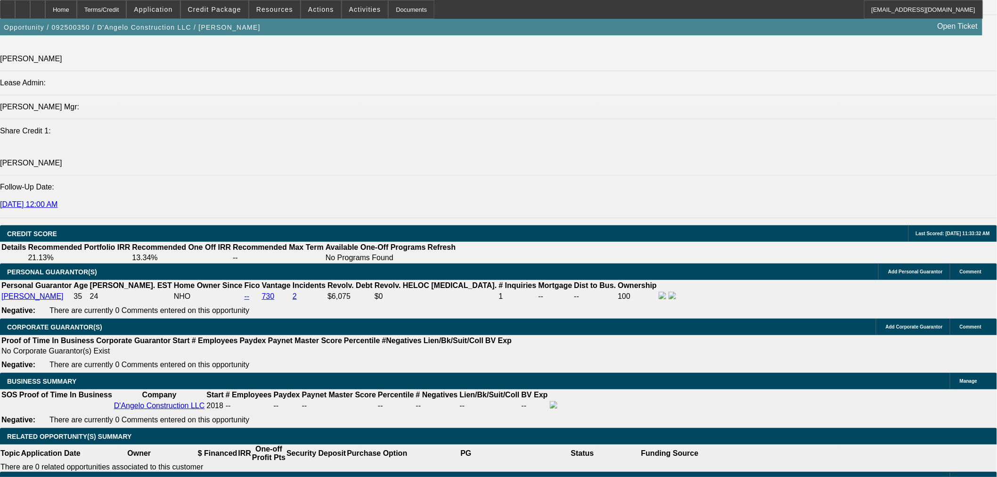
type input "16.8"
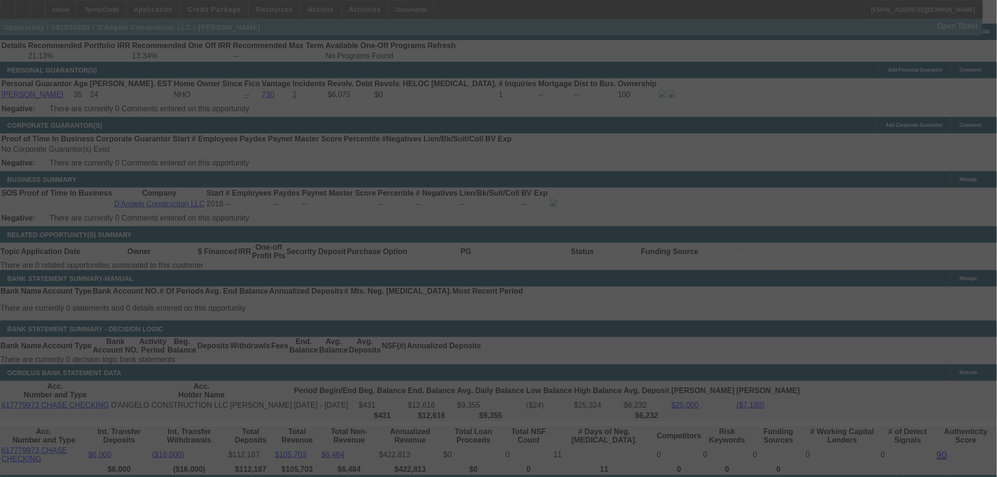
scroll to position [1518, 0]
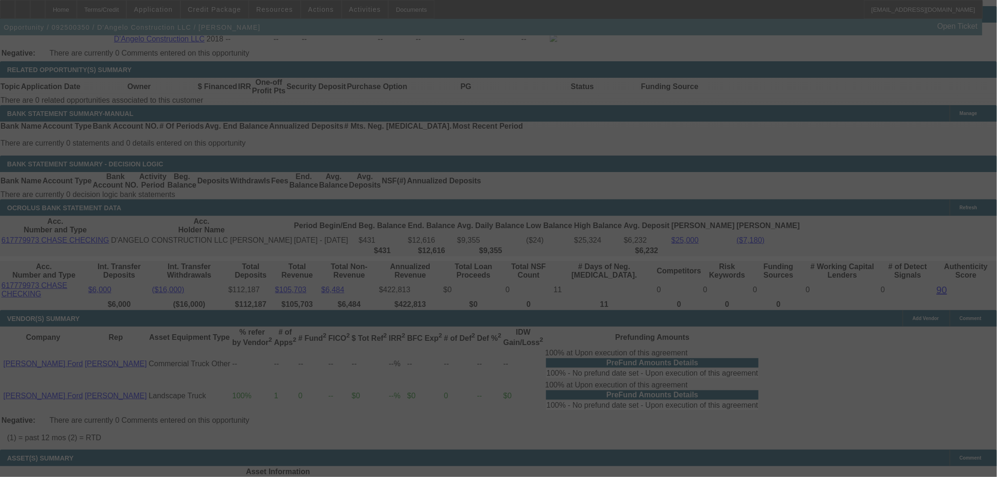
select select "0.1"
select select "2"
select select "0.1"
select select "4"
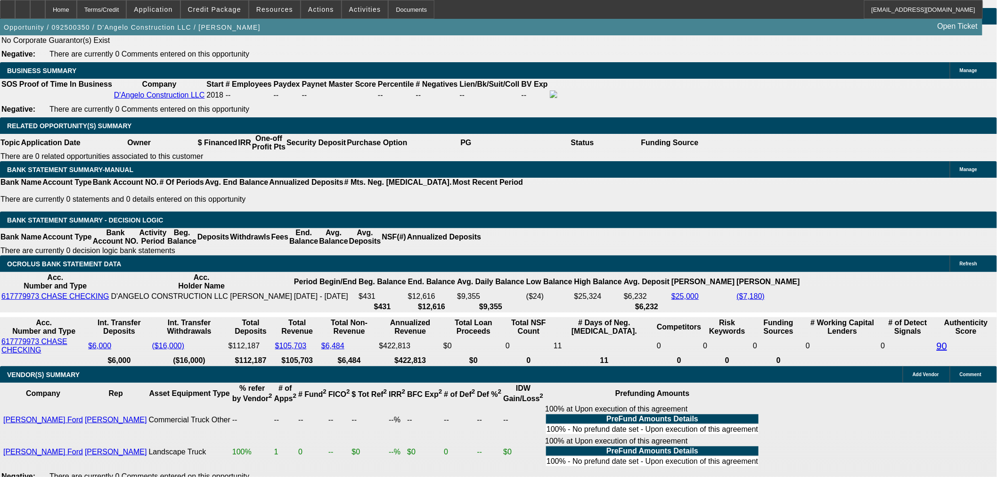
scroll to position [1413, 0]
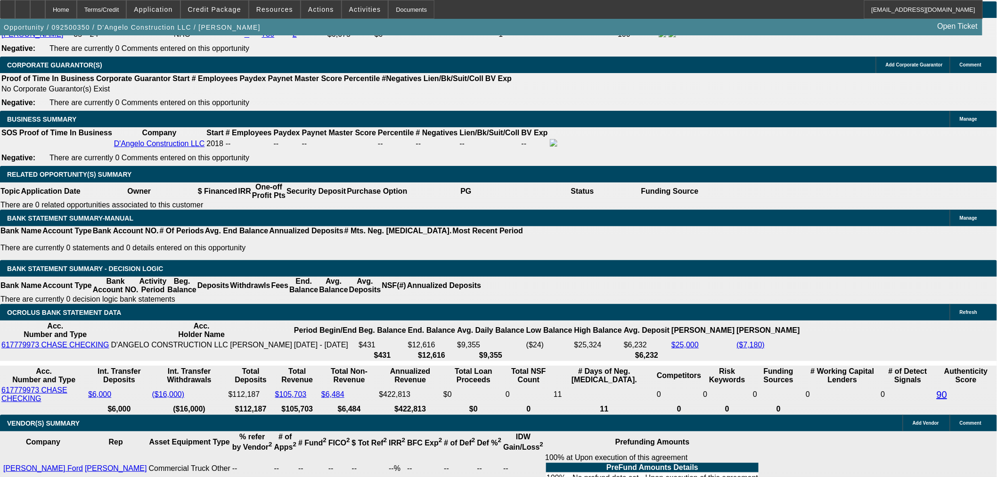
drag, startPoint x: 236, startPoint y: 182, endPoint x: 341, endPoint y: 171, distance: 105.6
type input "UNKNOWN"
type input "17"
type input "$3,018.94"
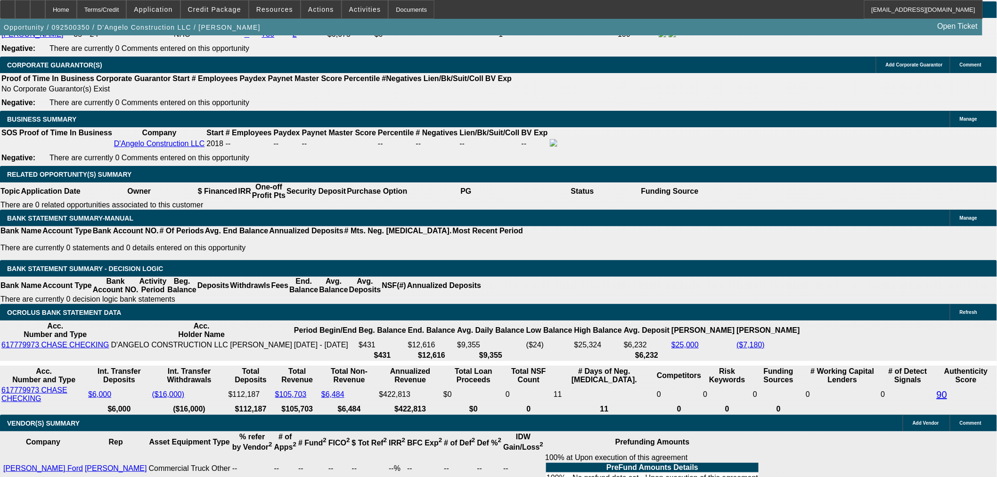
type input "$1,509.47"
type input "$4,389.22"
type input "$2,194.61"
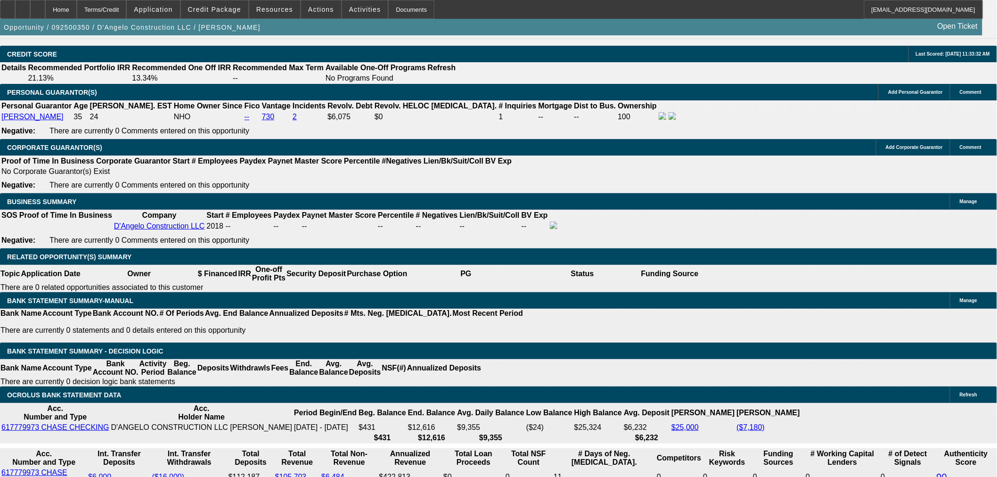
scroll to position [1203, 0]
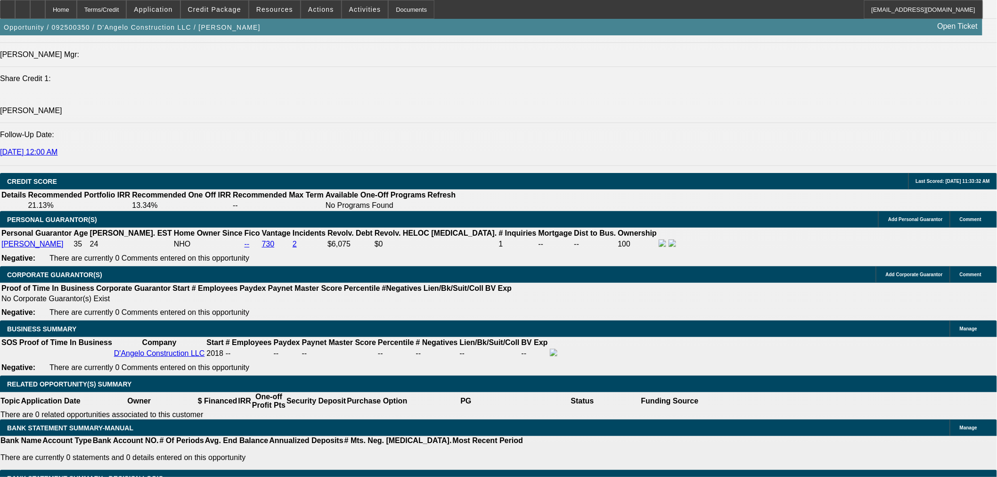
type input "17"
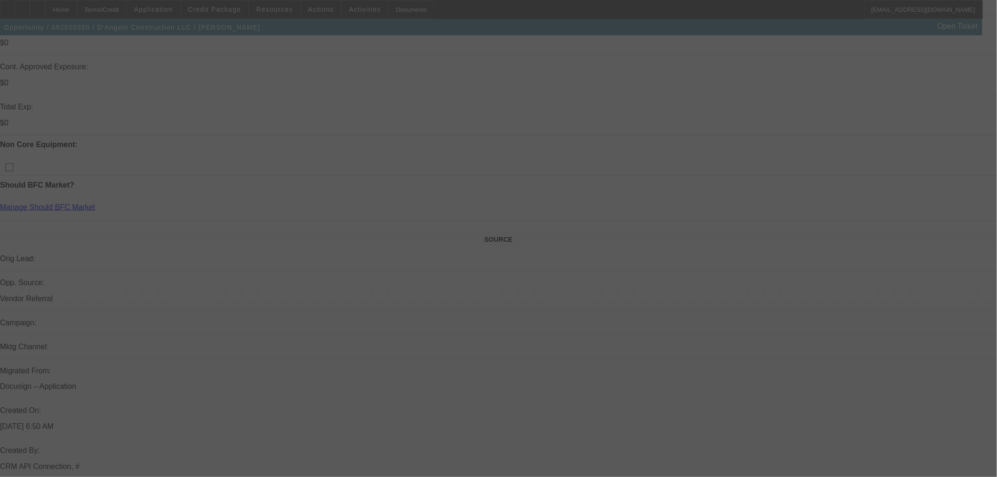
scroll to position [157, 0]
select select "0.1"
select select "2"
select select "0.1"
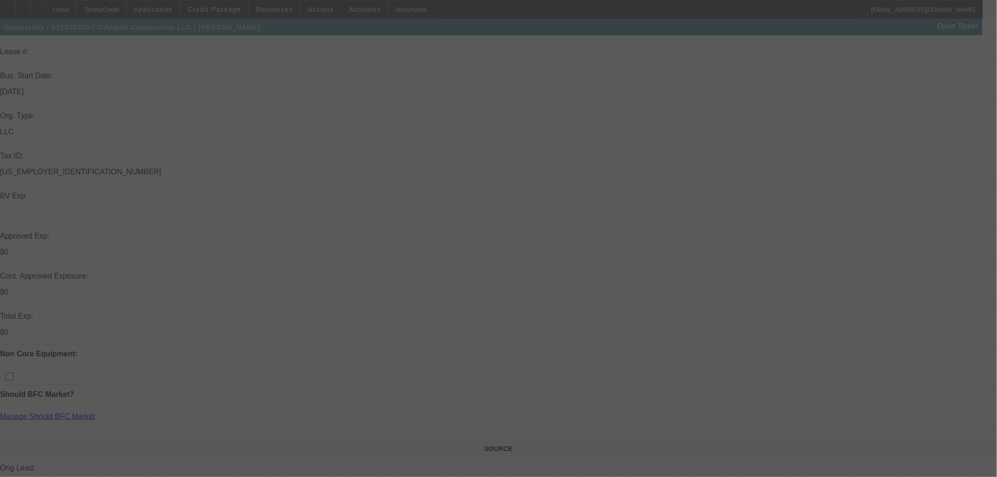
select select "4"
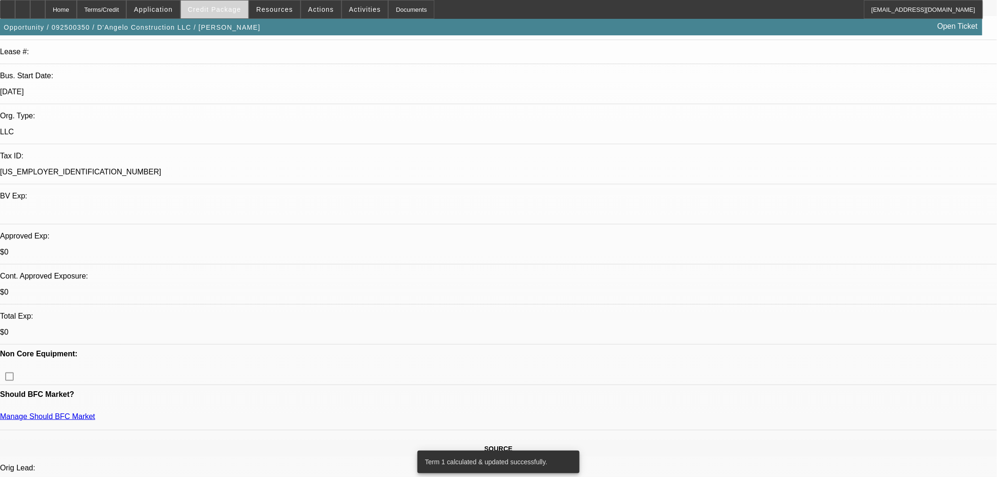
click at [218, 11] on span "Credit Package" at bounding box center [214, 10] width 53 height 8
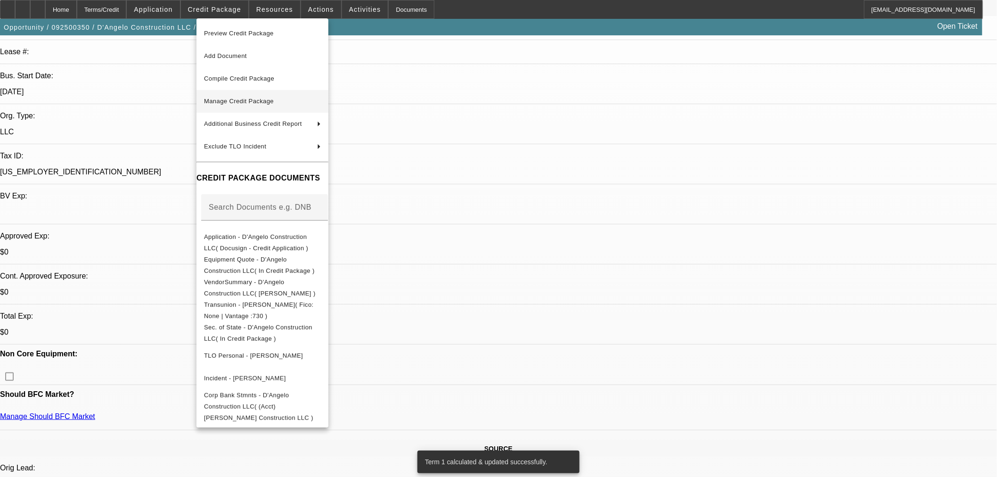
click at [229, 96] on span "Manage Credit Package" at bounding box center [262, 101] width 117 height 11
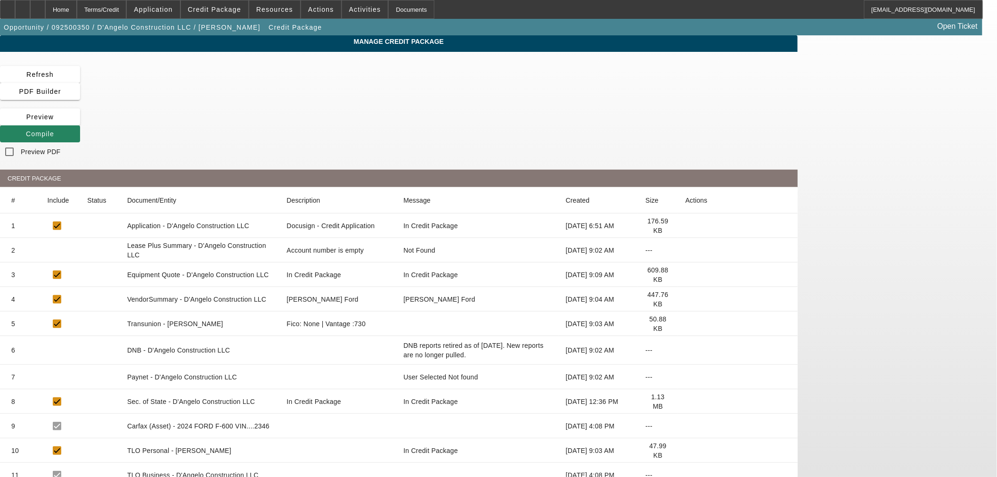
click at [773, 365] on mat-cell at bounding box center [738, 377] width 120 height 24
click at [685, 377] on icon at bounding box center [685, 377] width 0 height 0
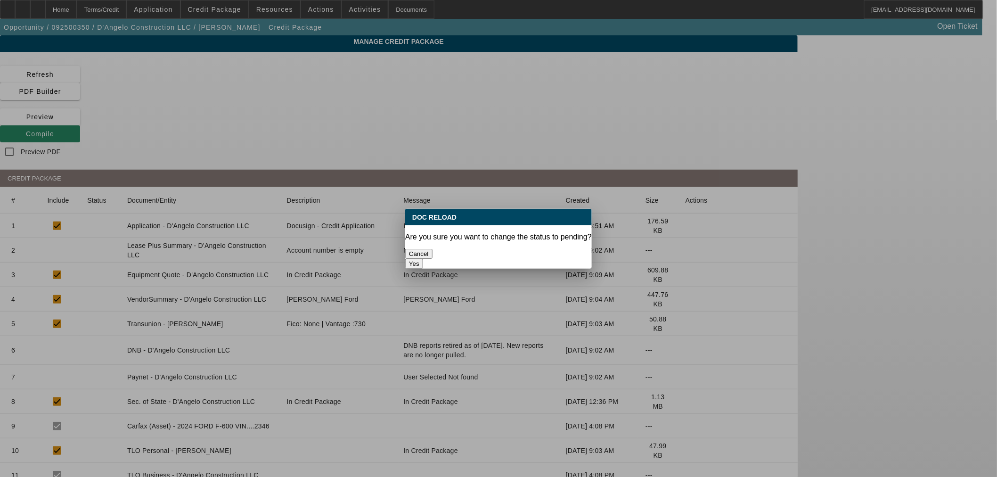
click at [423, 259] on button "Yes" at bounding box center [414, 264] width 18 height 10
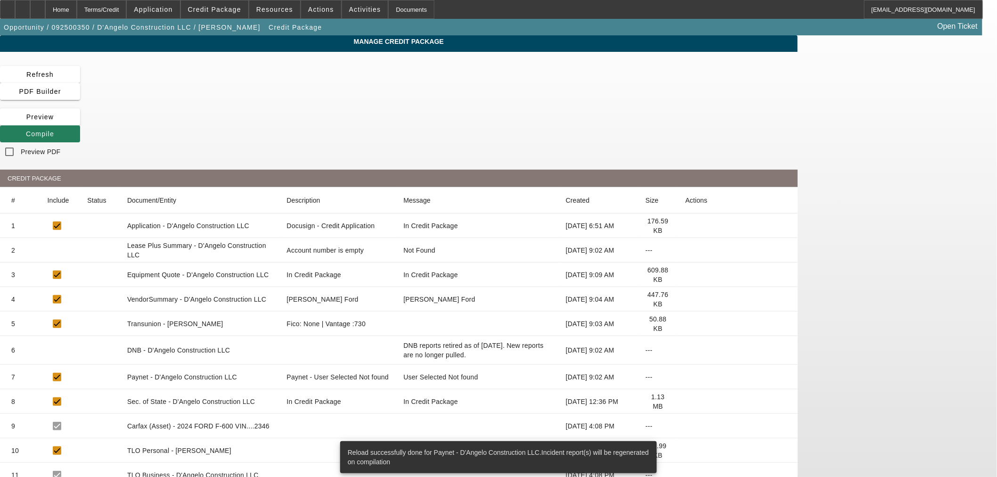
click at [54, 130] on span "Compile" at bounding box center [40, 134] width 28 height 8
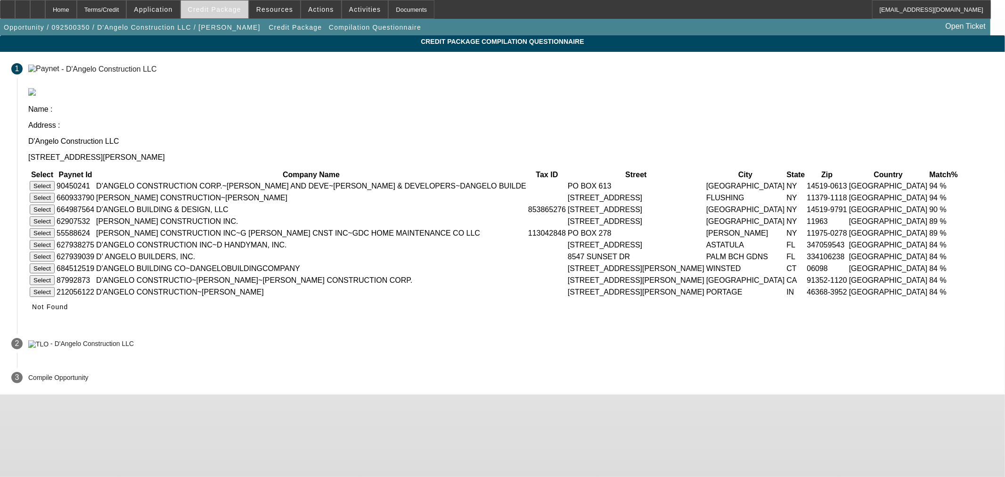
click at [234, 12] on span "Credit Package" at bounding box center [214, 10] width 53 height 8
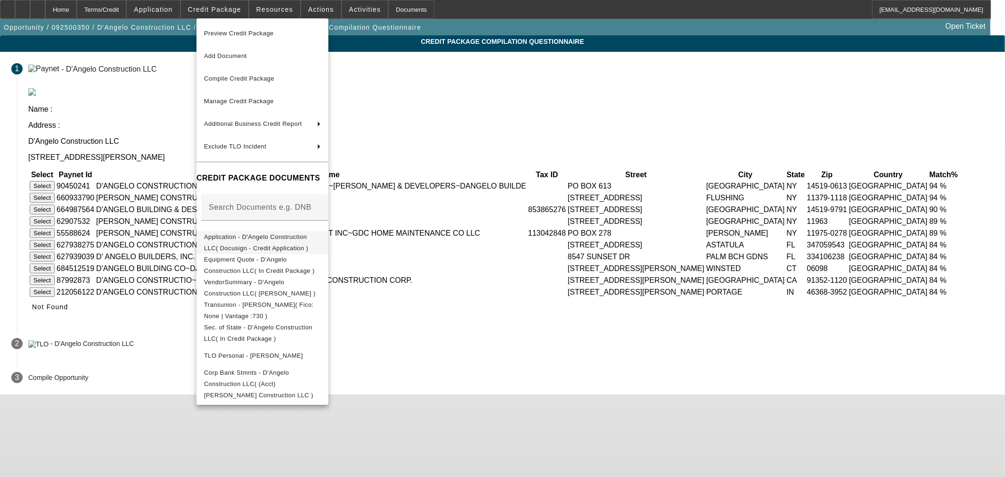
click at [223, 246] on button "Application - D'Angelo Construction LLC( Docusign - Credit Application )" at bounding box center [262, 242] width 132 height 23
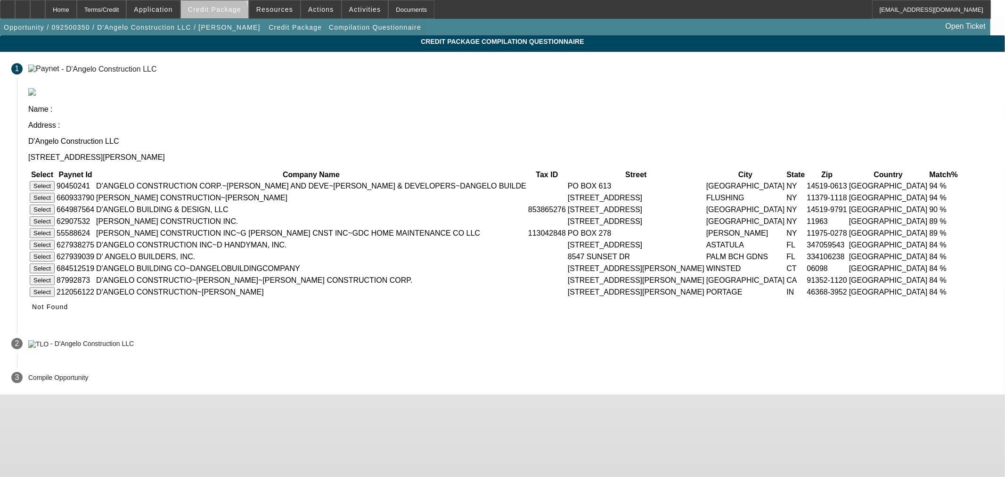
click at [229, 16] on span at bounding box center [214, 9] width 67 height 23
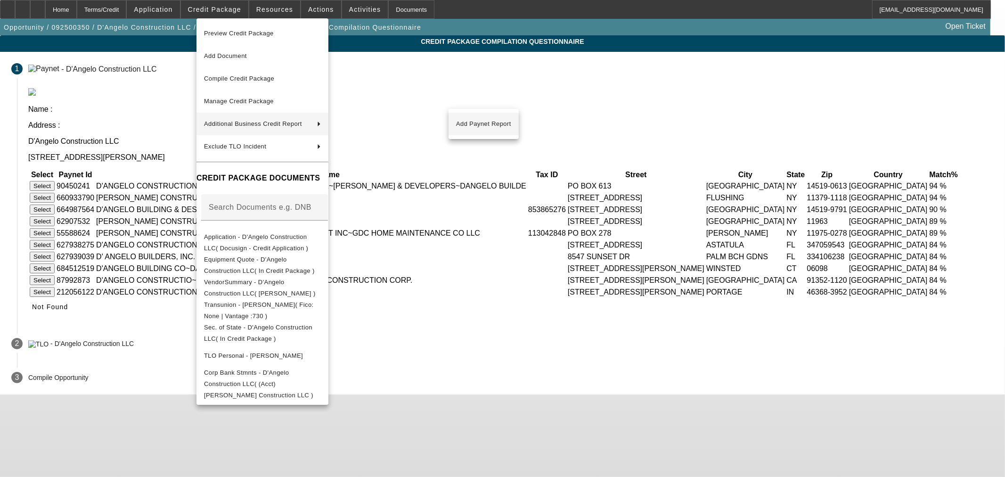
click at [460, 125] on span "Add Paynet Report" at bounding box center [483, 123] width 55 height 11
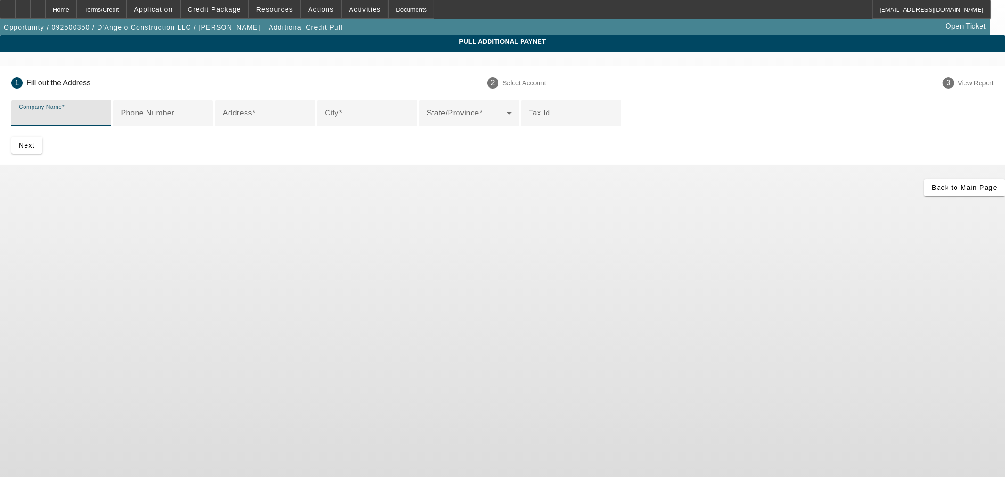
click at [104, 115] on input "Company Name" at bounding box center [61, 116] width 85 height 11
paste input "Robert Hoffman"
type input "Robert Hoffman"
click at [308, 126] on div "Address" at bounding box center [265, 113] width 85 height 26
paste input "160 old Jackson Avenue"
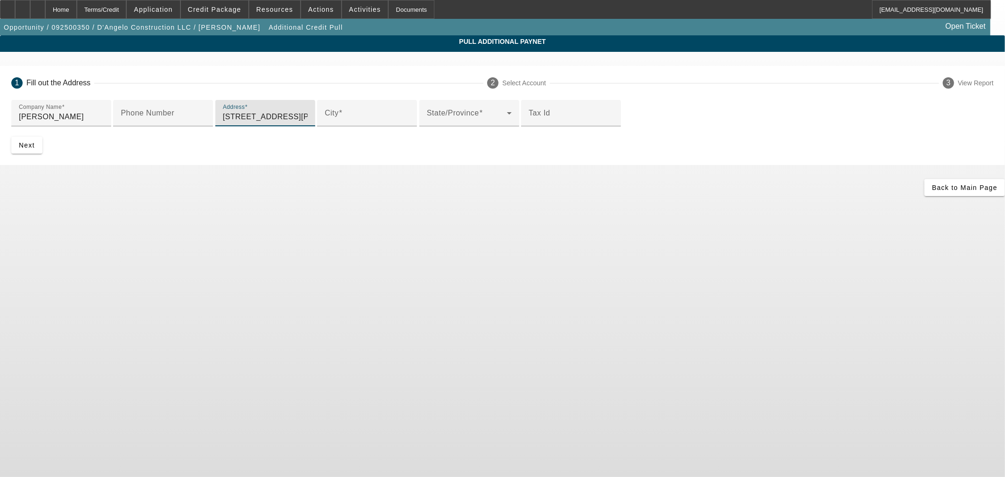
type input "160 old Jackson Avenue"
click at [325, 122] on input "City" at bounding box center [367, 116] width 85 height 11
paste input "Scarsdale"
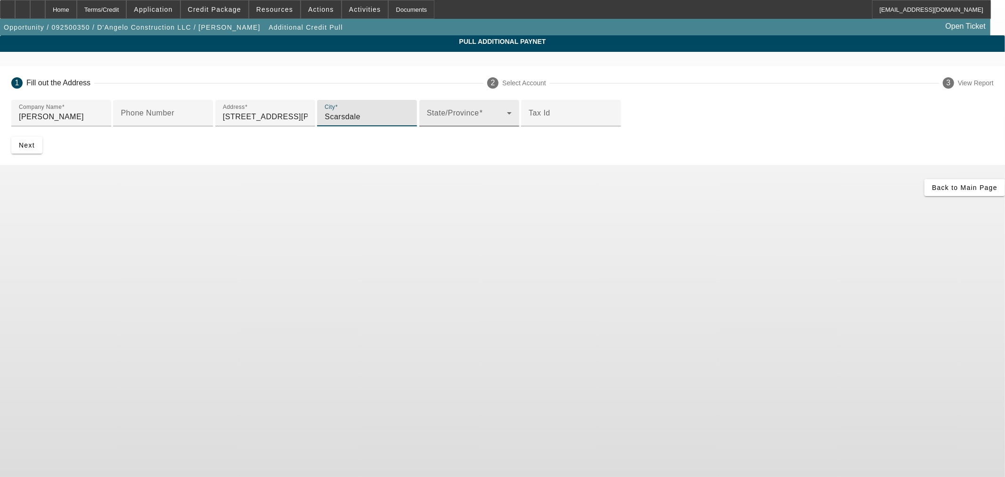
type input "Scarsdale"
click at [427, 122] on span at bounding box center [467, 116] width 80 height 11
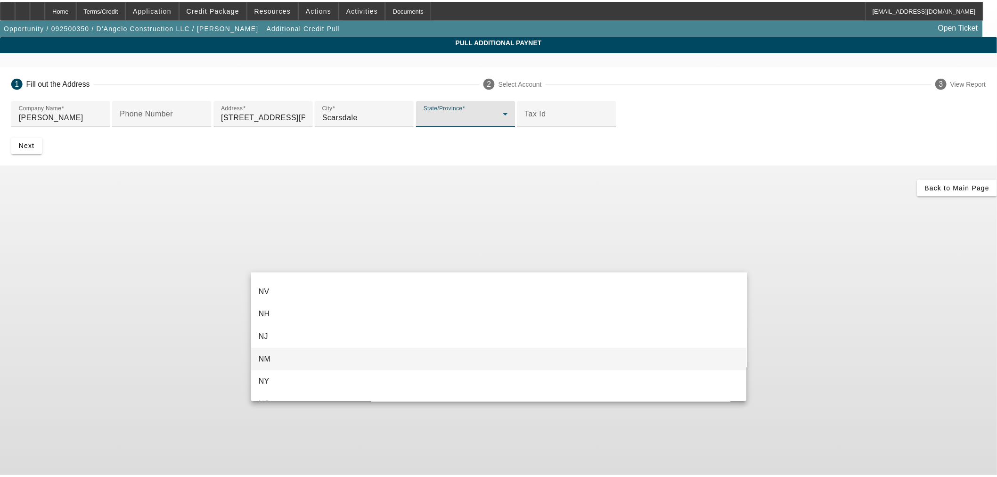
scroll to position [628, 0]
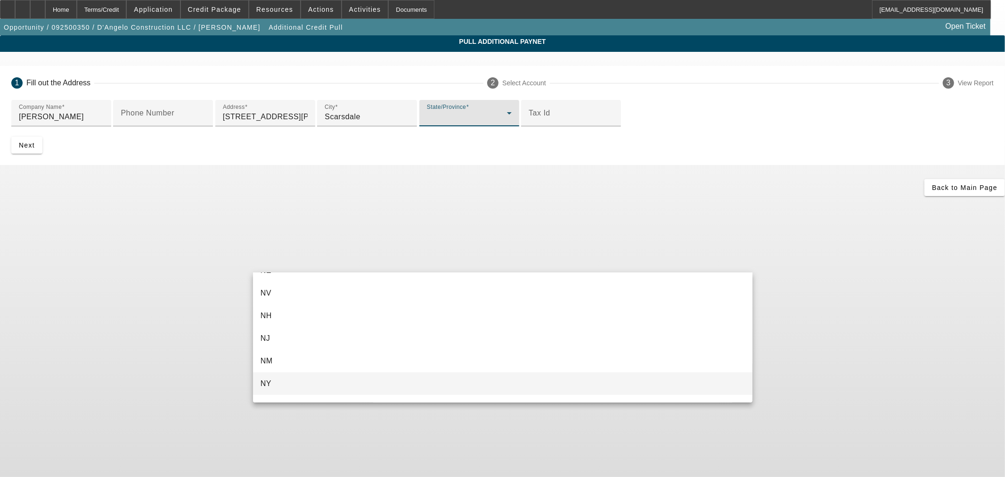
click at [271, 376] on mat-option "NY" at bounding box center [502, 383] width 499 height 23
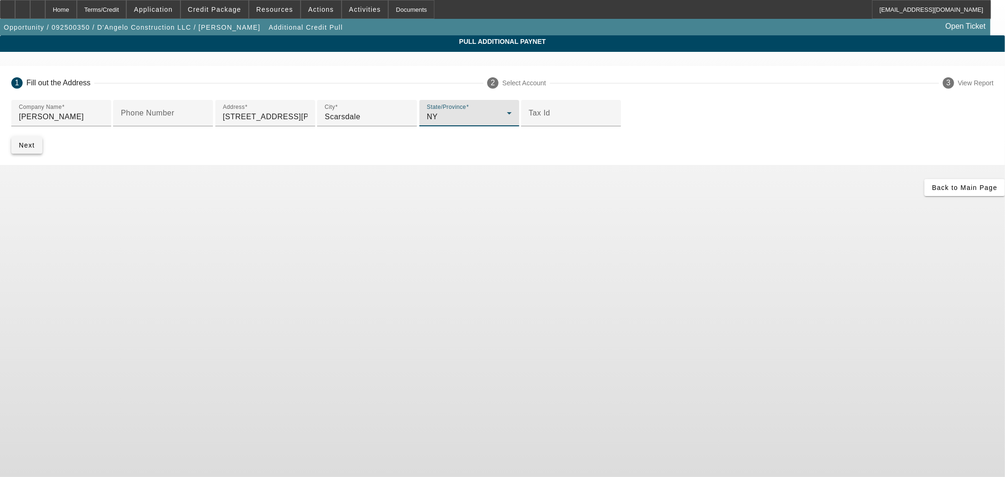
click at [42, 156] on span "submit" at bounding box center [26, 145] width 31 height 23
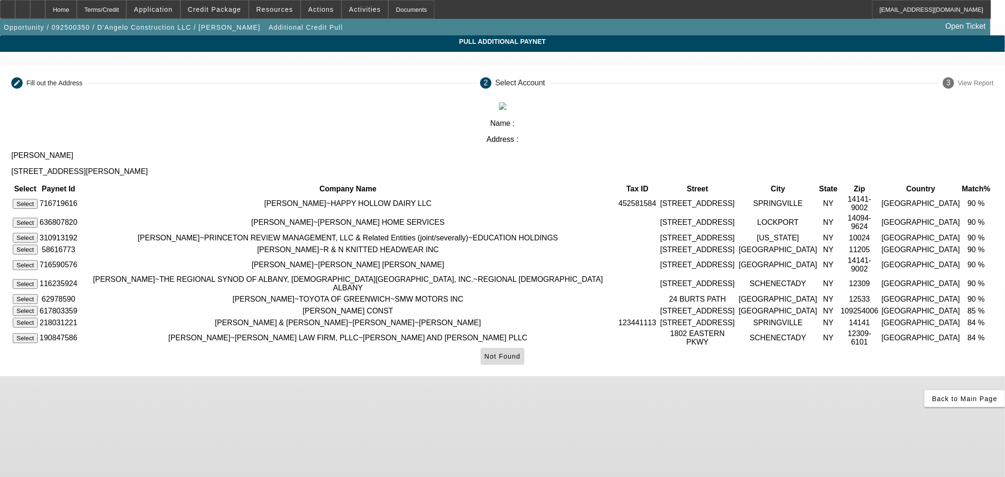
click at [520, 360] on span "Not Found" at bounding box center [502, 356] width 36 height 8
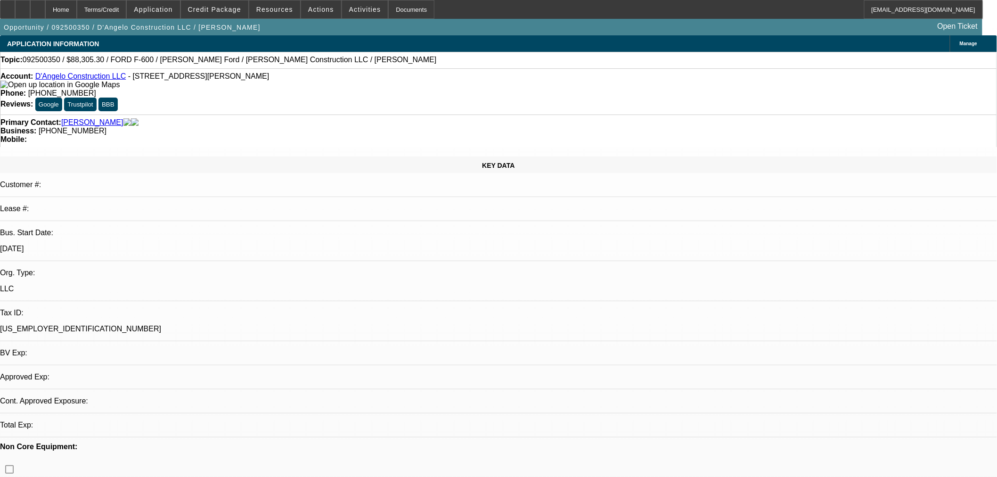
select select "0.1"
select select "2"
select select "0.1"
select select "4"
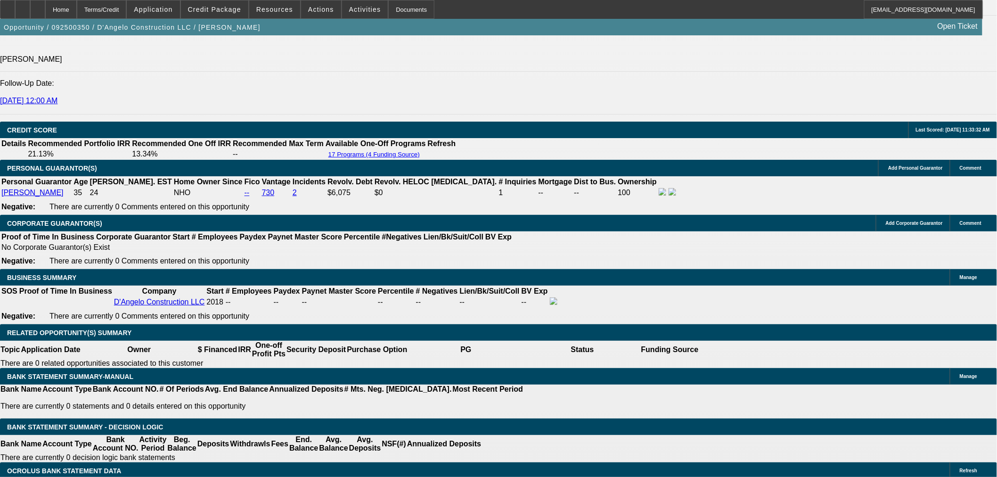
scroll to position [1358, 0]
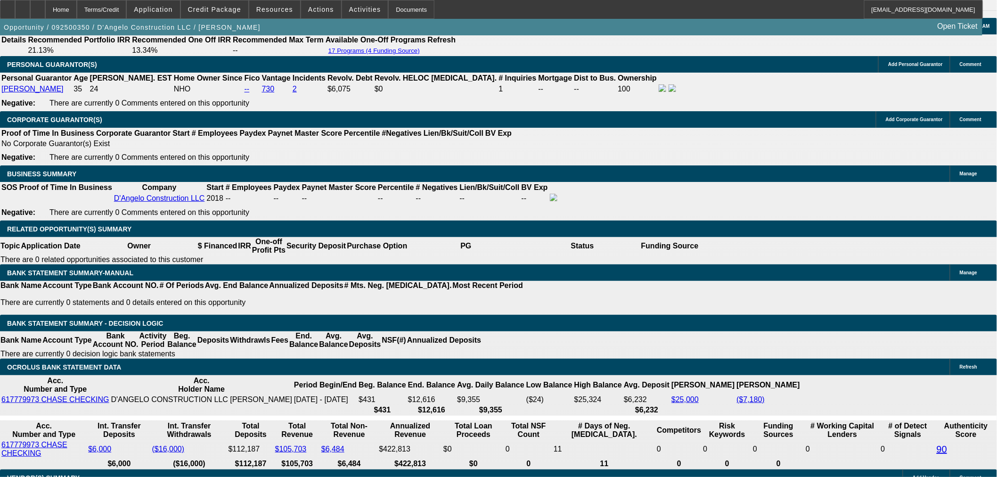
drag, startPoint x: 217, startPoint y: 210, endPoint x: 278, endPoint y: 210, distance: 60.8
type input "UNKNOWN"
type input "17"
type input "$3,018.94"
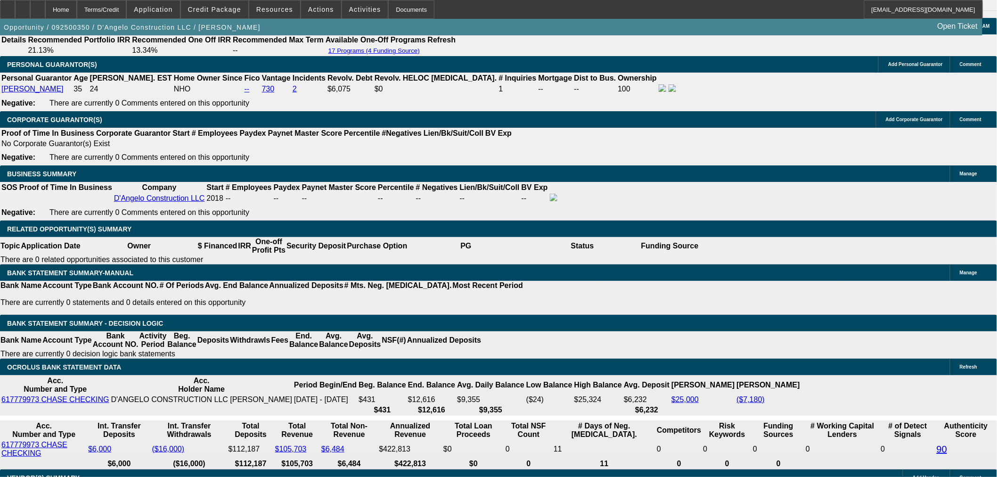
type input "$1,509.47"
type input "$4,389.22"
type input "$2,194.61"
type input "17.4"
type input "$4,427.30"
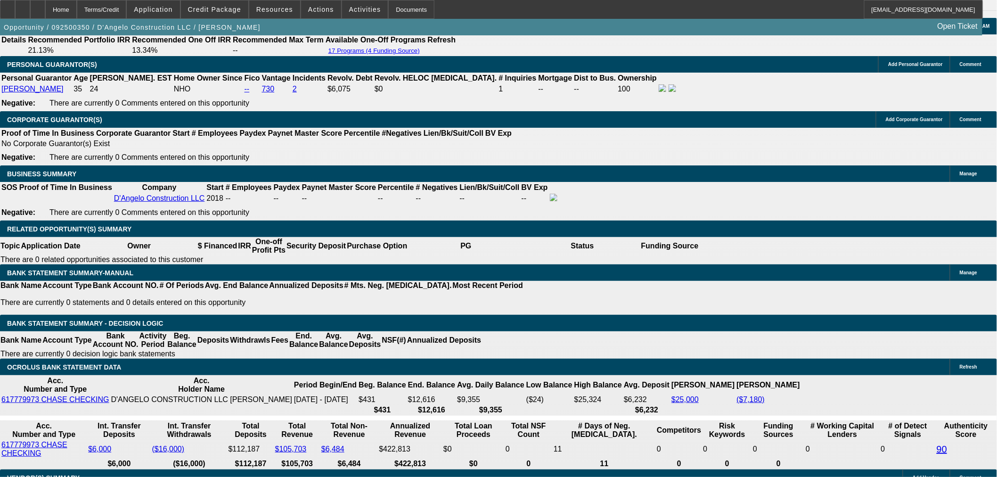
type input "$2,213.65"
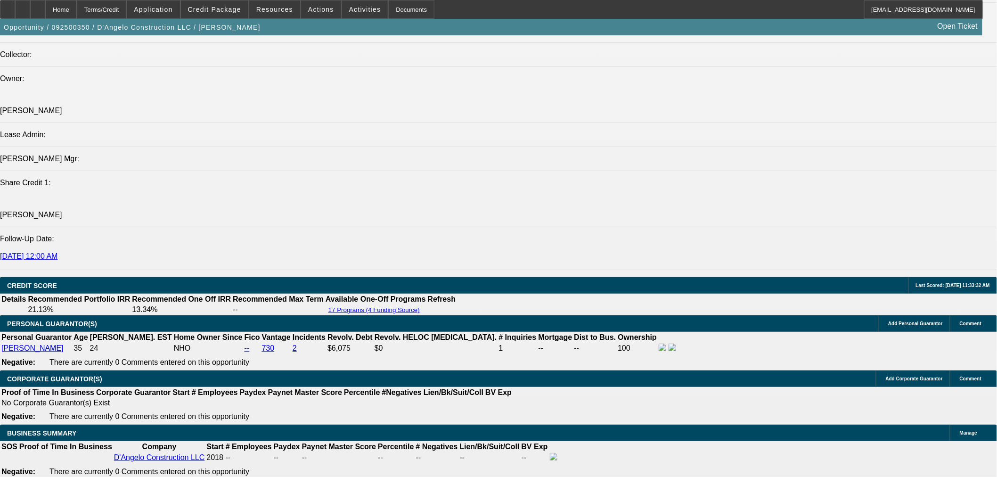
scroll to position [1097, 0]
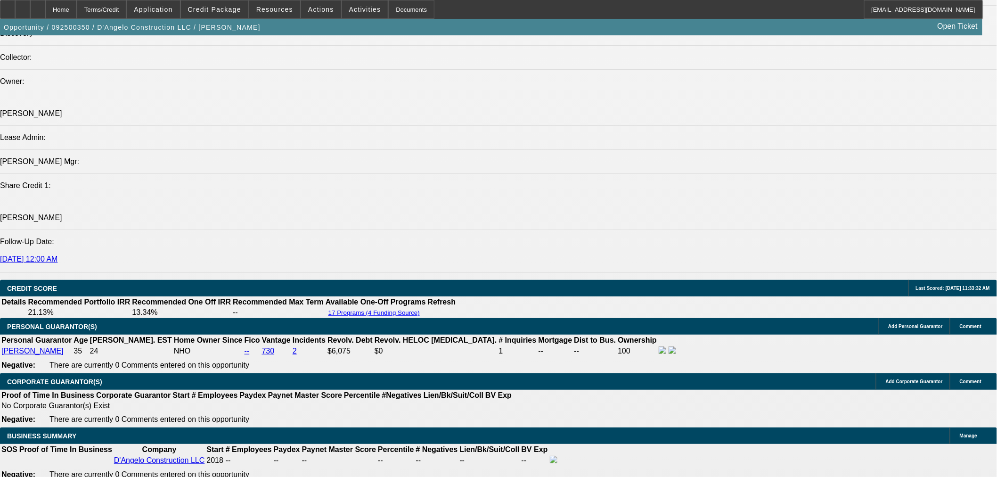
type input "17.4"
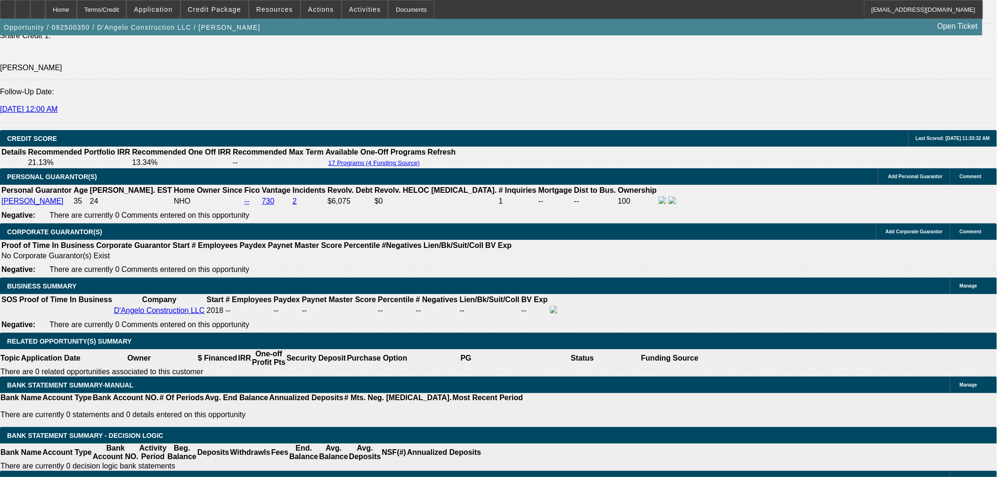
scroll to position [1358, 0]
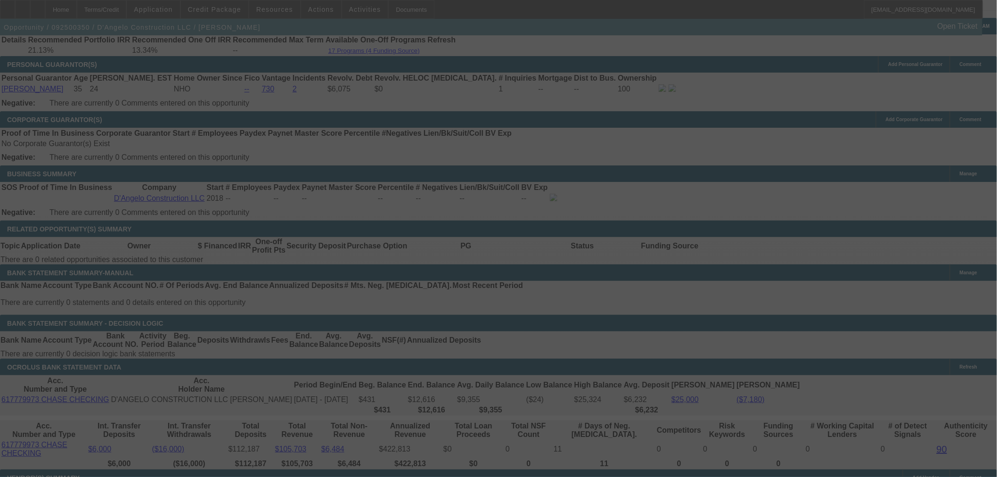
select select "0.1"
select select "2"
select select "0.1"
select select "4"
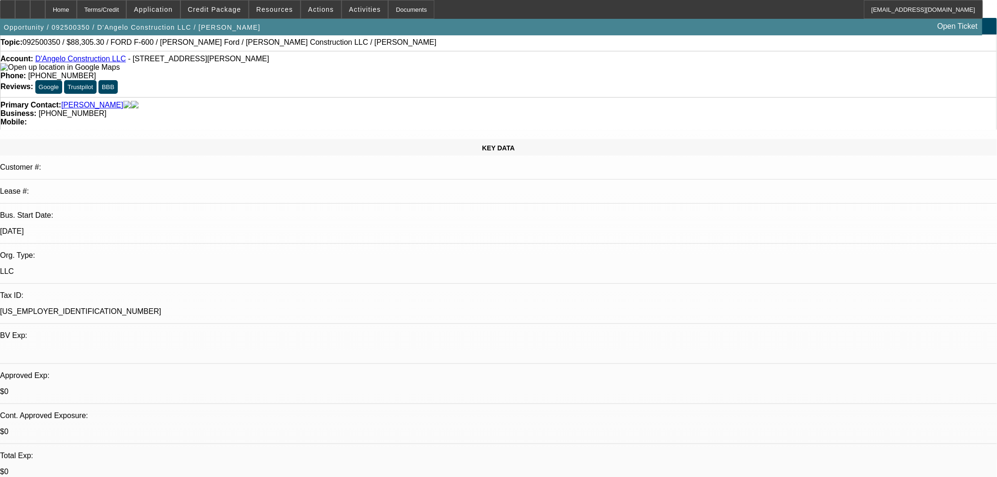
scroll to position [0, 0]
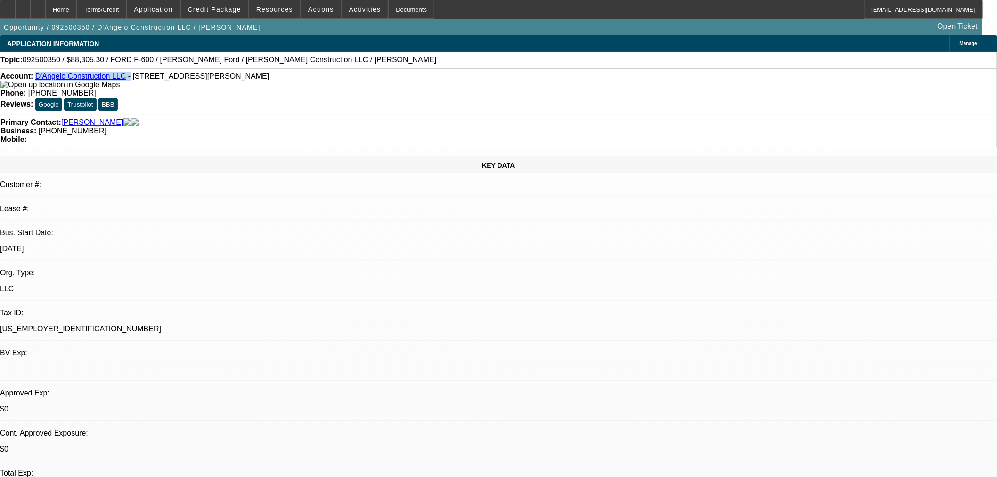
drag, startPoint x: 120, startPoint y: 80, endPoint x: 47, endPoint y: 79, distance: 72.5
click at [44, 80] on div "Account: D'Angelo Construction LLC - 160 Old Jackson Avenue , Scarsdale, NY 105…" at bounding box center [498, 80] width 996 height 17
copy div "D'Angelo Construction LLC -"
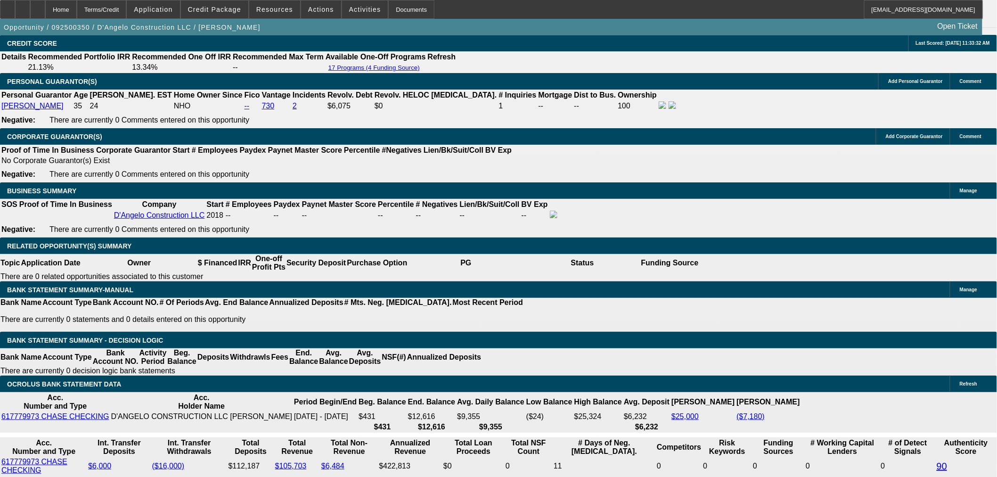
scroll to position [1256, 0]
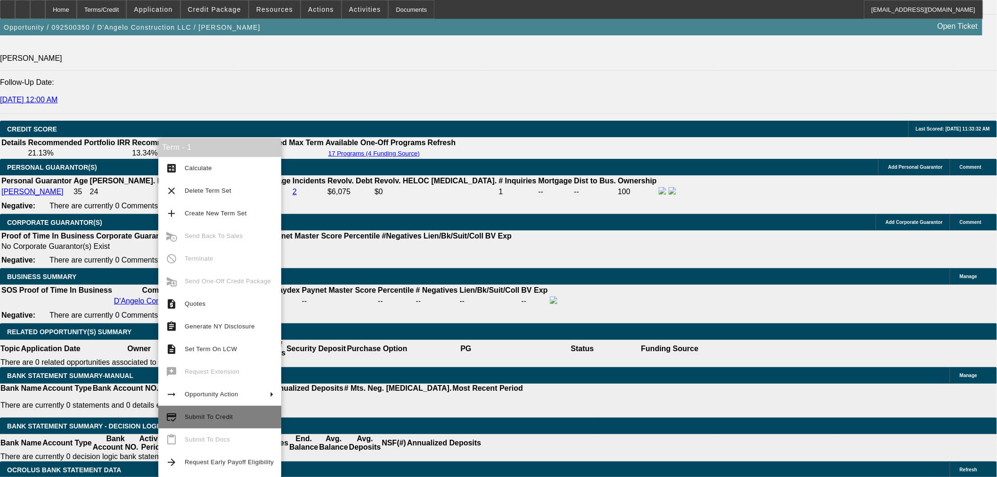
click at [193, 422] on span "Submit To Credit" at bounding box center [229, 416] width 89 height 11
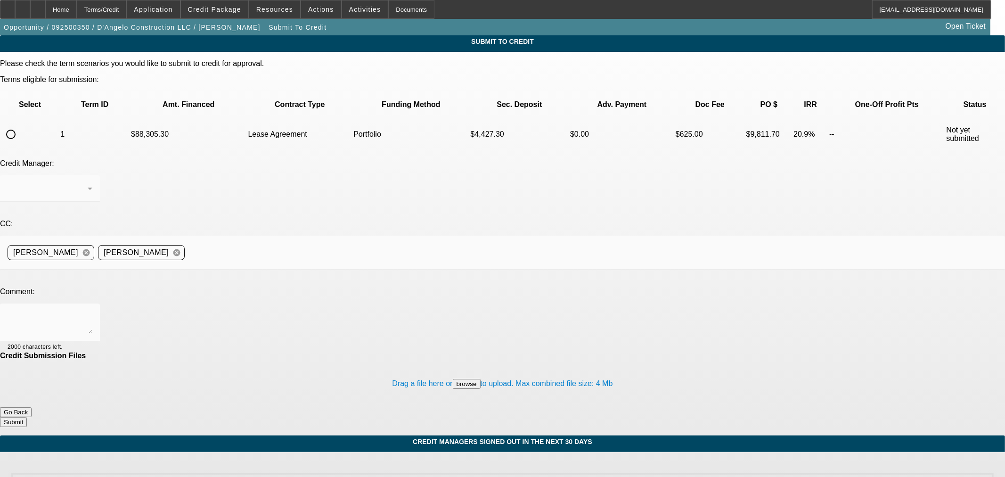
click at [20, 125] on input "radio" at bounding box center [10, 134] width 19 height 19
radio input "true"
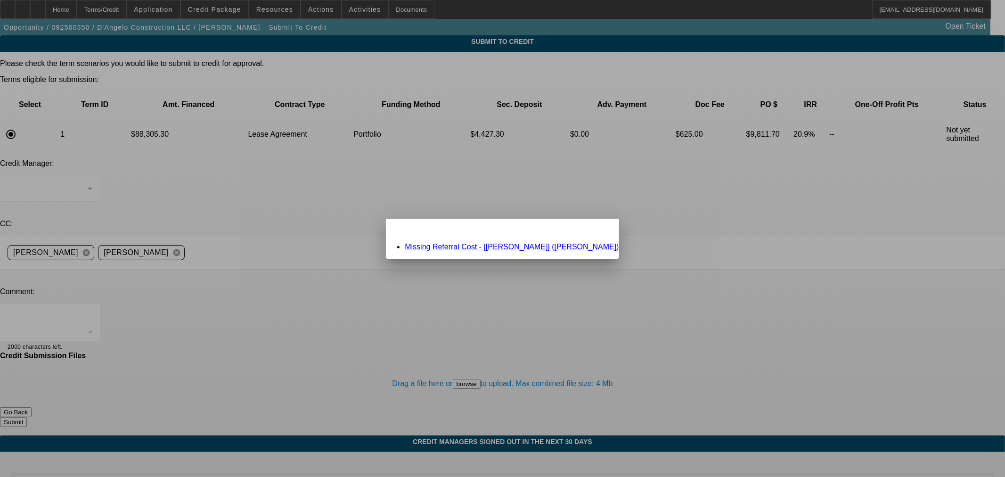
click at [468, 250] on li "Missing Referral Cost - [Jim Shorkey Ford] (Binnie, Vanessa)" at bounding box center [512, 247] width 214 height 8
click at [471, 245] on link "Missing Referral Cost - [Jim Shorkey Ford] (Binnie, Vanessa)" at bounding box center [512, 247] width 214 height 8
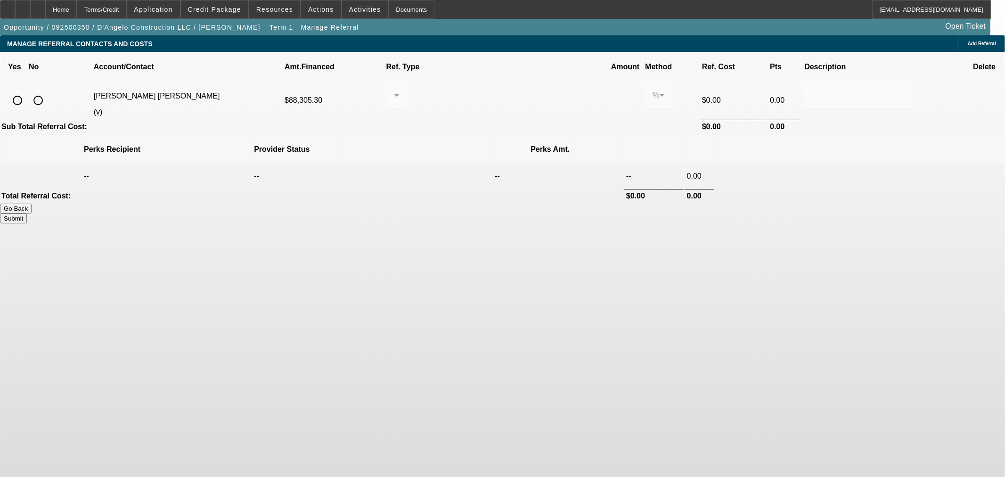
click at [48, 91] on input "radio" at bounding box center [38, 100] width 19 height 19
radio input "true"
click at [27, 213] on button "Submit" at bounding box center [13, 218] width 27 height 10
type input "0.000"
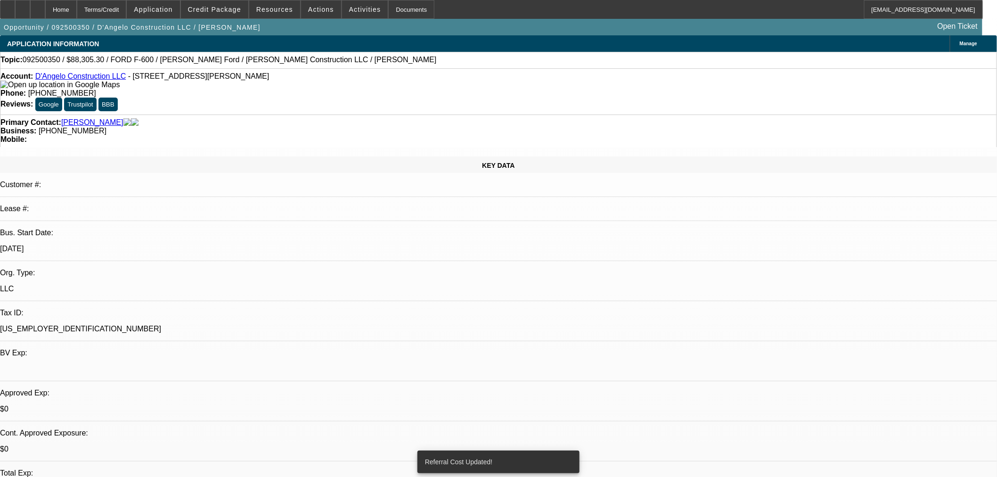
select select "0.1"
select select "2"
select select "0.1"
select select "4"
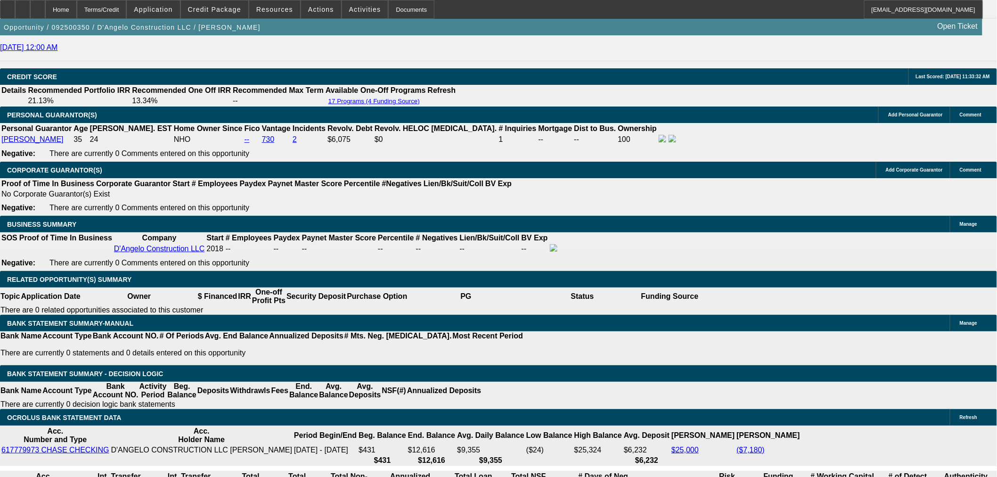
scroll to position [1099, 0]
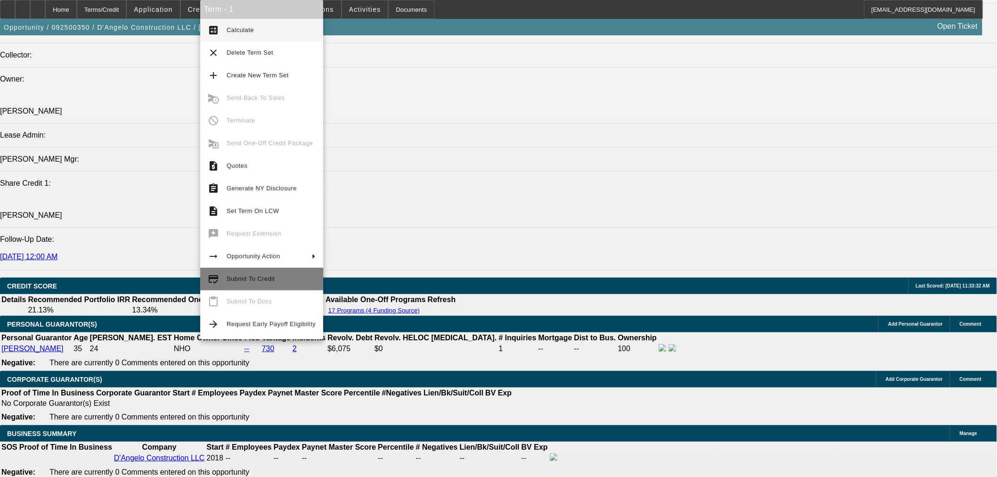
click at [251, 279] on span "Submit To Credit" at bounding box center [251, 278] width 48 height 7
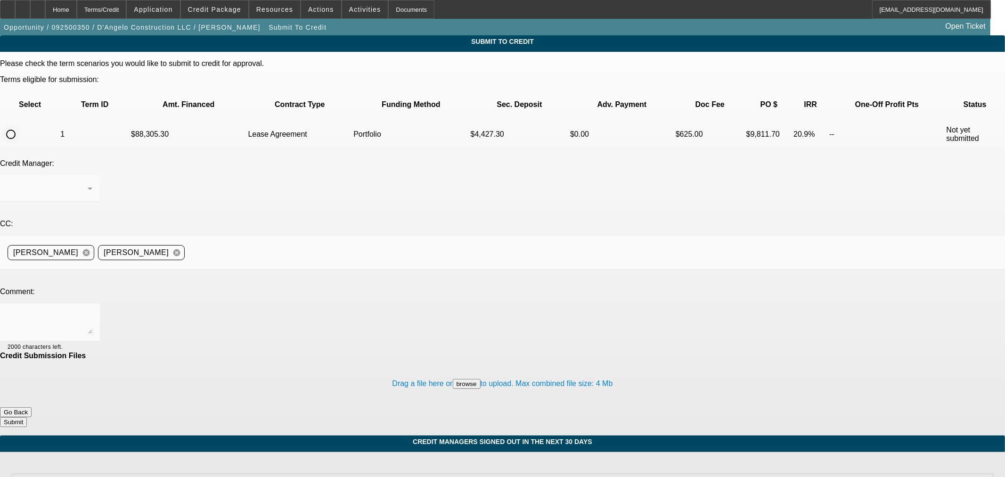
click at [20, 125] on input "radio" at bounding box center [10, 134] width 19 height 19
radio input "true"
click at [92, 311] on textarea at bounding box center [50, 322] width 85 height 23
paste textarea "D'Angelo Construction LLC -"
click at [92, 311] on textarea "Hi George, D'Angelo Construction LLC has been offering landscape, hardscape and…" at bounding box center [50, 322] width 85 height 23
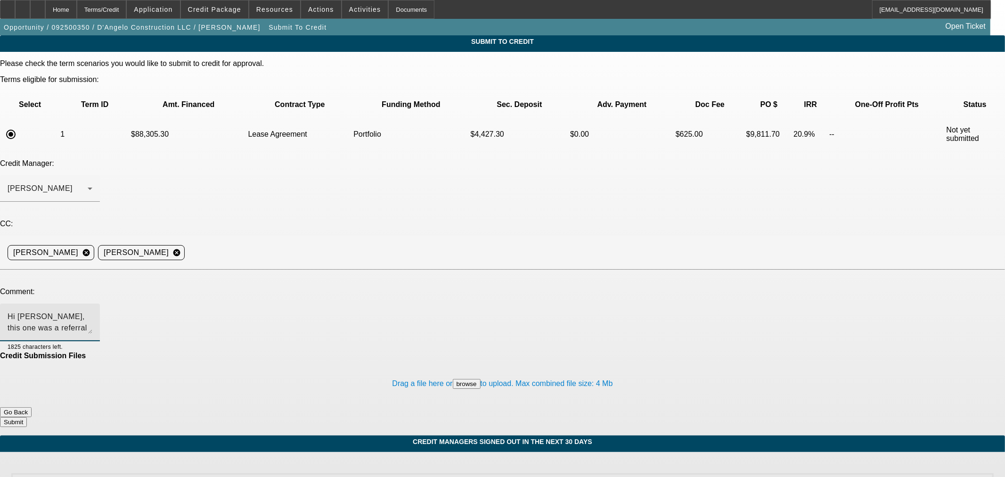
click at [92, 311] on textarea "Hi George, this one was a referral from Jim SD'Angelo Construction LLC has been…" at bounding box center [50, 322] width 85 height 23
drag, startPoint x: 175, startPoint y: 232, endPoint x: 165, endPoint y: 233, distance: 9.5
click at [92, 311] on textarea "Hi George, this one was a referral from Jim Shorkey. D'Angelo Construction LLC …" at bounding box center [50, 322] width 85 height 23
drag, startPoint x: 165, startPoint y: 233, endPoint x: 134, endPoint y: 229, distance: 31.8
click at [100, 303] on div "Hi George, this one was a referral from Jim Shorkey. D'Angelo Construction LLC …" at bounding box center [50, 322] width 100 height 38
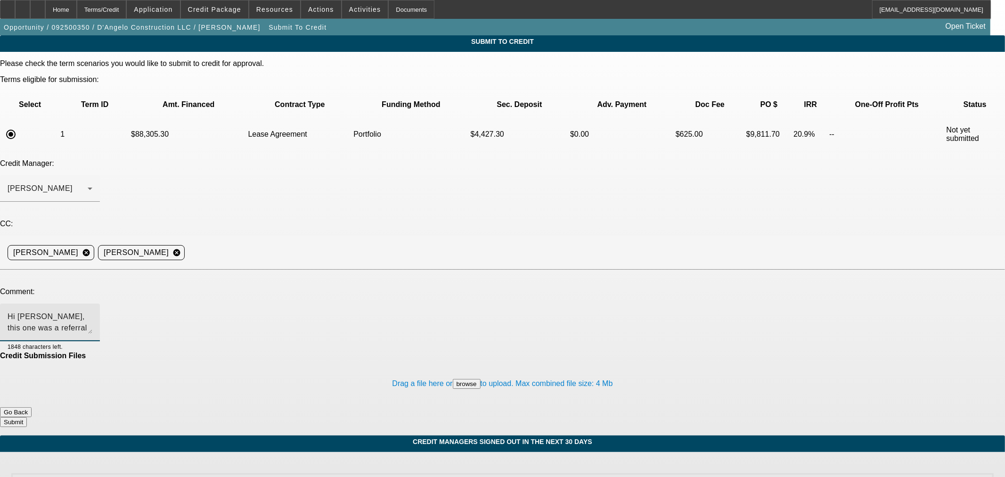
drag, startPoint x: 277, startPoint y: 219, endPoint x: 168, endPoint y: 217, distance: 109.3
click at [92, 311] on textarea "Hi George, this one was a referral from Jim Shorkey. D'Angelo Construction LLC …" at bounding box center [50, 322] width 85 height 23
click at [92, 311] on textarea "Hi George, D'Angelo Construction LLC has been offering landscape, hardscape and…" at bounding box center [50, 322] width 85 height 23
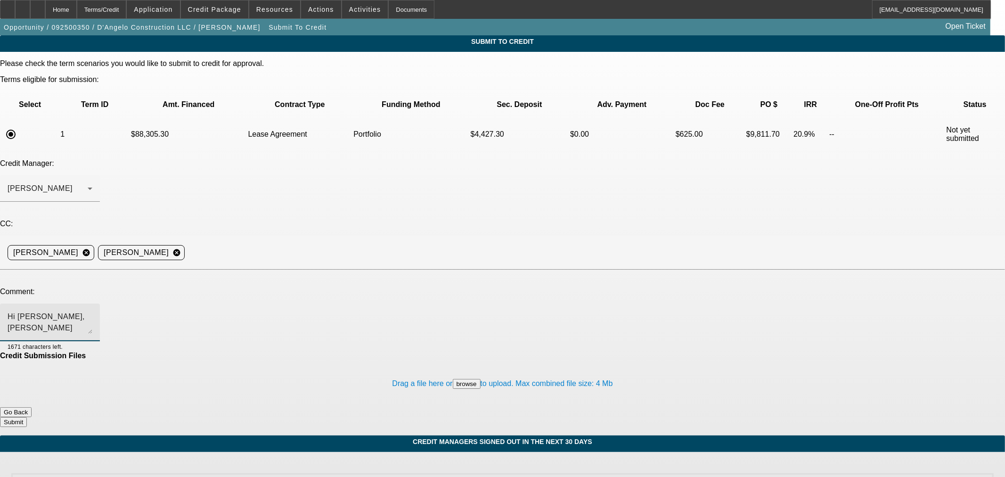
type textarea "Hi George, D'Angelo Construction LLC has been offering landscape, hardscape and…"
click at [27, 417] on button "Submit" at bounding box center [13, 422] width 27 height 10
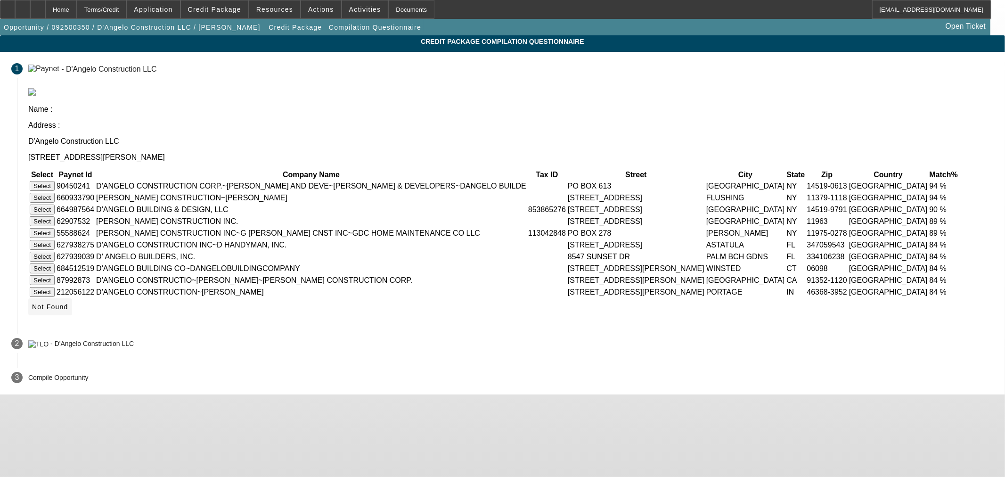
click at [68, 310] on span "Not Found" at bounding box center [50, 307] width 36 height 8
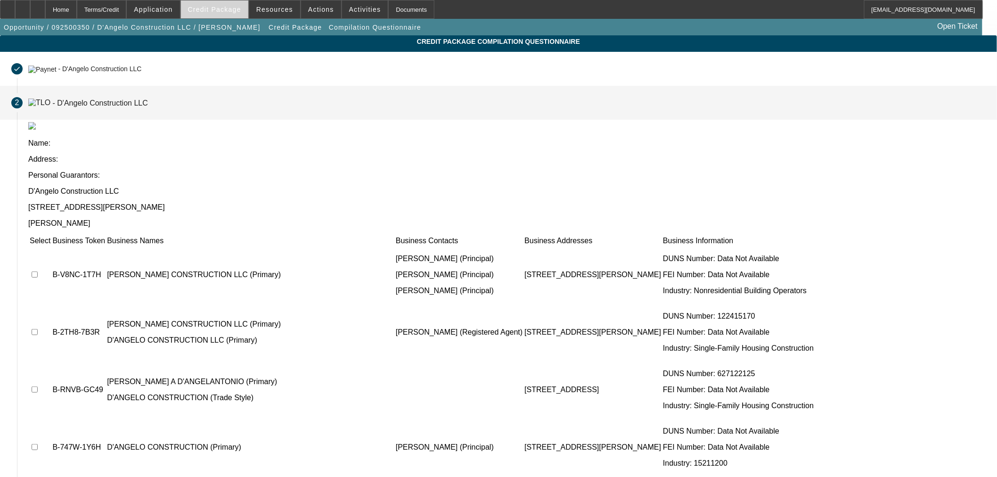
click at [236, 15] on span at bounding box center [214, 9] width 67 height 23
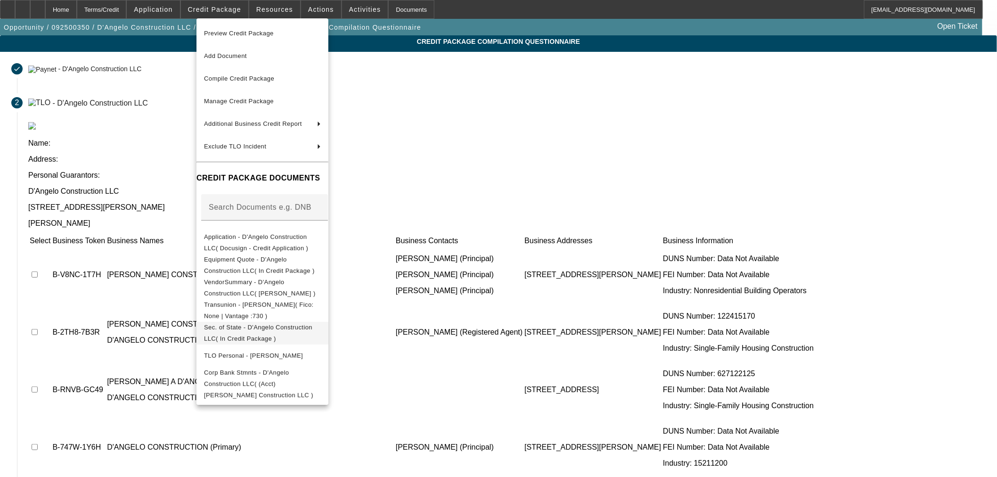
click at [256, 332] on span "Sec. of State - D'Angelo Construction LLC( In Credit Package )" at bounding box center [258, 332] width 108 height 18
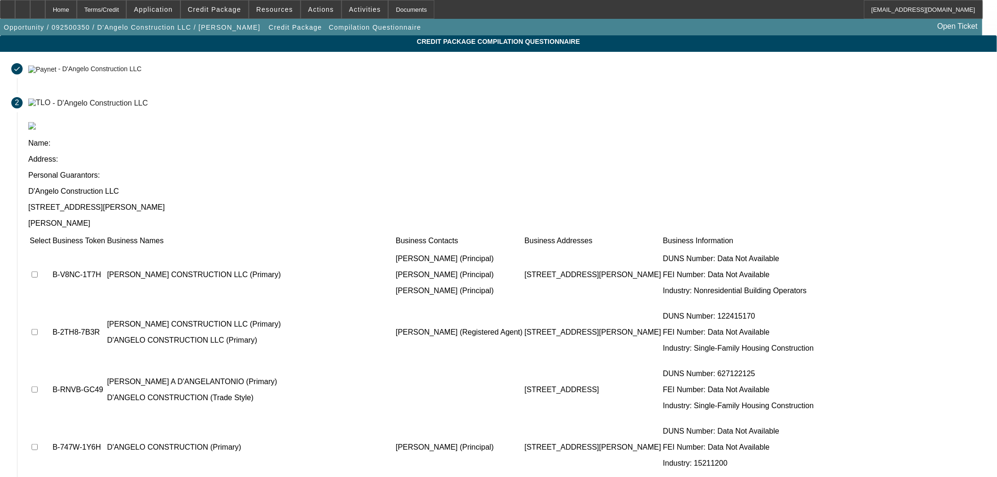
click at [38, 271] on input "checkbox" at bounding box center [35, 274] width 6 height 6
checkbox input "true"
click at [38, 329] on input "checkbox" at bounding box center [35, 332] width 6 height 6
checkbox input "true"
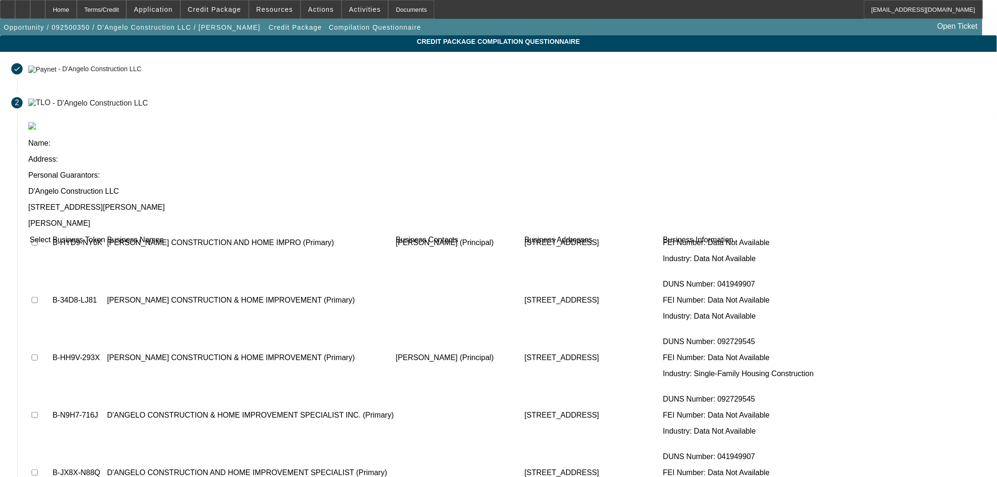
scroll to position [366, 0]
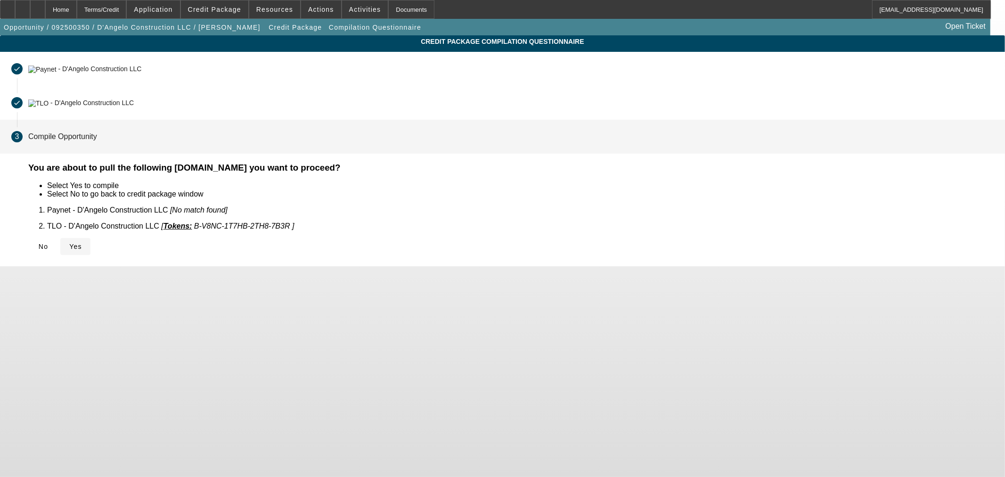
click at [82, 243] on span "Yes" at bounding box center [75, 247] width 13 height 8
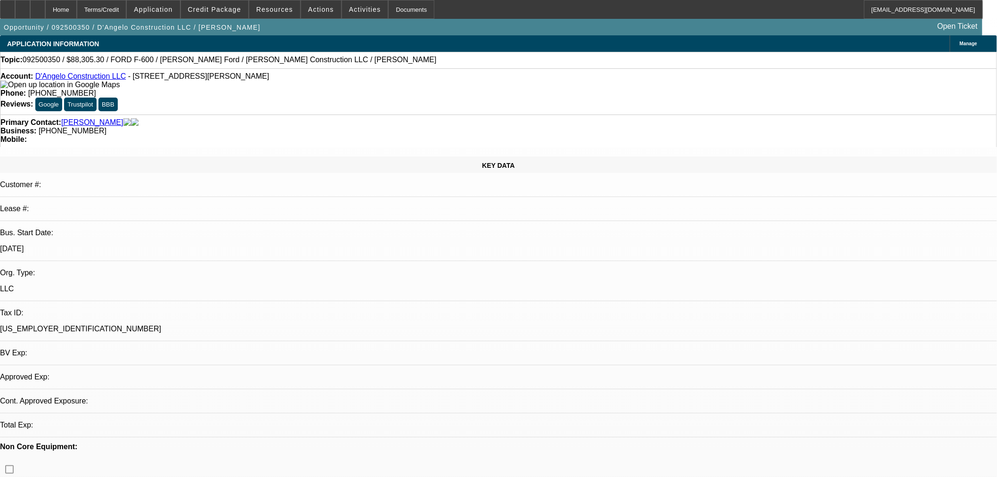
select select "0.1"
select select "2"
select select "0.1"
select select "4"
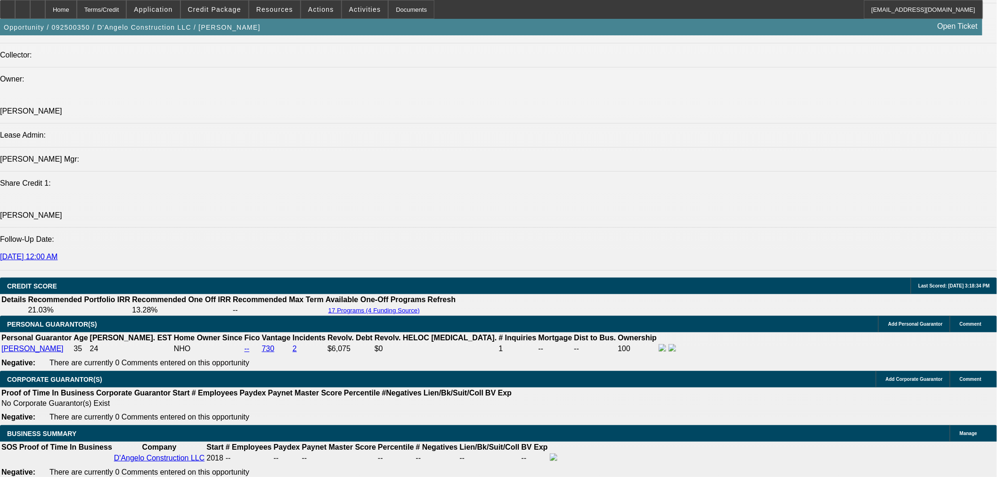
scroll to position [1047, 0]
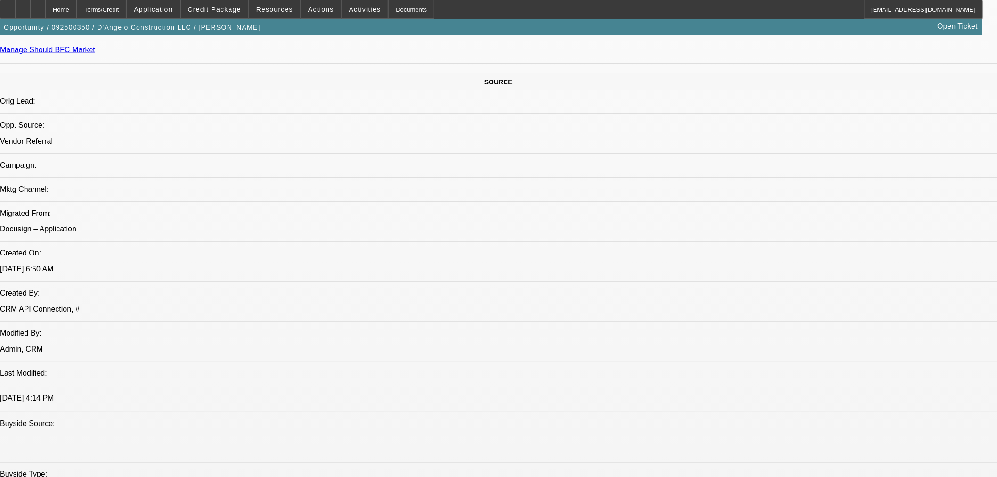
scroll to position [366, 0]
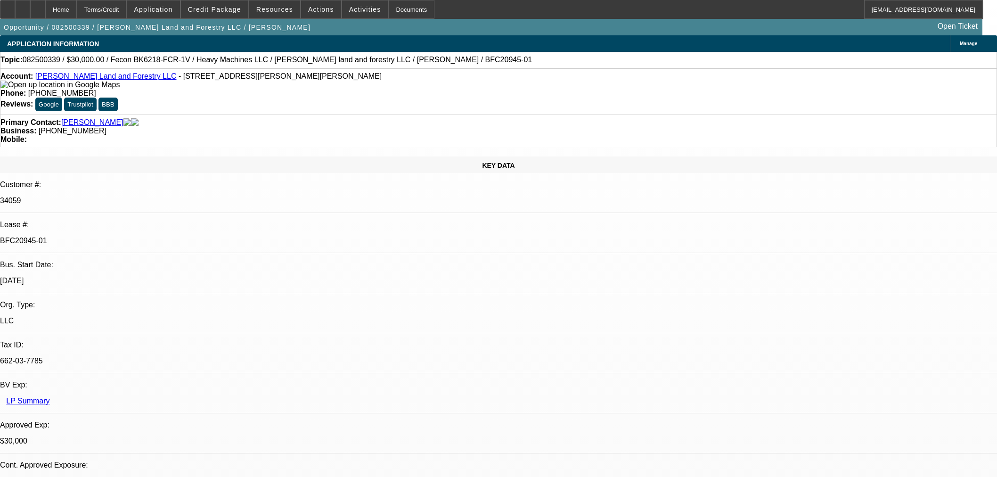
select select "0"
select select "2"
select select "0"
select select "6"
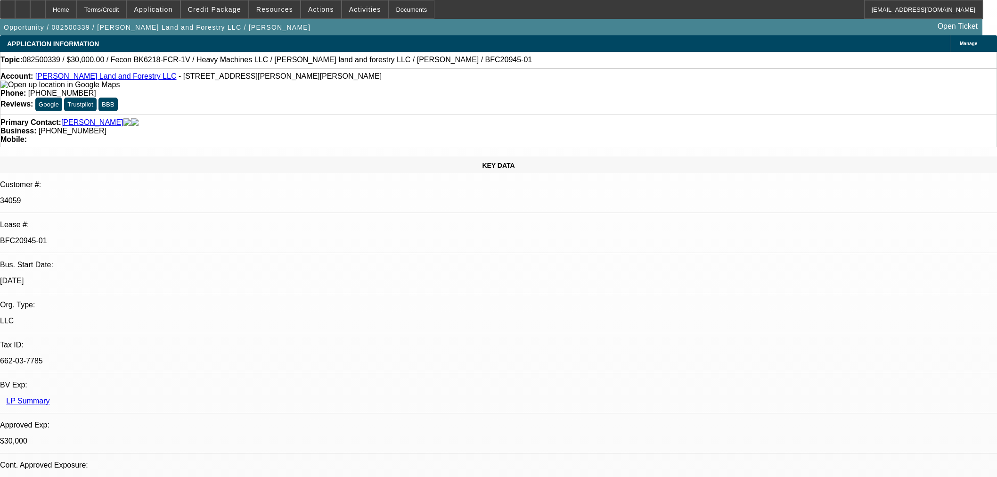
select select "0"
select select "2"
select select "0"
select select "6"
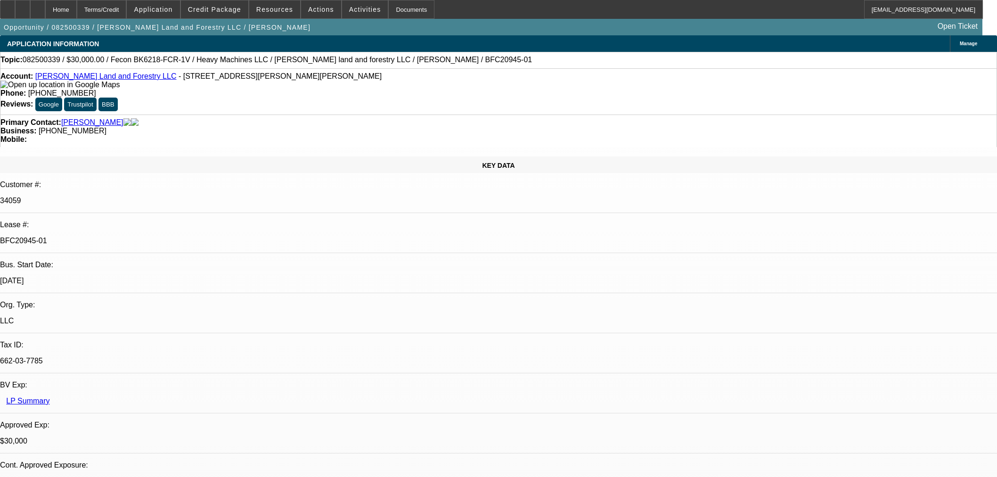
select select "0.2"
select select "2"
select select "0"
select select "6"
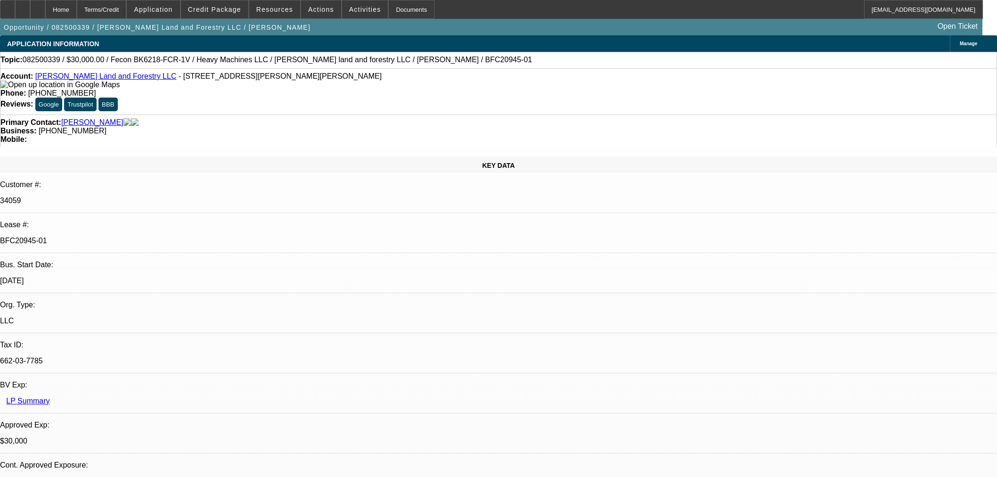
select select "0"
select select "19"
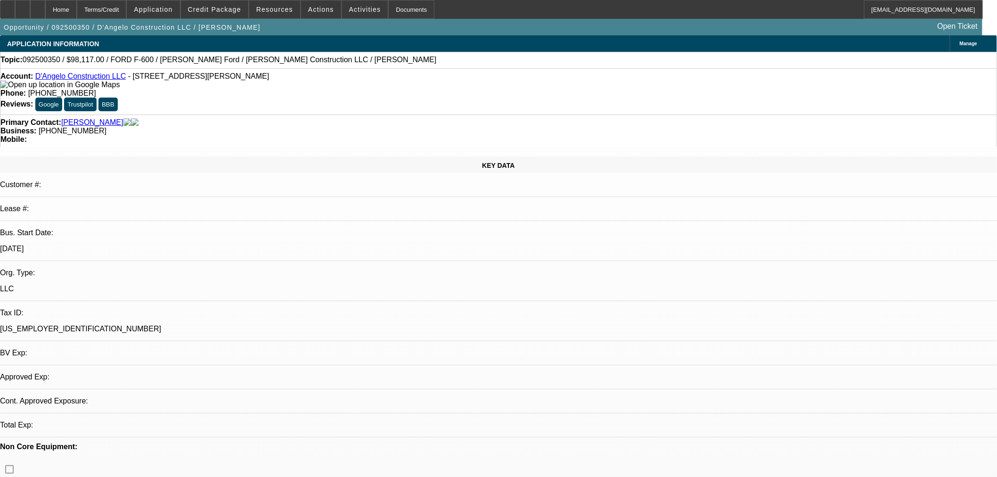
select select "0"
select select "2"
select select "0.1"
select select "4"
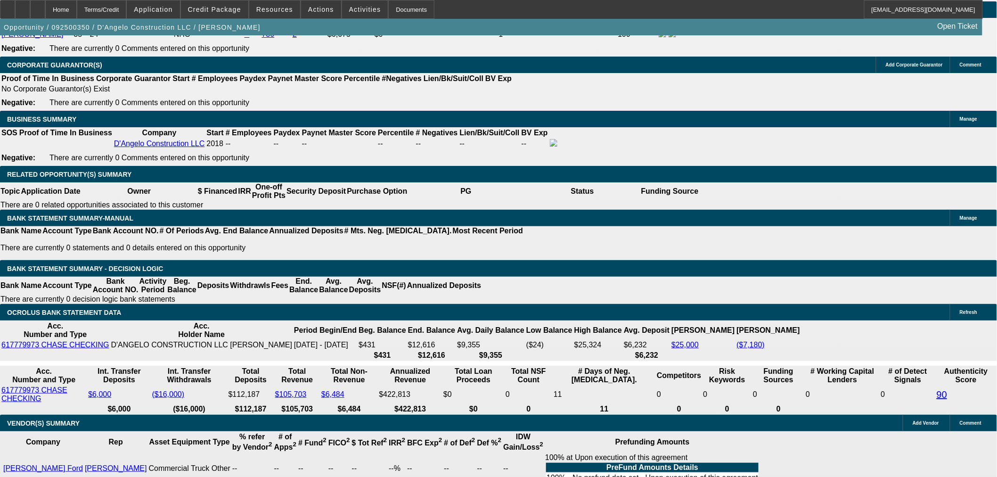
scroll to position [1308, 0]
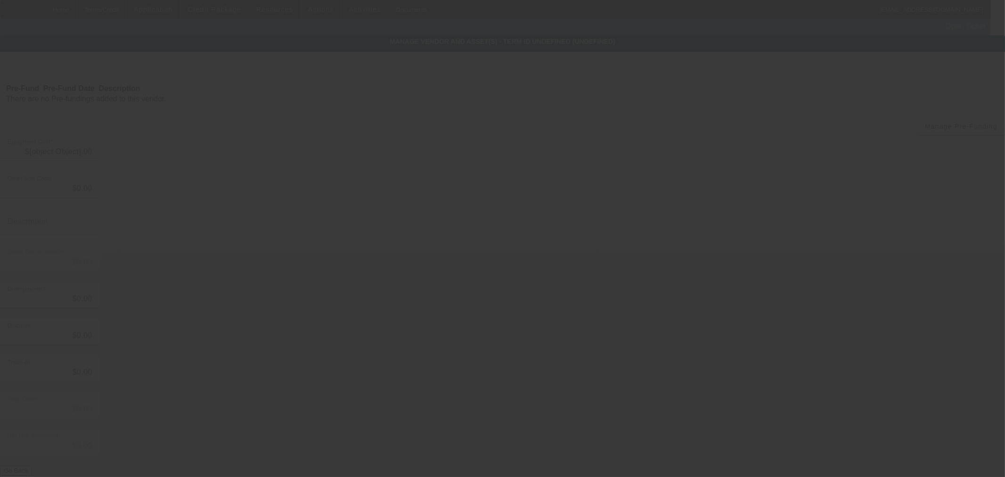
type input "$98,117.00"
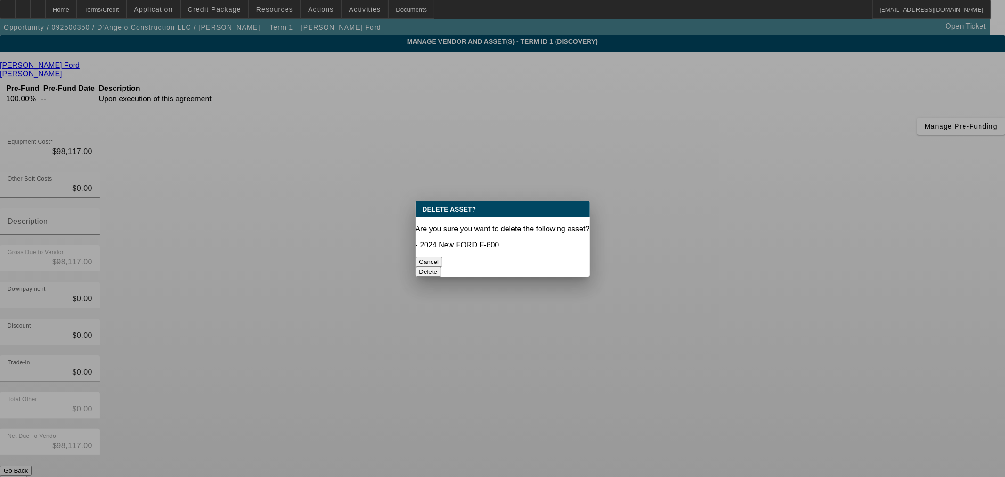
click at [441, 267] on button "Delete" at bounding box center [428, 272] width 26 height 10
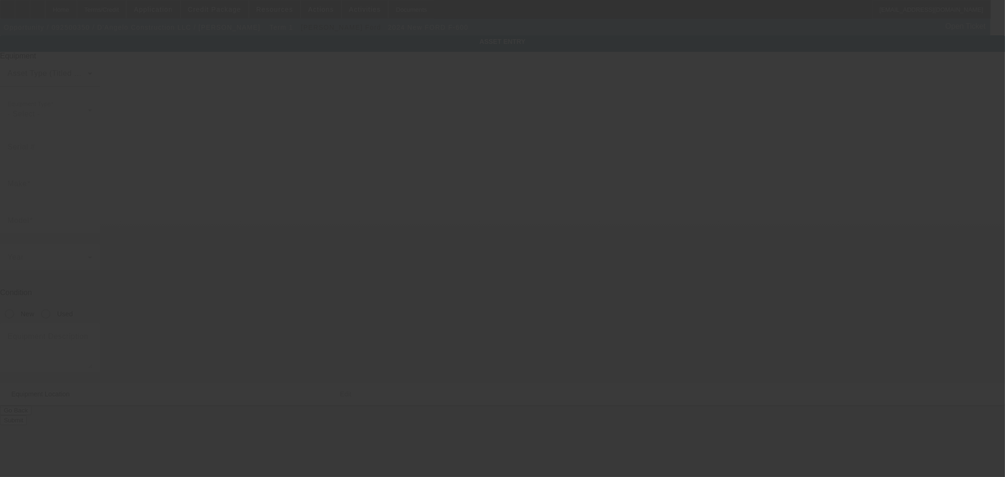
type input "1FDFF6LT3RDA32346"
type input "FORD"
type input "F-600"
radio input "true"
type input "160 Old Jackson Avenue"
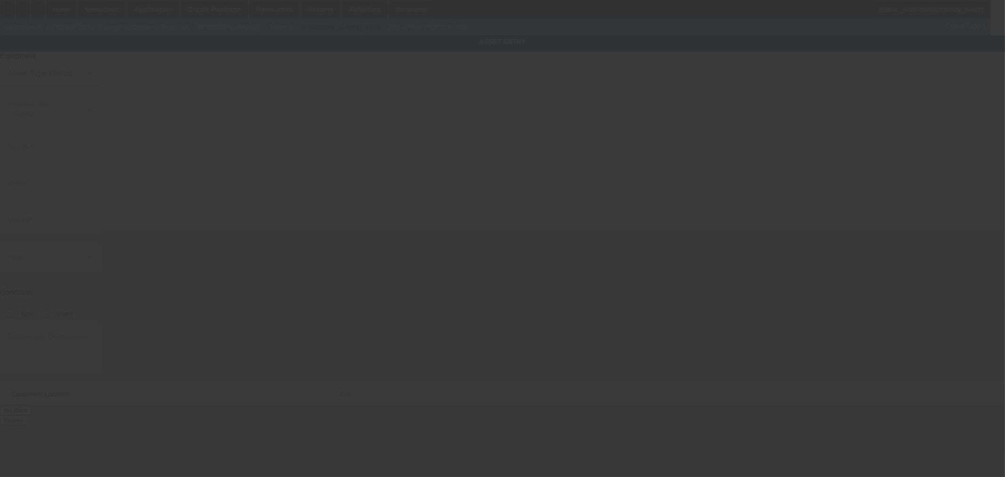
type input "Scarsdale"
type input "10583"
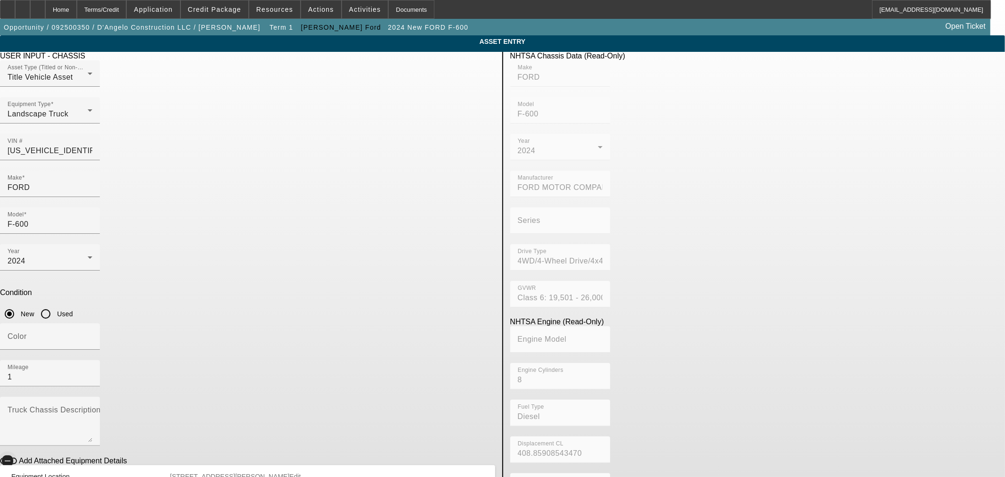
click at [12, 456] on icon "button" at bounding box center [7, 460] width 8 height 8
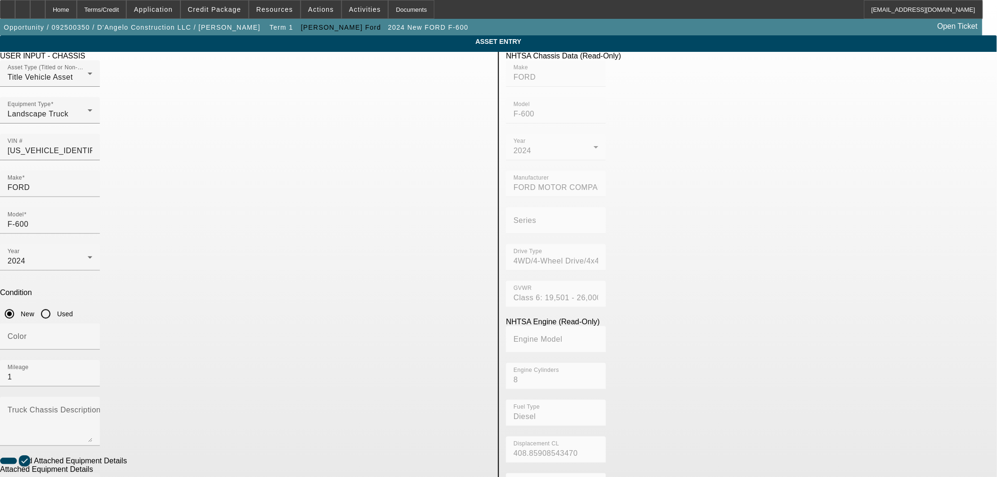
click at [260, 425] on span "Switch-N-Go" at bounding box center [260, 426] width 45 height 8
type input "Switch-N-Go"
click at [417, 399] on span "Create New Make/Model Match" at bounding box center [429, 403] width 108 height 23
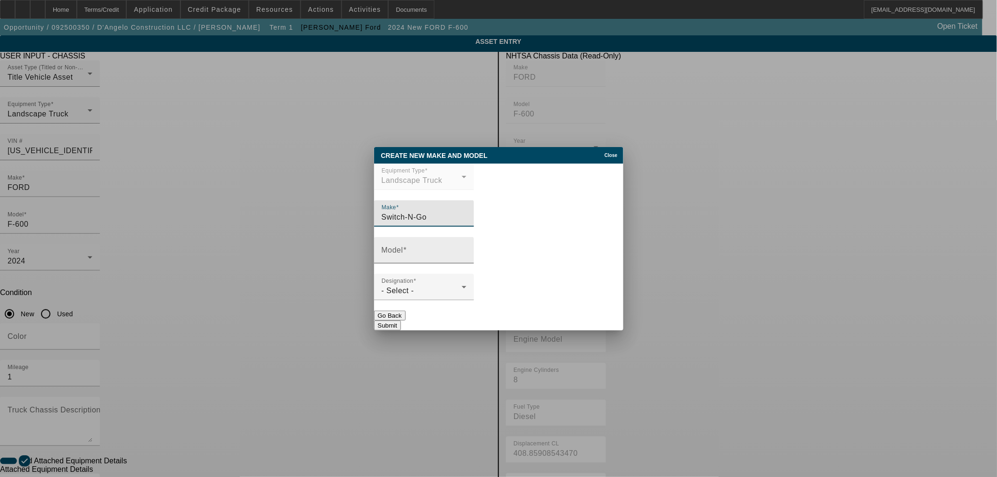
click at [427, 248] on div "Model" at bounding box center [424, 250] width 85 height 26
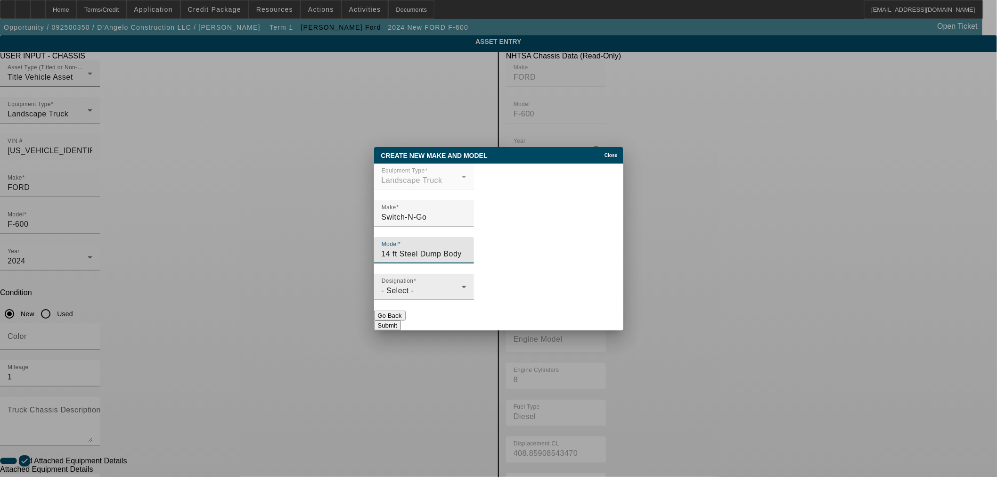
type input "14 ft Steel Dump Body"
click at [445, 296] on div "- Select -" at bounding box center [422, 290] width 80 height 11
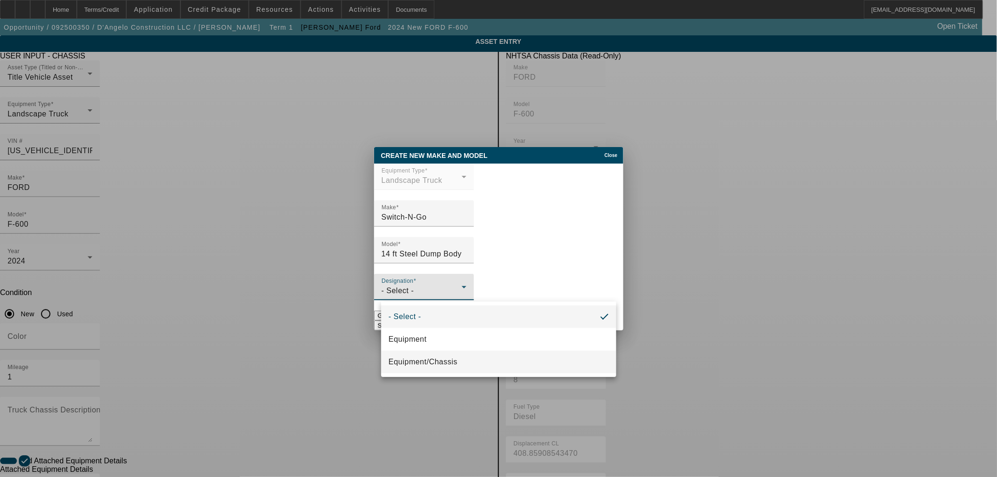
click at [445, 357] on span "Equipment/Chassis" at bounding box center [423, 361] width 69 height 11
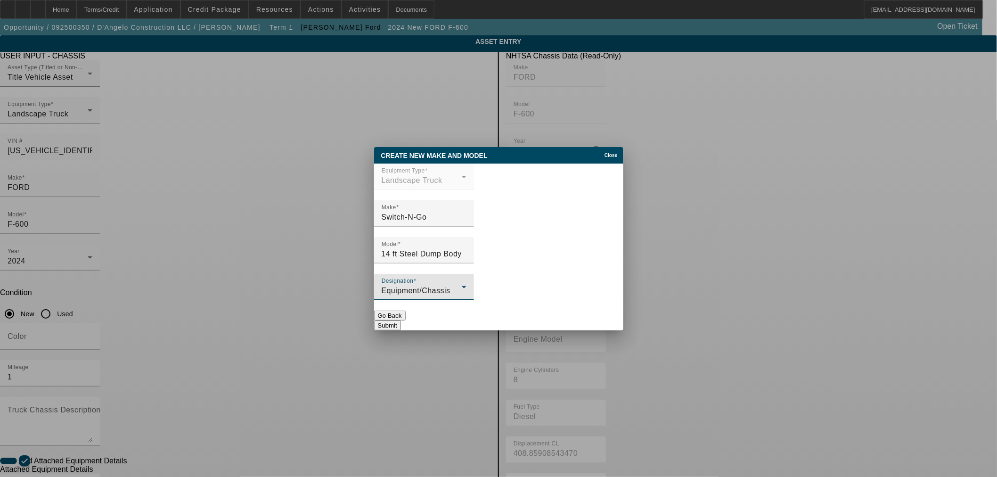
click at [401, 320] on button "Submit" at bounding box center [387, 325] width 27 height 10
type input "14 ft Steel Dump Body"
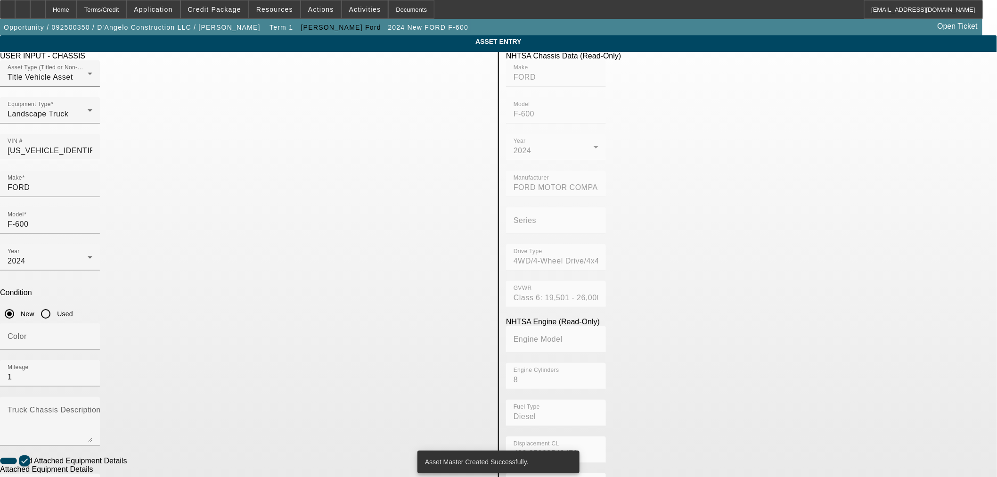
radio input "true"
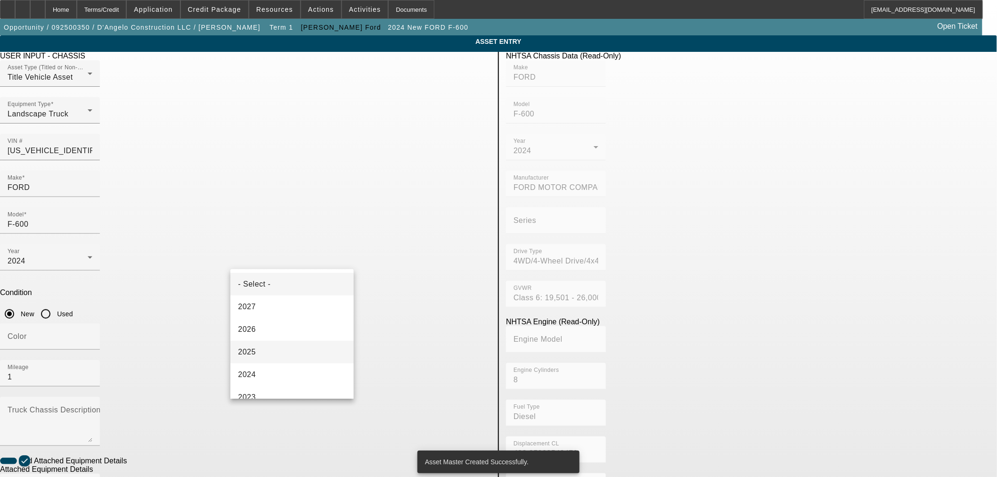
click at [279, 347] on mat-option "2025" at bounding box center [291, 352] width 123 height 23
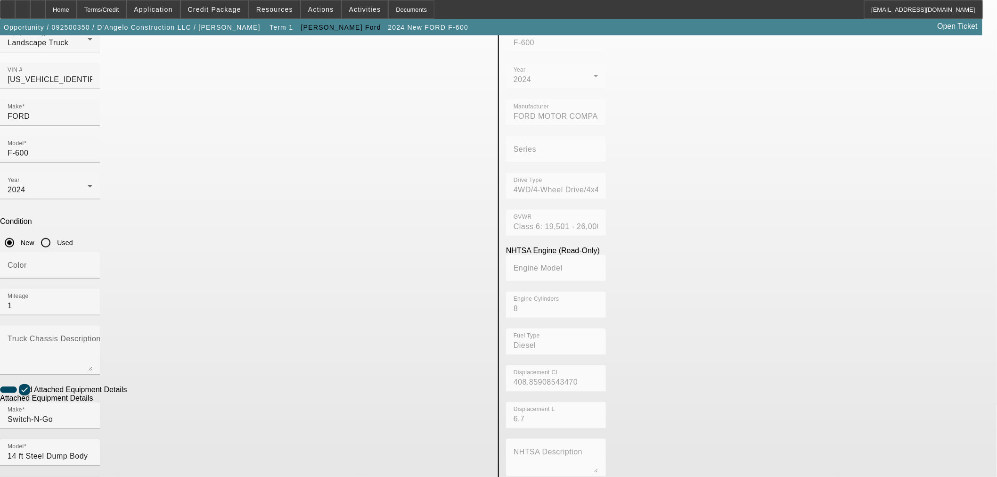
scroll to position [124, 0]
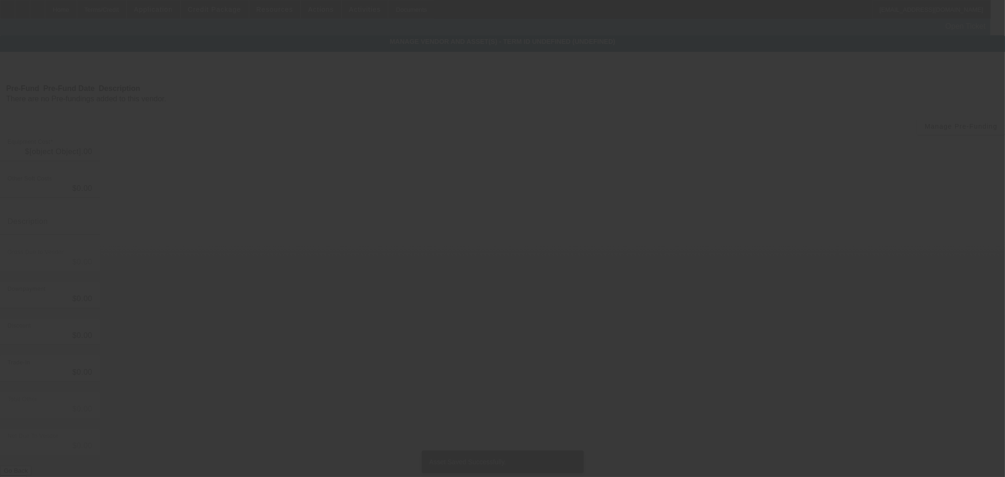
type input "$98,117.00"
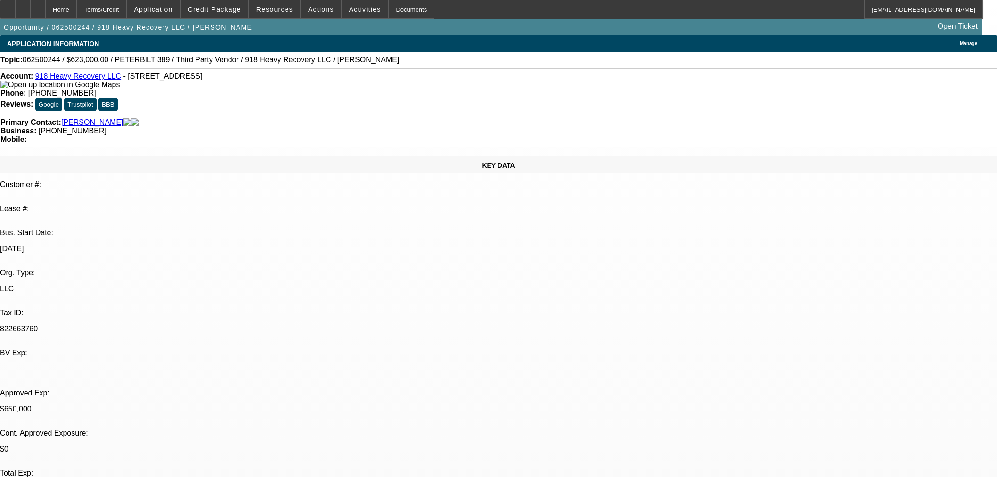
select select "0"
select select "2"
select select "0"
select select "6"
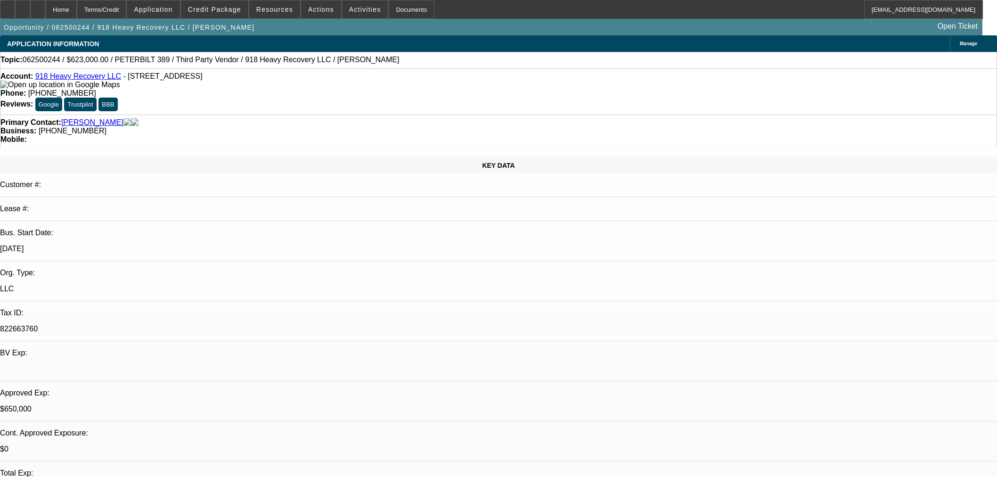
select select "0"
select select "2"
select select "0"
select select "6"
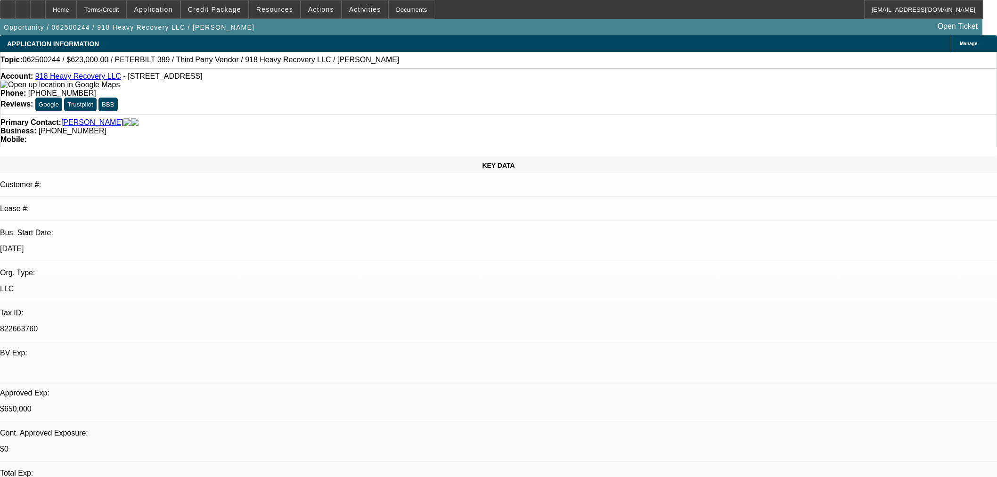
select select "0"
select select "2"
select select "0"
select select "6"
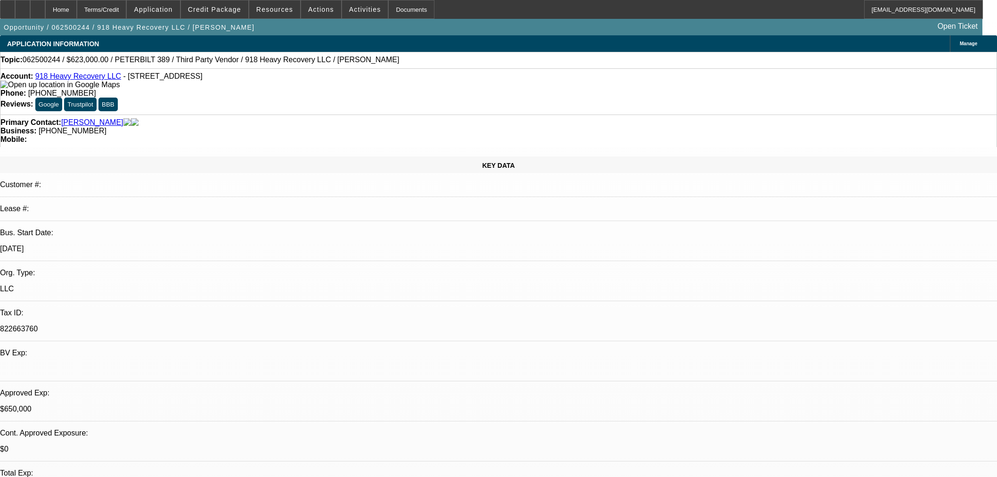
select select "0"
select select "2"
select select "0"
select select "6"
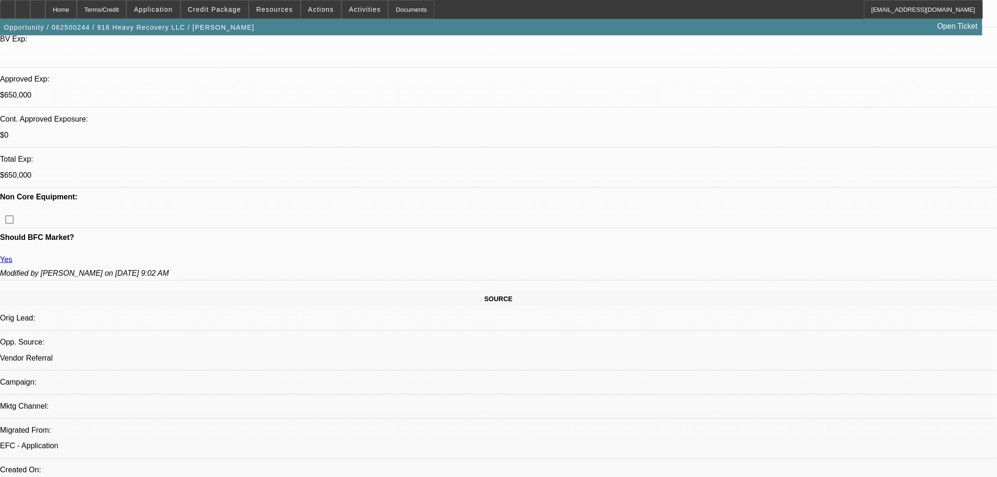
scroll to position [628, 0]
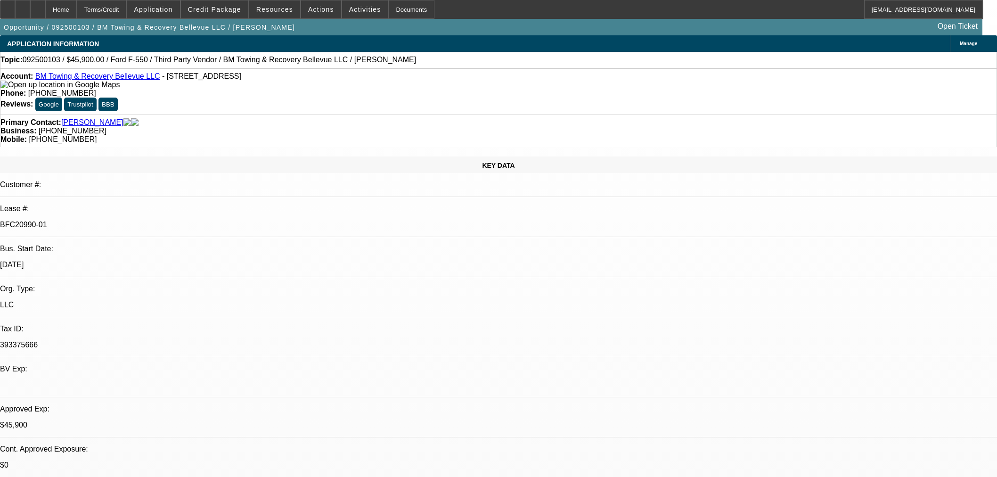
select select "0.15"
select select "2"
select select "0.1"
select select "4"
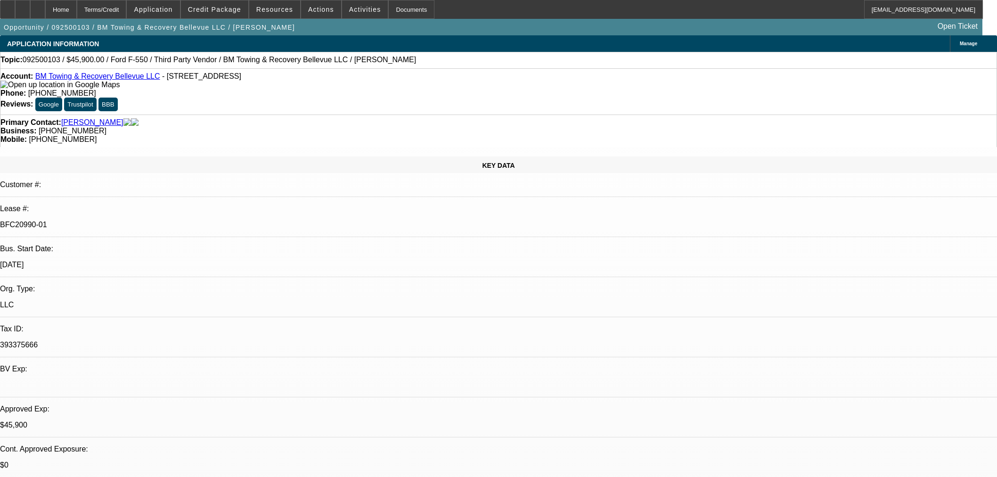
select select "0"
select select "2"
select select "0.1"
select select "4"
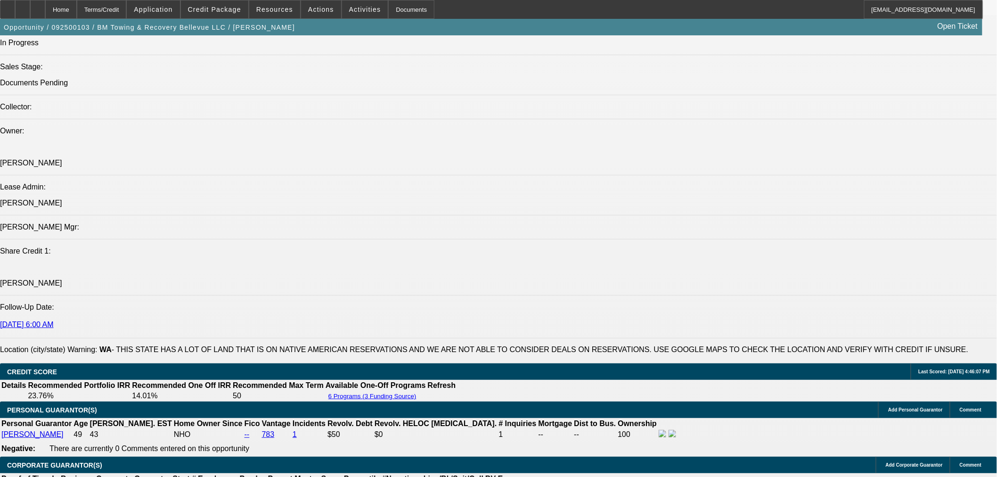
scroll to position [1151, 0]
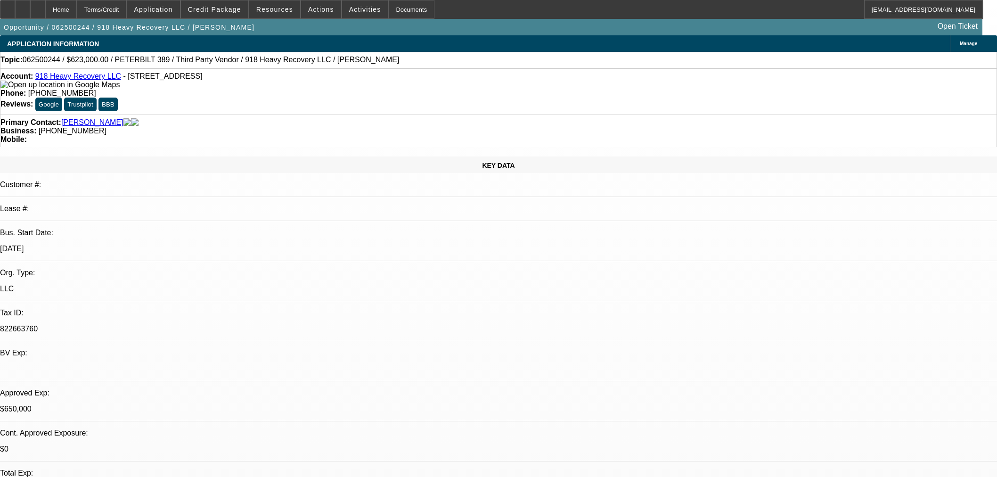
select select "0"
select select "2"
select select "0"
select select "6"
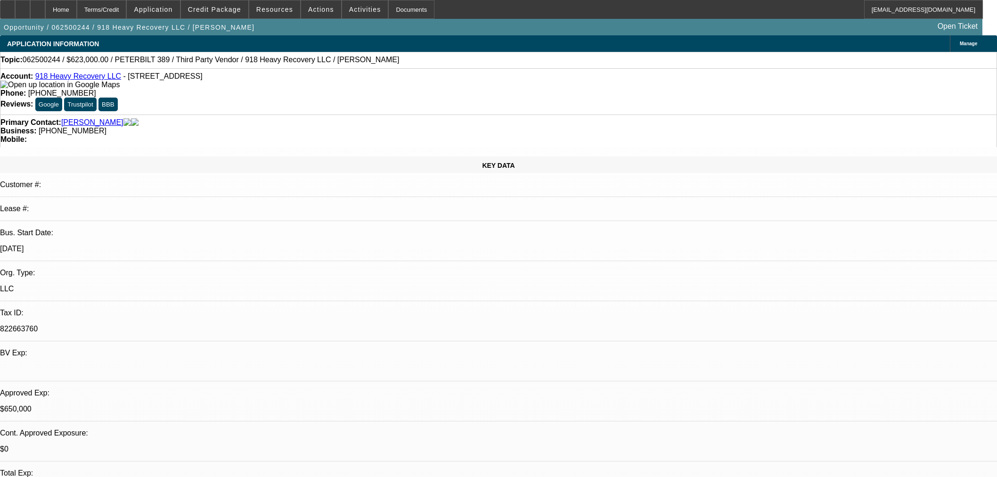
select select "0"
select select "2"
select select "0"
select select "6"
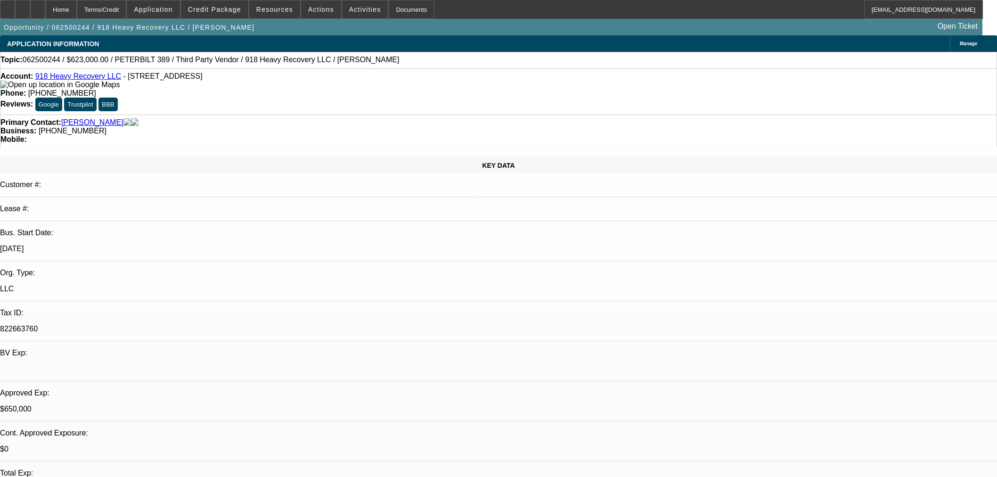
select select "0"
select select "2"
select select "0"
select select "6"
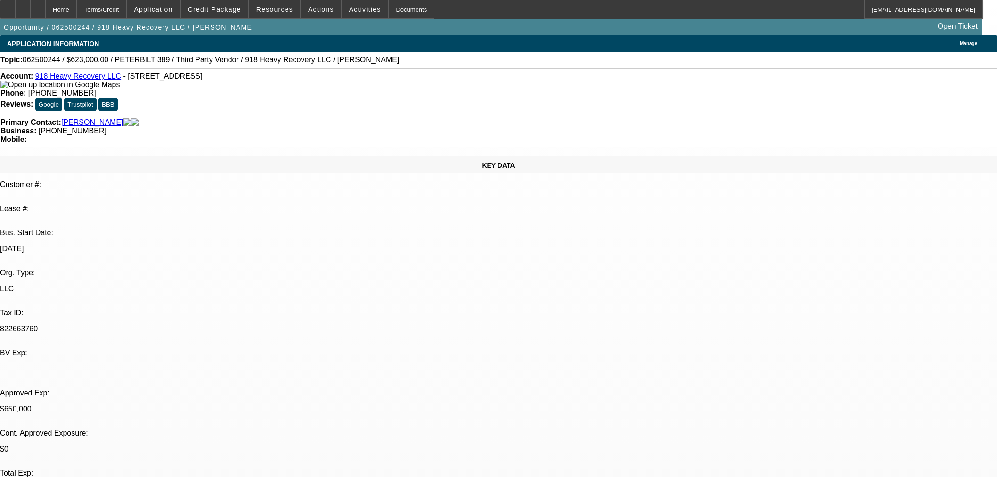
select select "0"
select select "2"
select select "0"
select select "6"
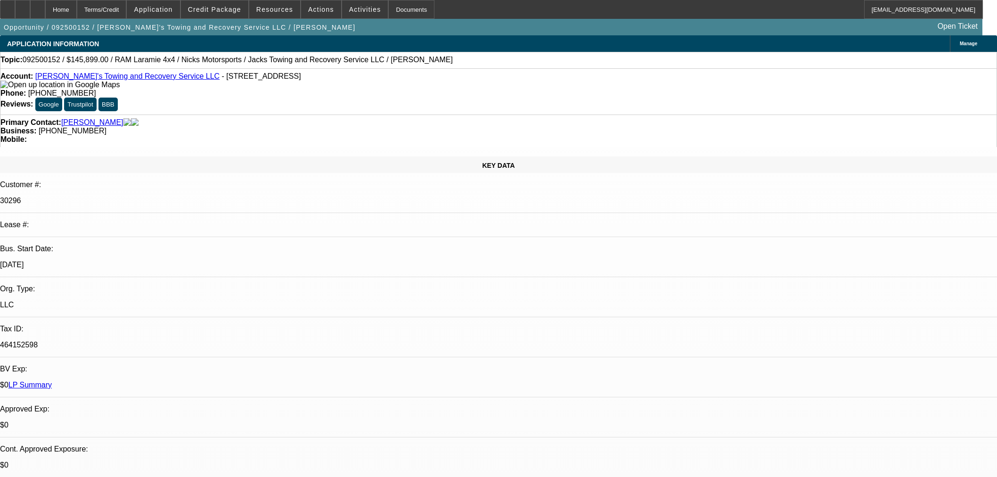
select select "0"
select select "3"
select select "0"
select select "6"
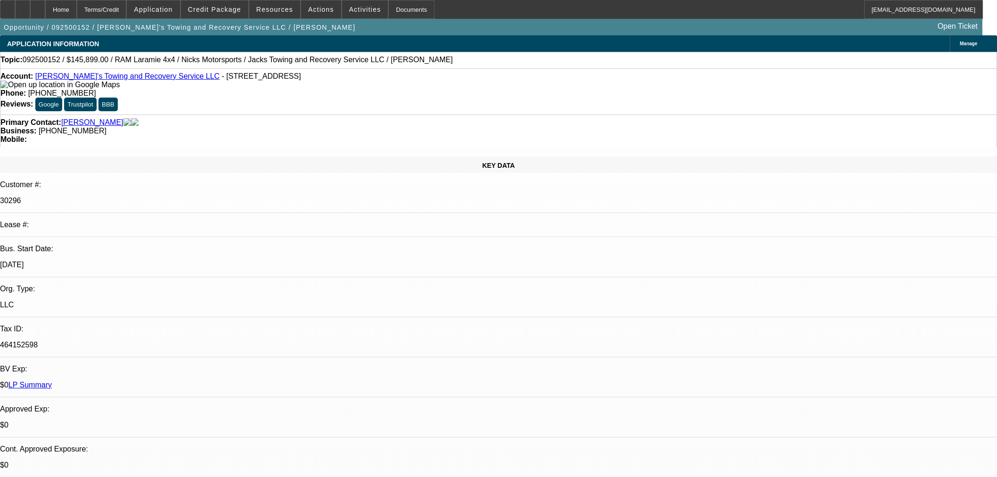
select select "0"
select select "3"
select select "0"
select select "6"
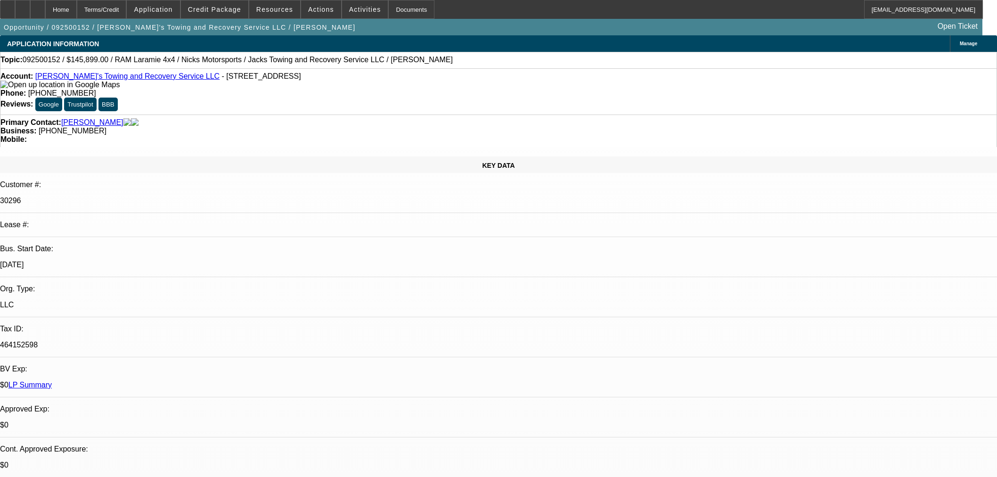
select select "0"
select select "3"
select select "0"
select select "6"
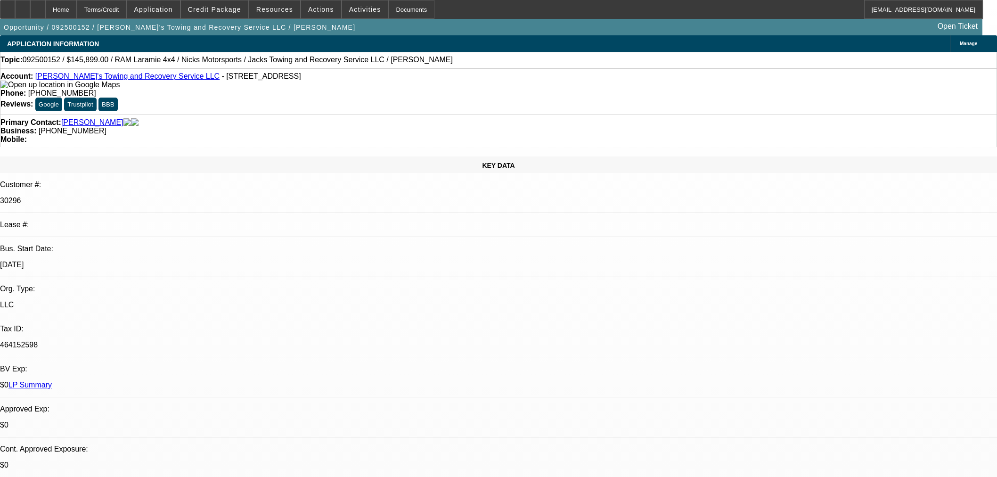
select select "0"
select select "3"
select select "0"
select select "6"
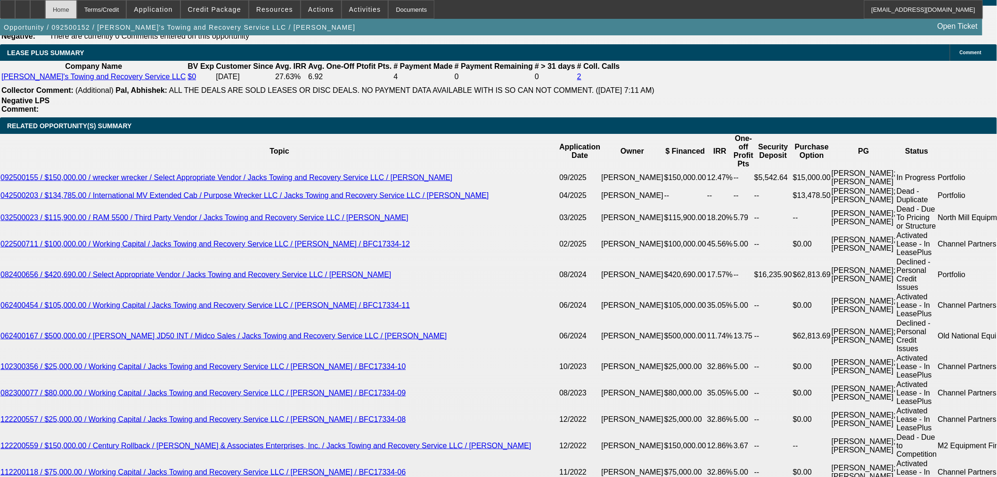
scroll to position [1674, 0]
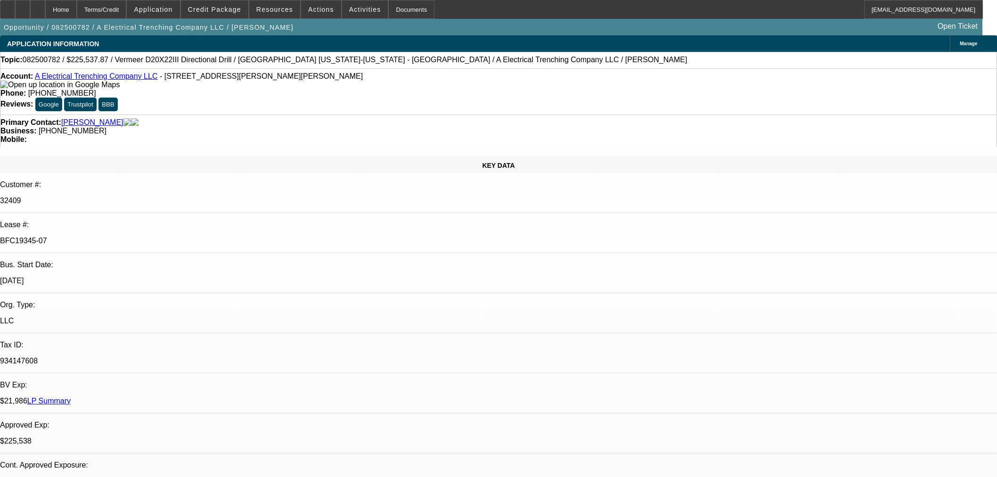
select select "0"
select select "3"
select select "0"
select select "6"
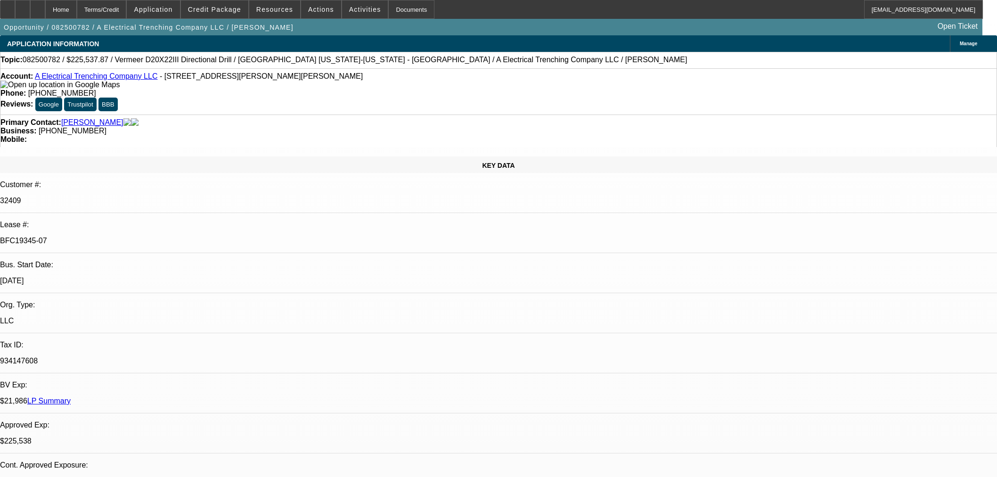
select select "0"
select select "3"
select select "0"
select select "6"
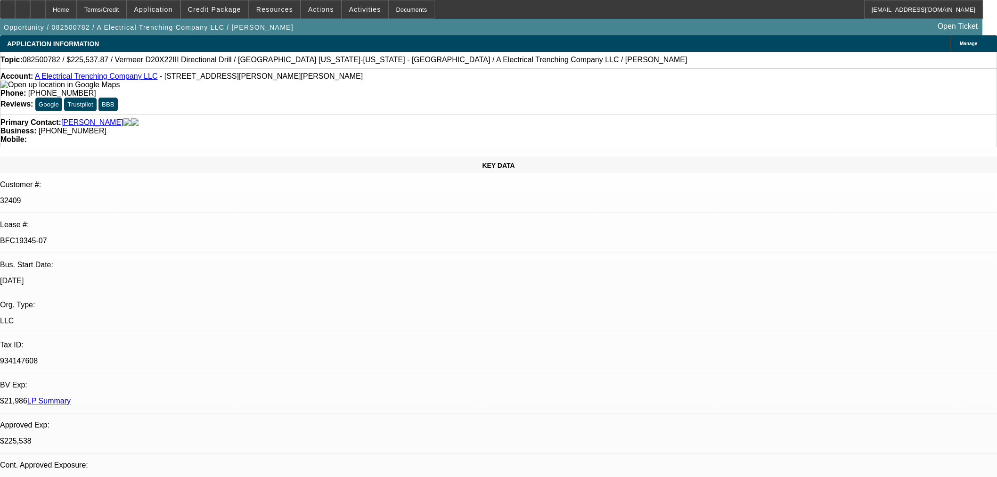
select select "0"
select select "3"
select select "0"
select select "6"
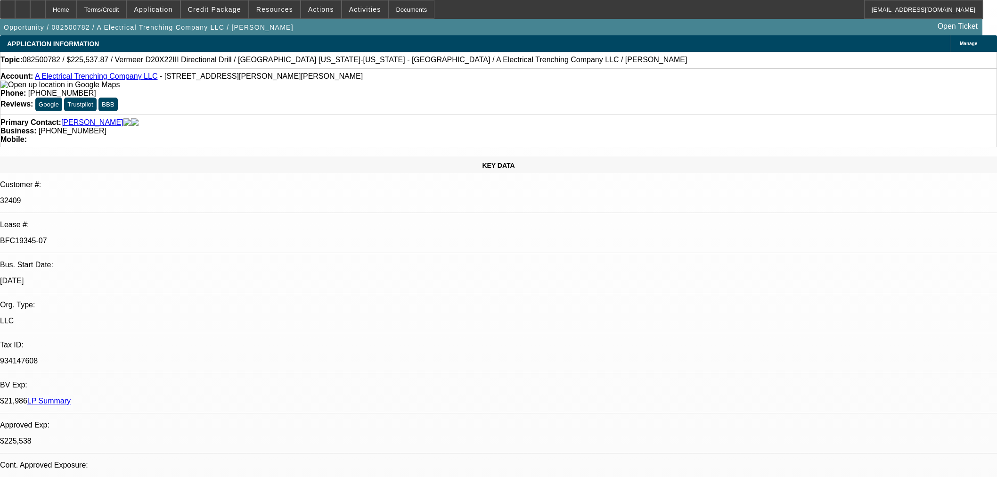
select select "0"
select select "3"
select select "0"
select select "6"
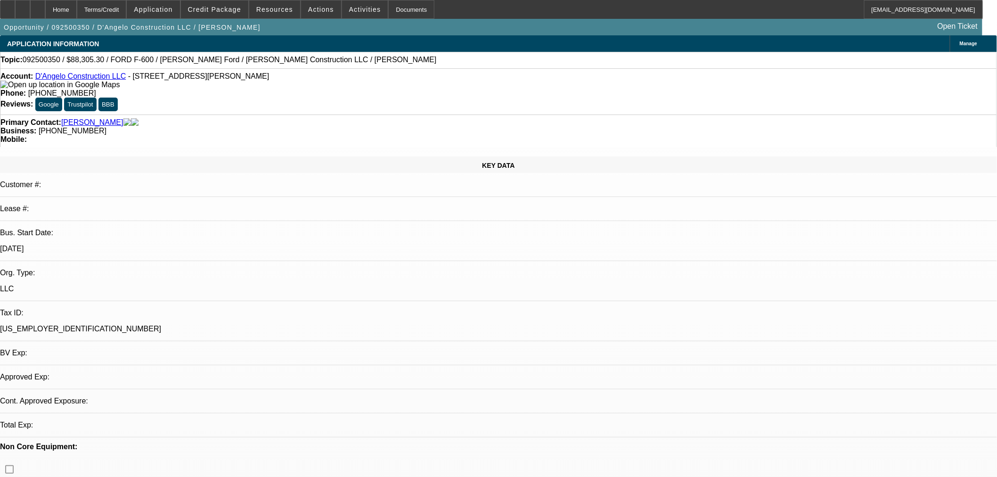
select select "0.1"
select select "2"
select select "0.1"
select select "2"
select select "4"
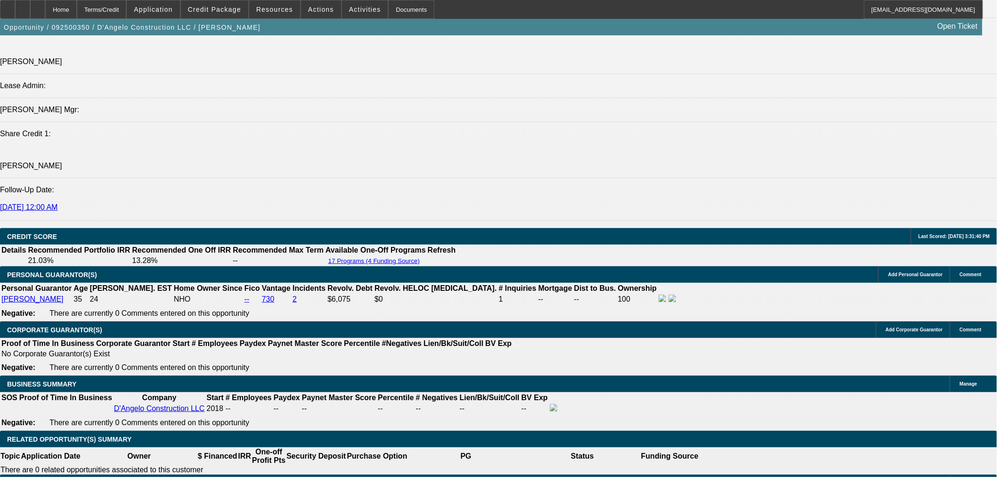
scroll to position [1151, 0]
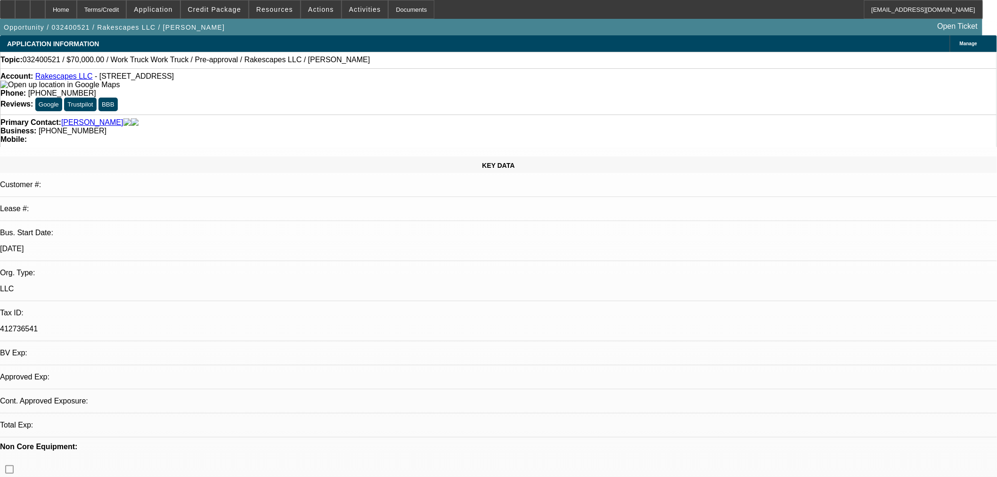
select select "0"
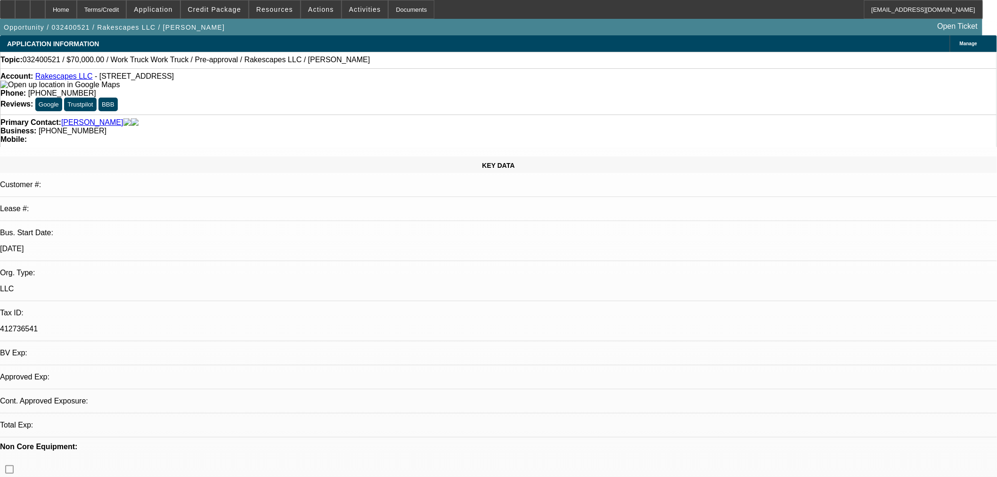
select select "0"
select select "2"
select select "0"
select select "1"
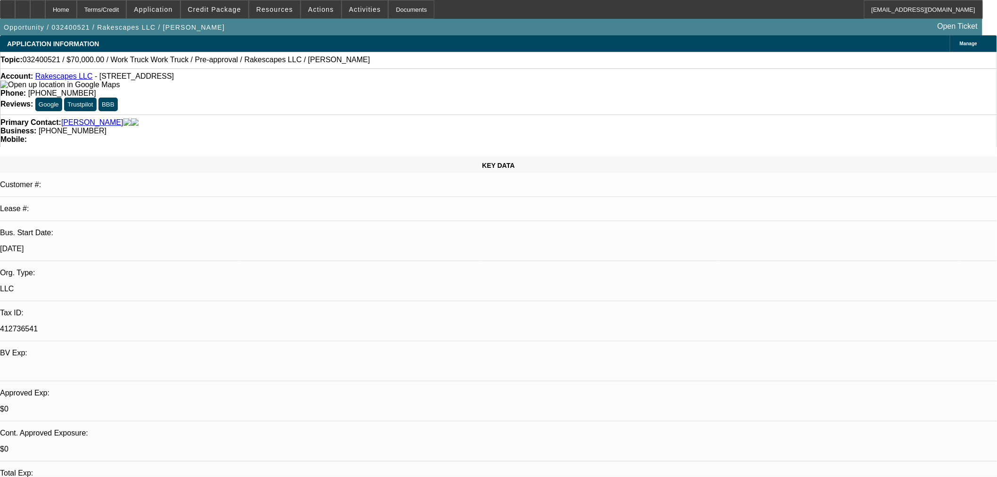
select select "3"
select select "6"
select select "1"
select select "3"
select select "6"
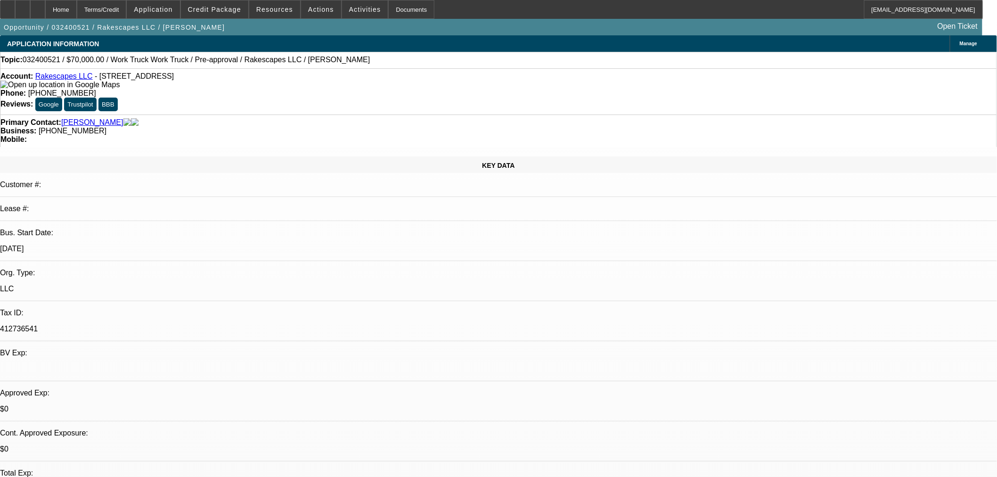
select select "1"
select select "2"
select select "6"
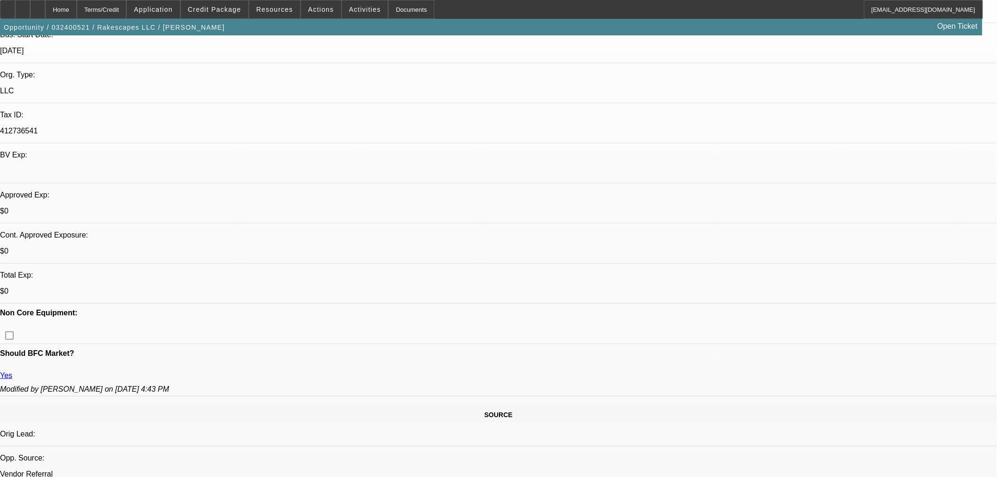
scroll to position [209, 0]
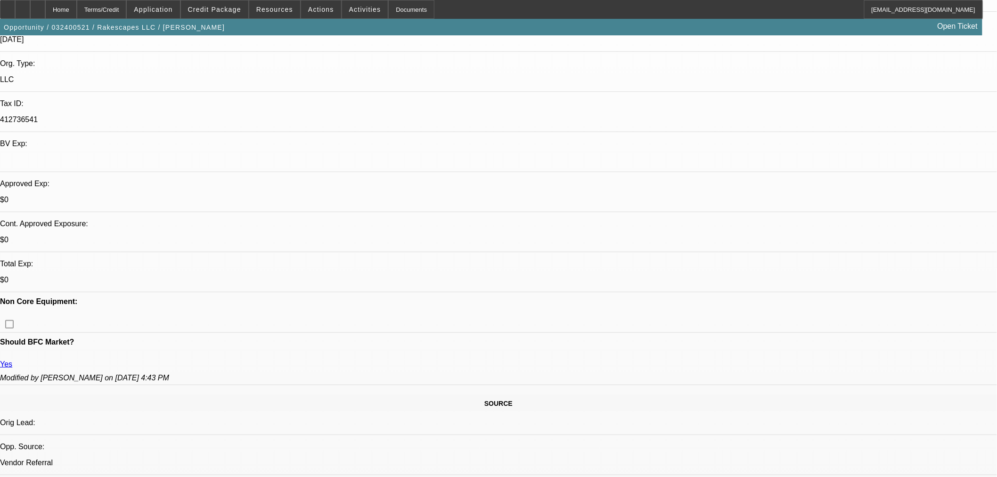
click at [233, 12] on span "Credit Package" at bounding box center [214, 10] width 53 height 8
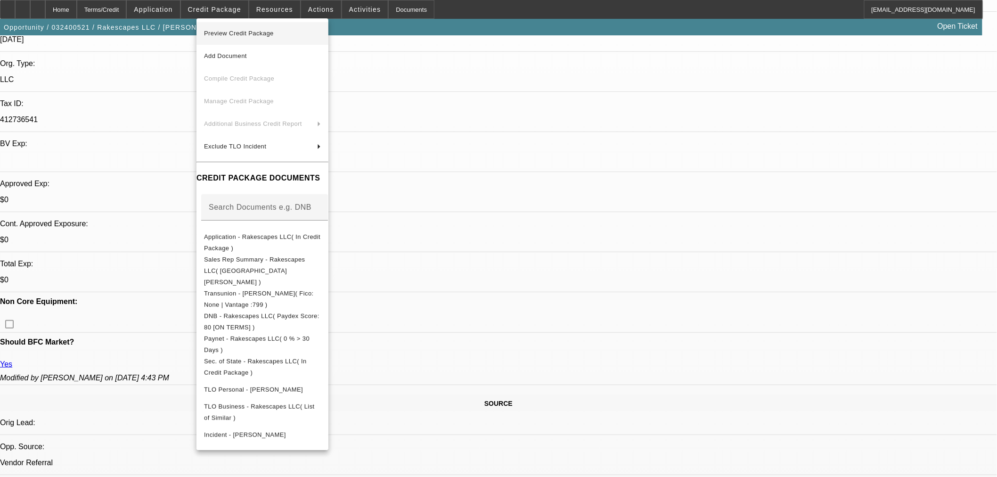
click at [310, 32] on span "Preview Credit Package" at bounding box center [262, 33] width 117 height 11
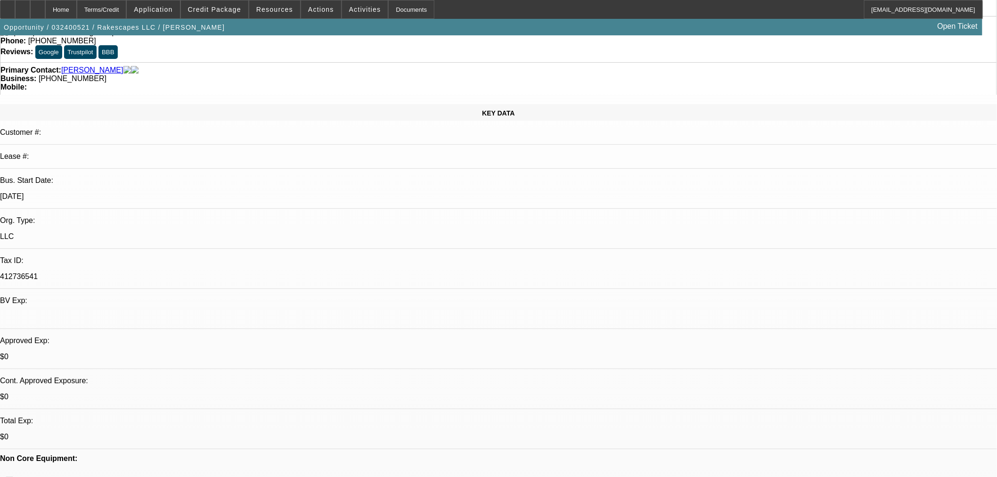
scroll to position [0, 0]
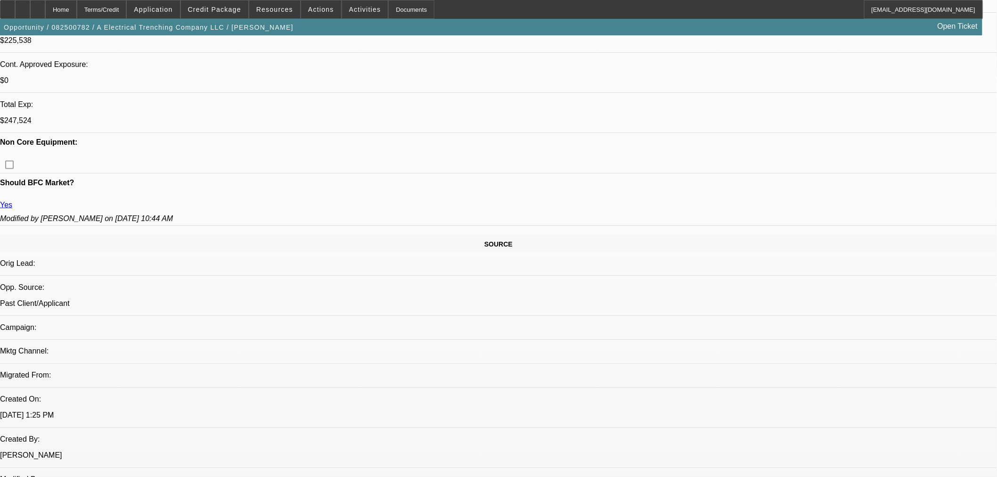
select select "0"
select select "3"
select select "0"
select select "6"
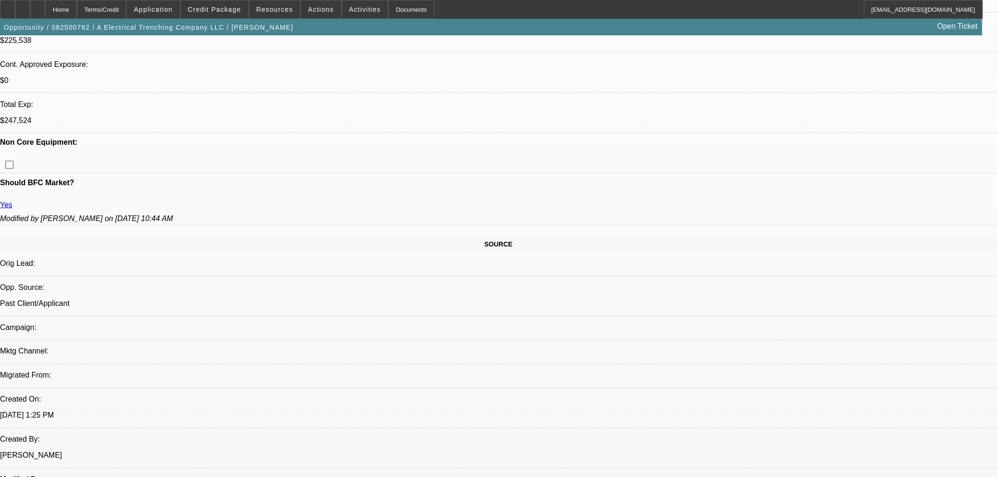
select select "0"
select select "3"
select select "0"
select select "6"
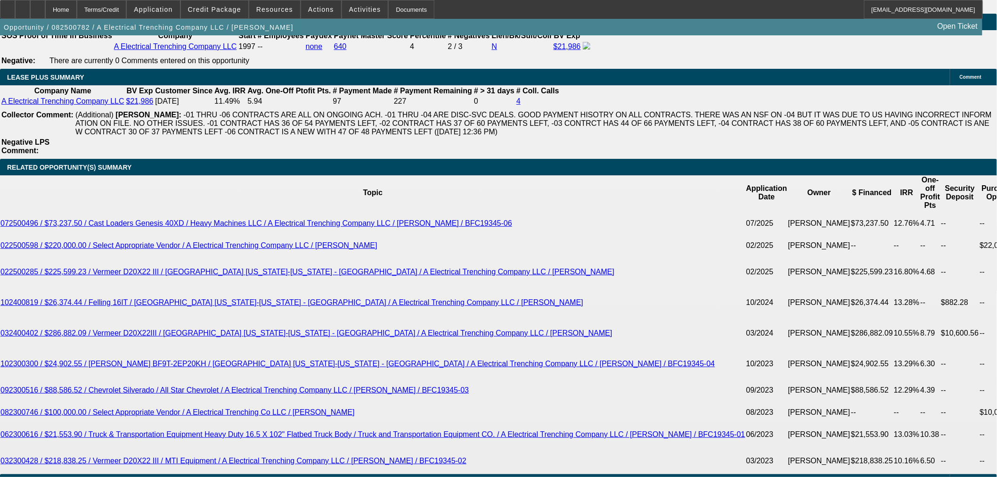
scroll to position [1611, 0]
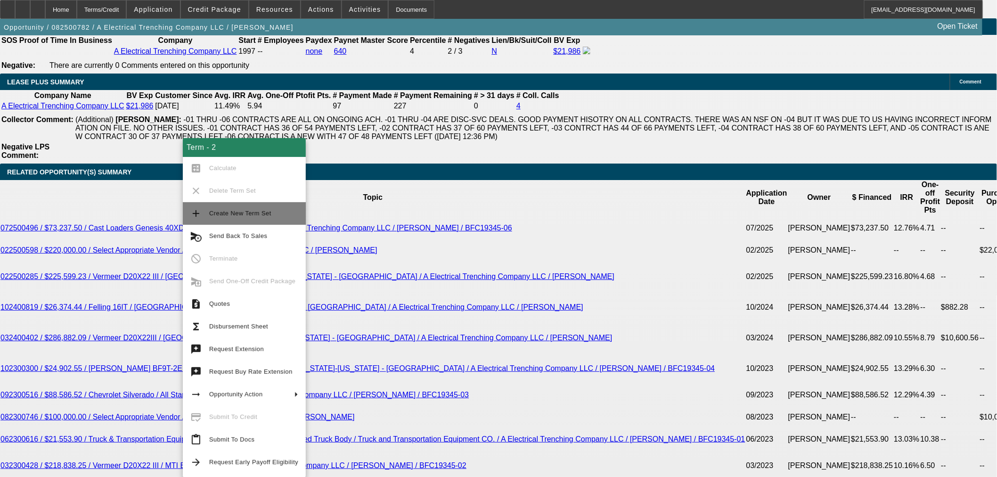
click at [220, 220] on button "add Create New Term Set" at bounding box center [244, 213] width 123 height 23
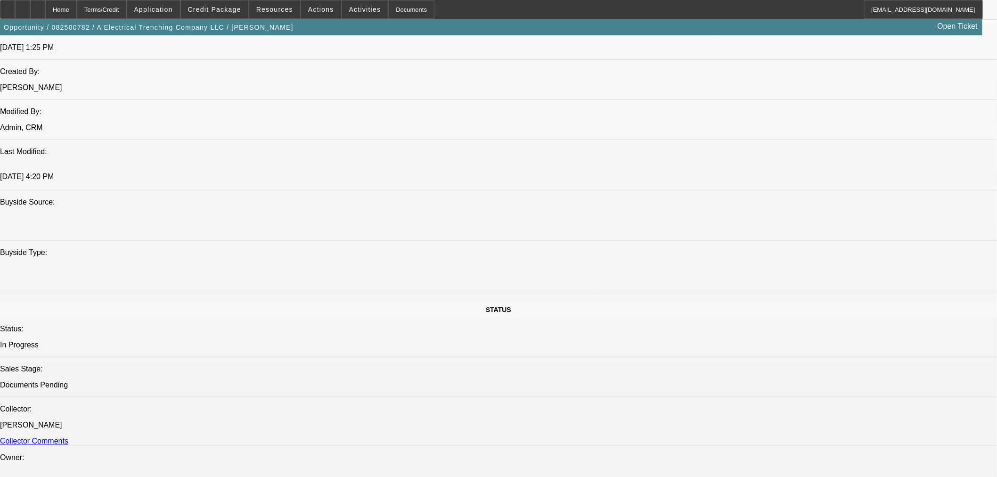
select select "0"
select select "3"
select select "0"
select select "6"
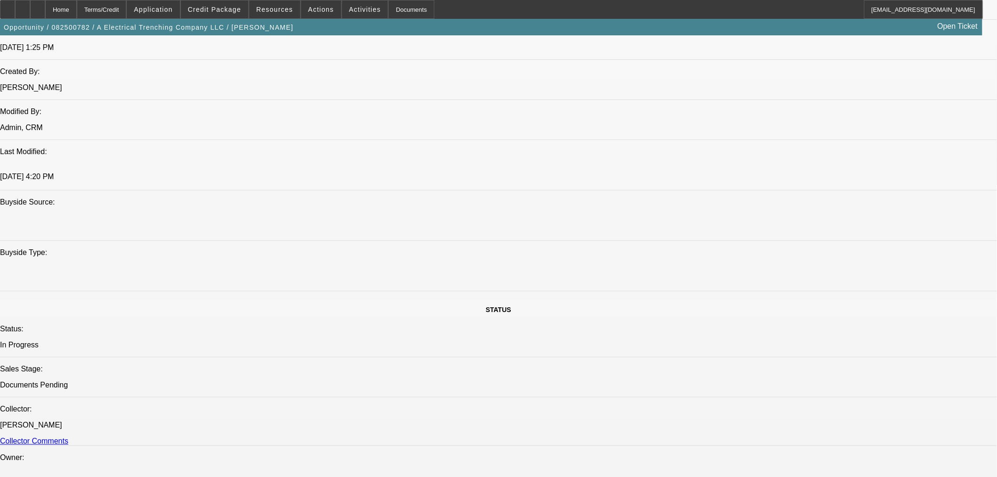
select select "0"
select select "3"
select select "0"
select select "6"
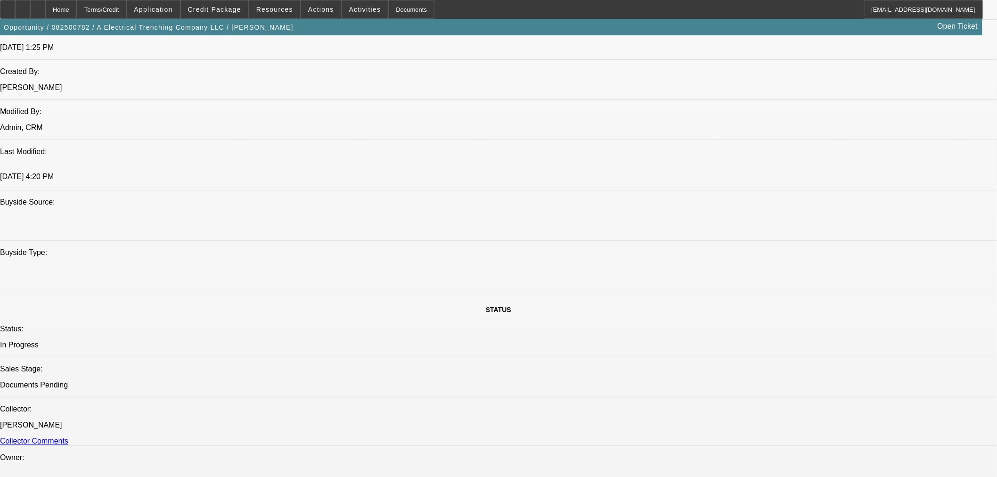
select select "0"
select select "3"
select select "0"
select select "6"
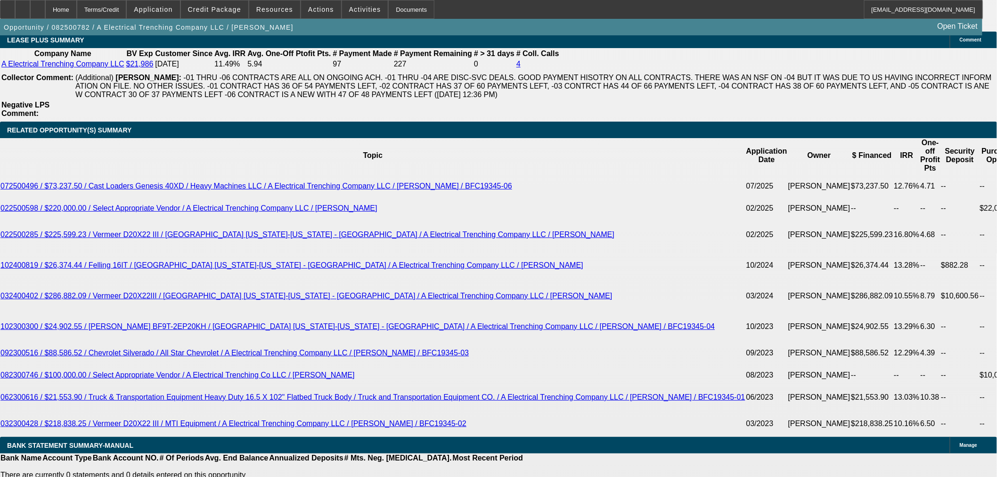
scroll to position [1660, 0]
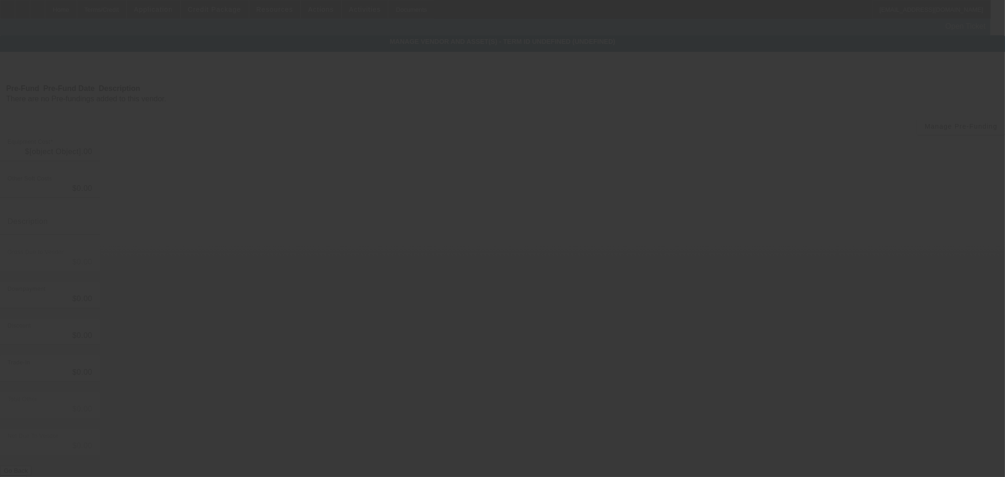
type input "$225,537.87"
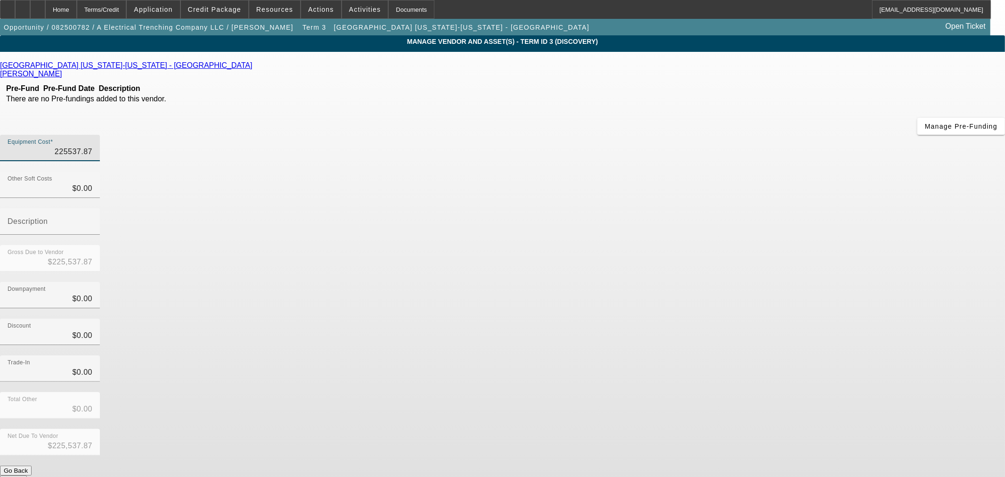
drag, startPoint x: 566, startPoint y: 78, endPoint x: 951, endPoint y: 68, distance: 385.4
click at [951, 69] on app-vendor-asset-manage "MANAGE VENDOR AND ASSET(S) - Term ID 3 (Discovery) Remove Vendor Vermeer Texas-…" at bounding box center [502, 288] width 1005 height 506
type input "1"
type input "$1.00"
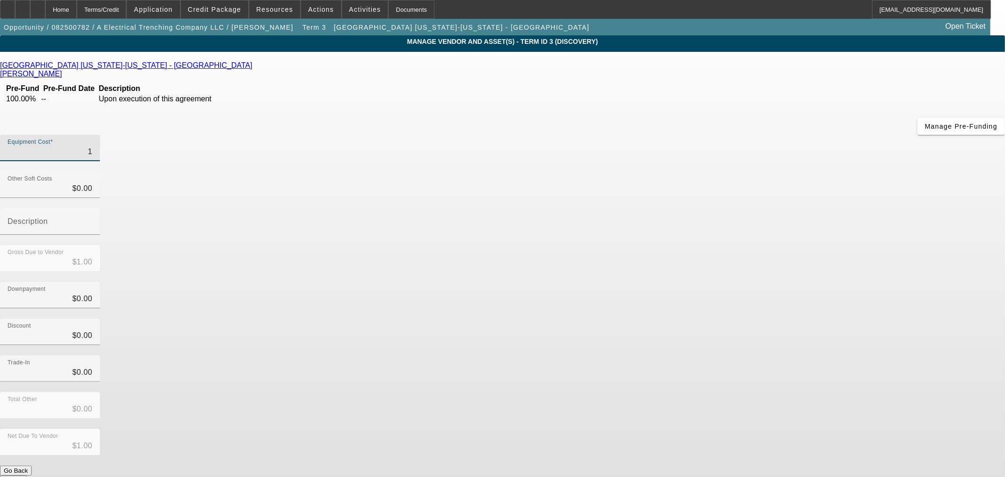
type input "17"
type input "$17.00"
type input "170"
type input "$170.00"
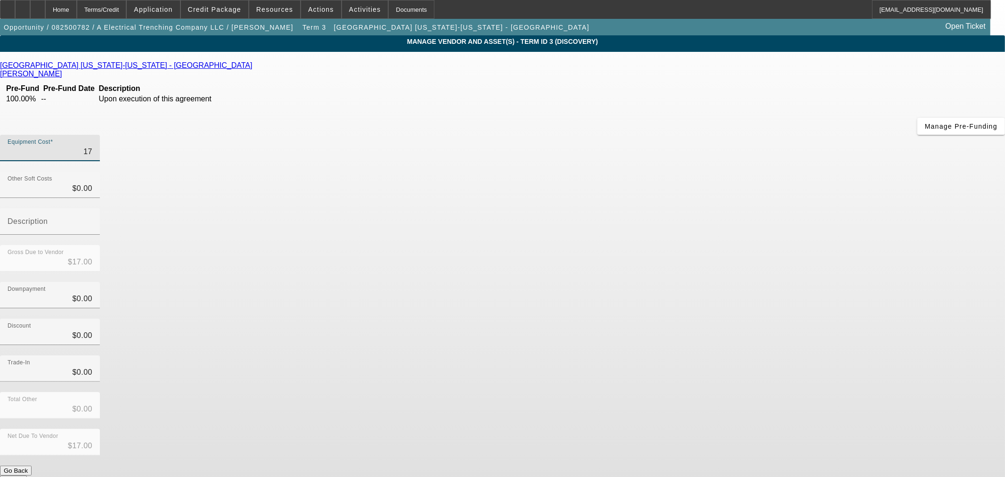
type input "$170.00"
type input "1700"
type input "$1,700.00"
type input "17000"
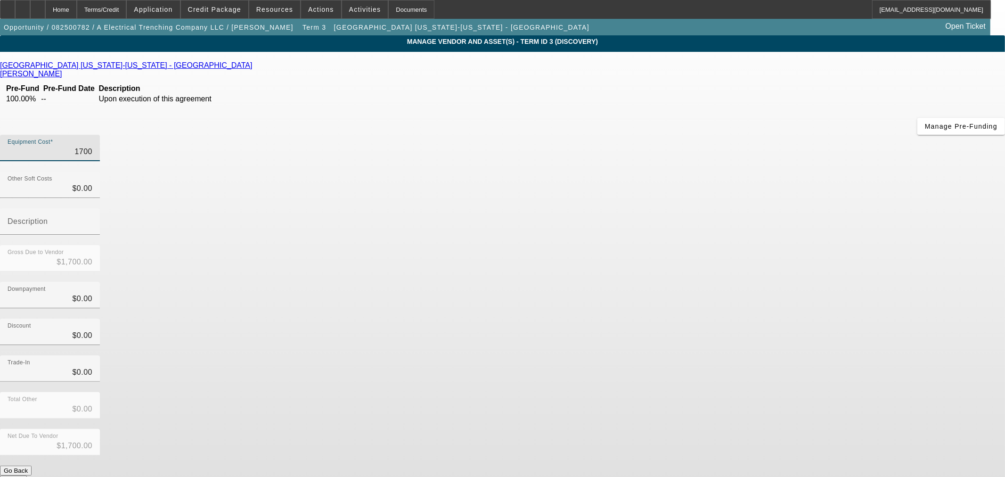
type input "$17,000.00"
type input "170000"
type input "$170,000.00"
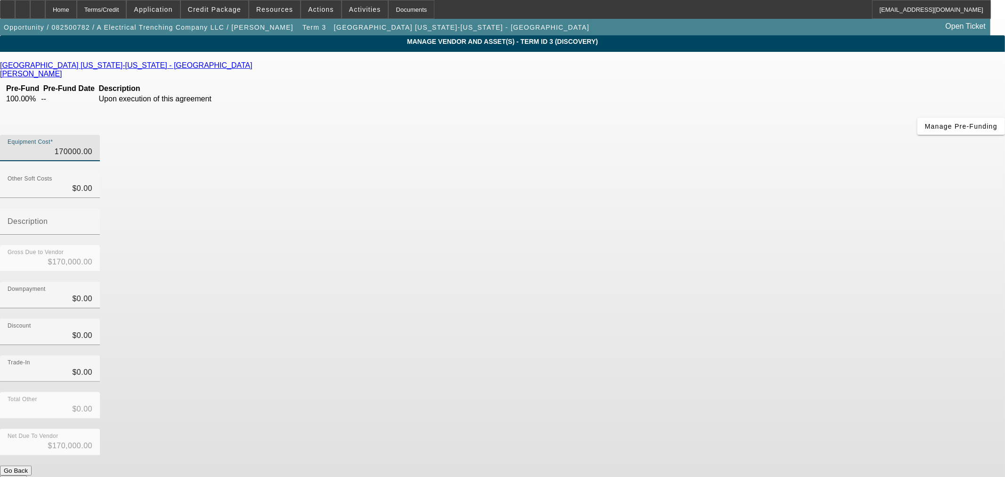
type input "$170,000.00"
drag, startPoint x: 746, startPoint y: 272, endPoint x: 707, endPoint y: 330, distance: 69.6
click at [741, 355] on div "Trade-In $0.00" at bounding box center [502, 373] width 1005 height 37
click at [27, 475] on button "Submit" at bounding box center [13, 480] width 27 height 10
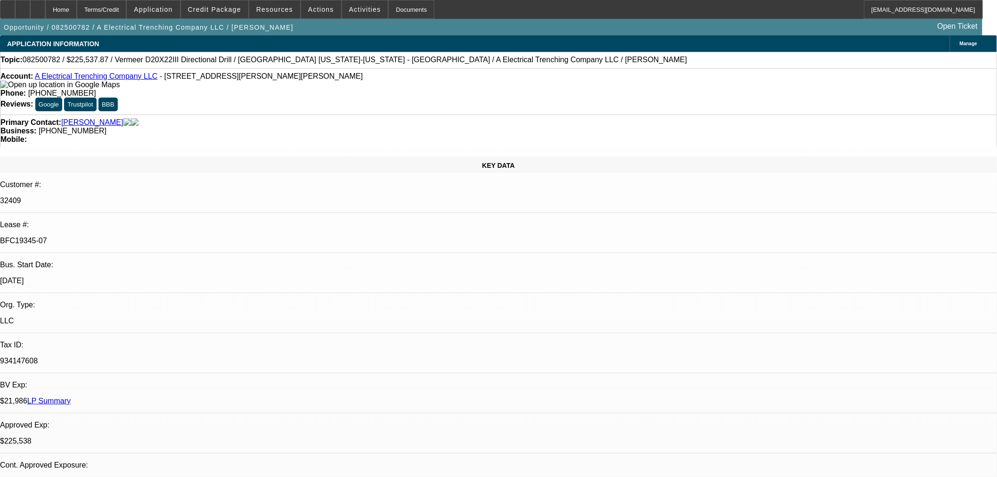
select select "0"
select select "3"
select select "0"
select select "6"
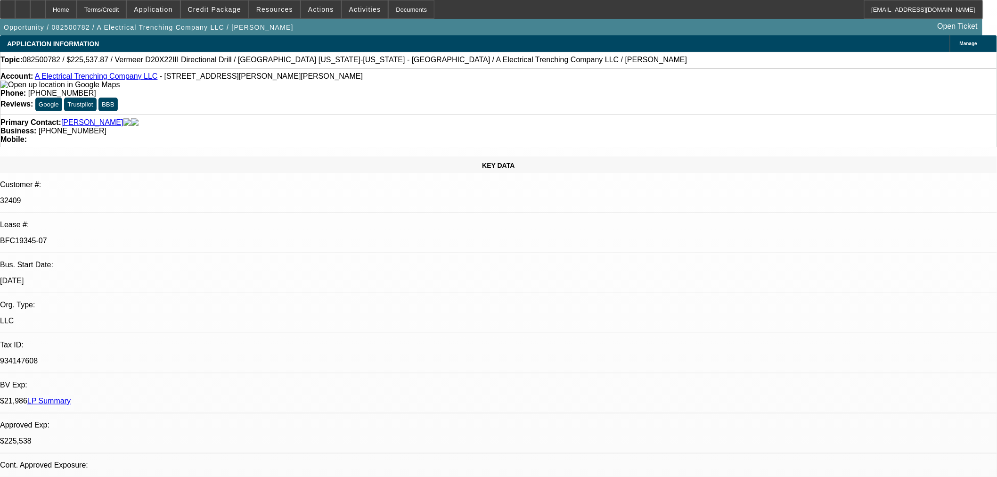
select select "0"
select select "3"
select select "0"
select select "6"
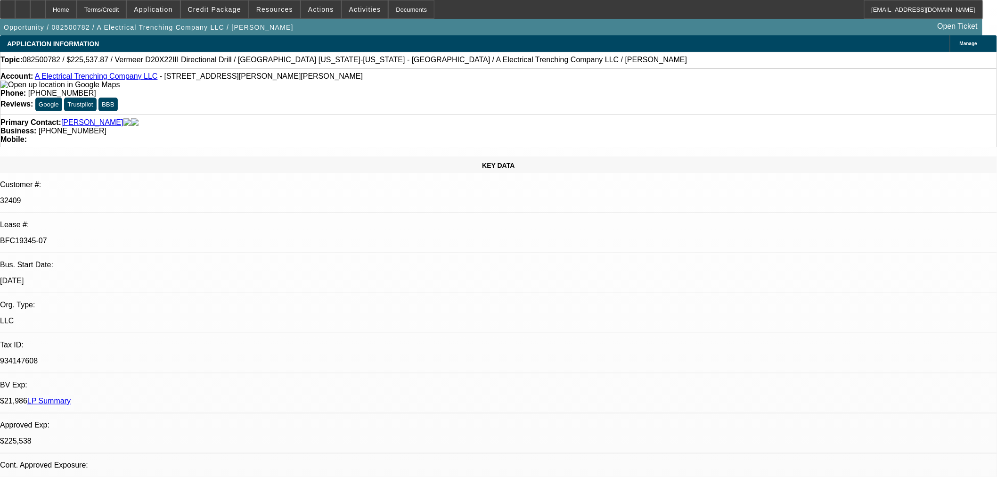
select select "0"
select select "3"
select select "0"
select select "6"
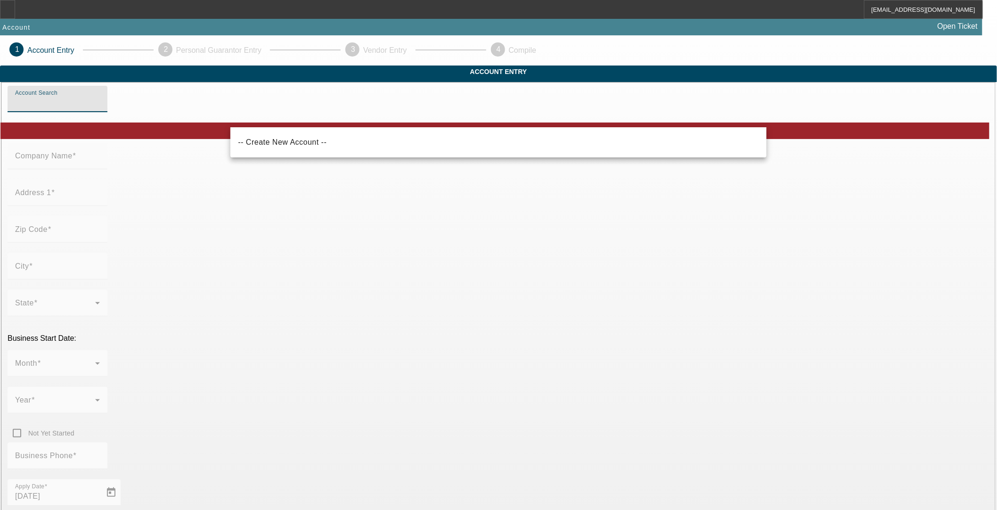
click at [100, 108] on input "Account Search" at bounding box center [57, 102] width 85 height 11
paste input "[PERSON_NAME] <[EMAIL_ADDRESS][DOMAIN_NAME]>"
drag, startPoint x: 359, startPoint y: 116, endPoint x: 71, endPoint y: 126, distance: 288.0
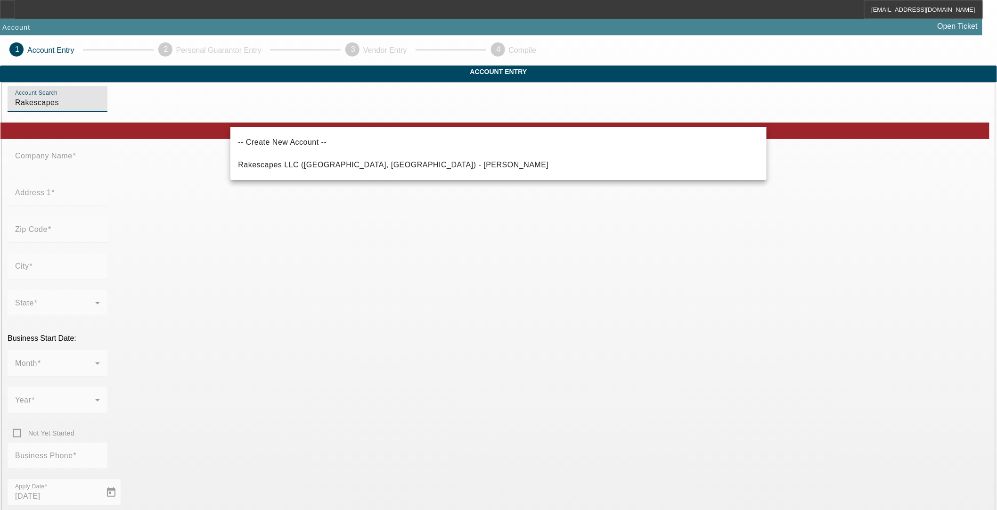
click at [314, 158] on mat-option "Rakescapes LLC ([GEOGRAPHIC_DATA], [GEOGRAPHIC_DATA]) - [PERSON_NAME]" at bounding box center [498, 165] width 536 height 23
type input "Rakescapes LLC ([GEOGRAPHIC_DATA], [GEOGRAPHIC_DATA]) - [PERSON_NAME]"
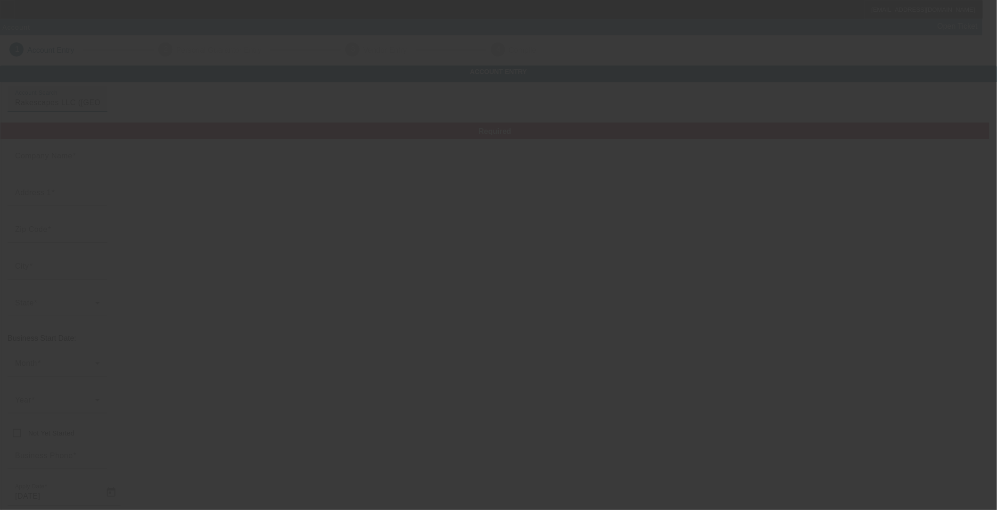
type input "Rakescapes LLC"
type input "[STREET_ADDRESS]"
type input "37051"
type input "Cumberland Furnace"
type input "[PHONE_NUMBER]"
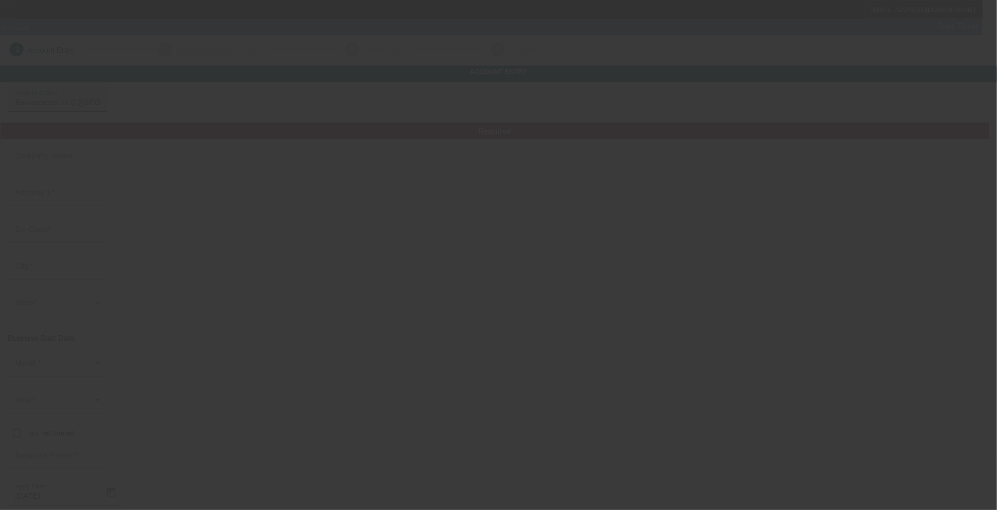
type input "[EMAIL_ADDRESS][DOMAIN_NAME]"
type input "412736541"
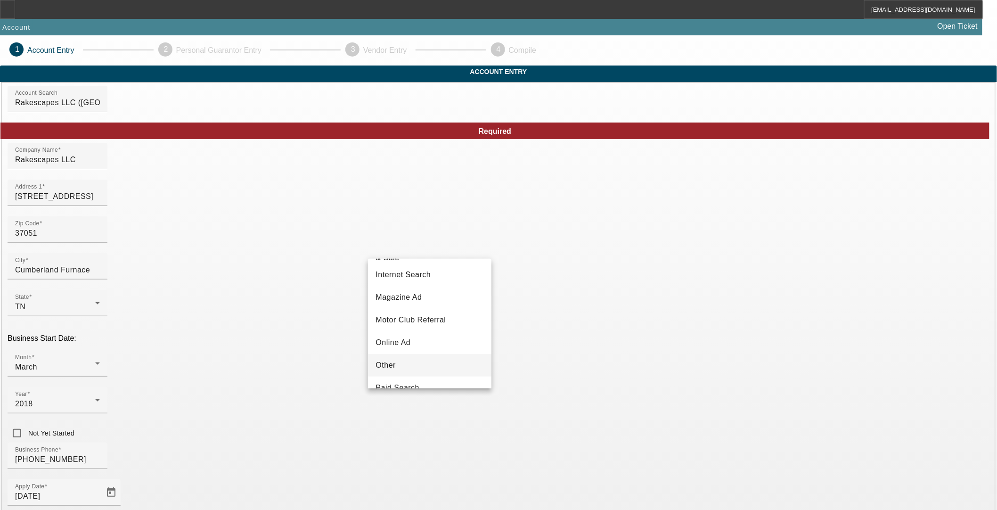
scroll to position [125, 0]
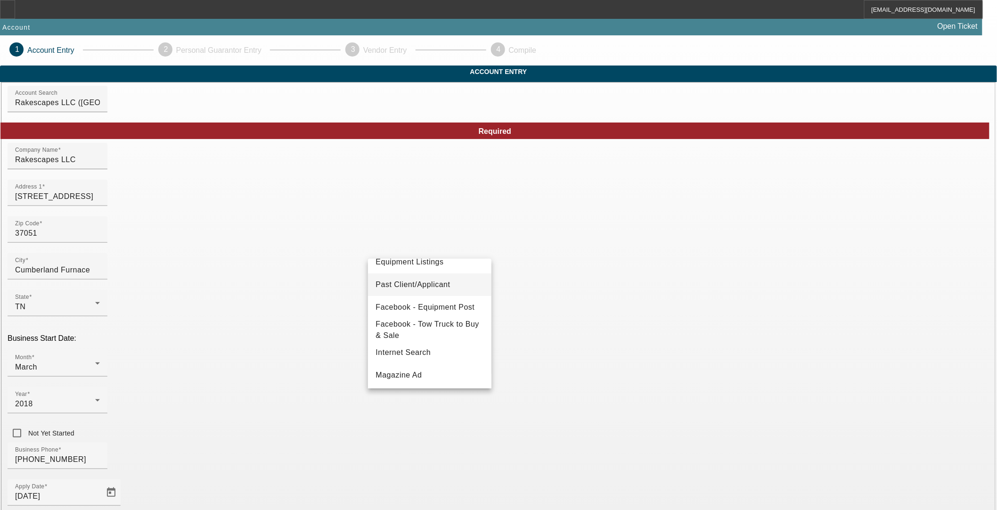
click at [444, 286] on span "Past Client/Applicant" at bounding box center [412, 284] width 74 height 11
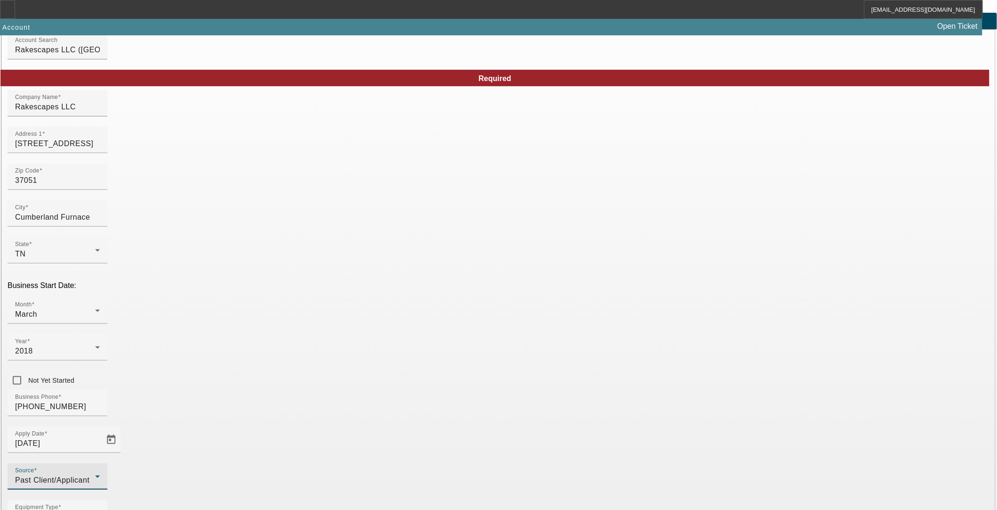
scroll to position [76, 0]
